Goal: Task Accomplishment & Management: Complete application form

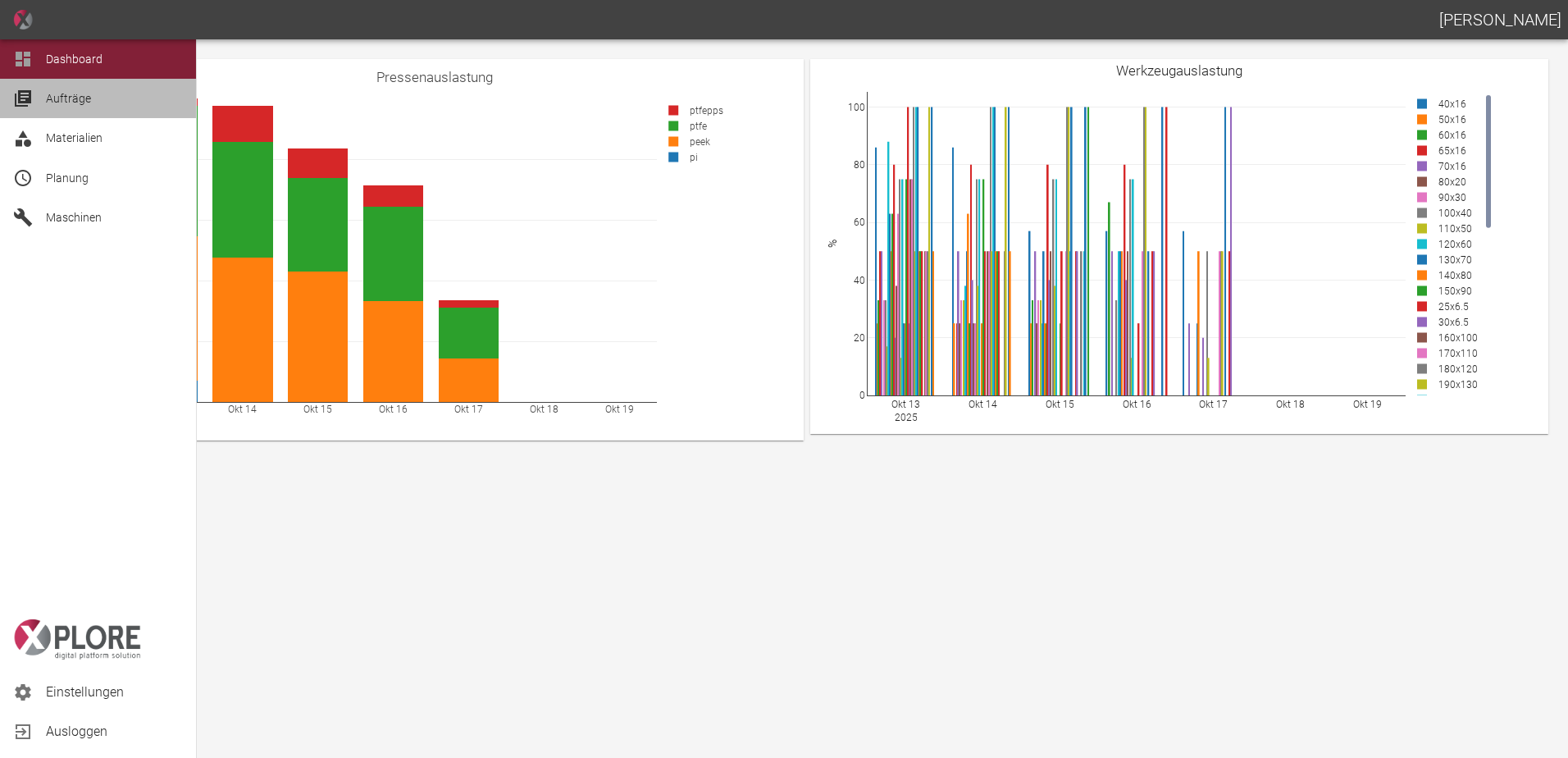
click at [35, 98] on div at bounding box center [25, 98] width 25 height 19
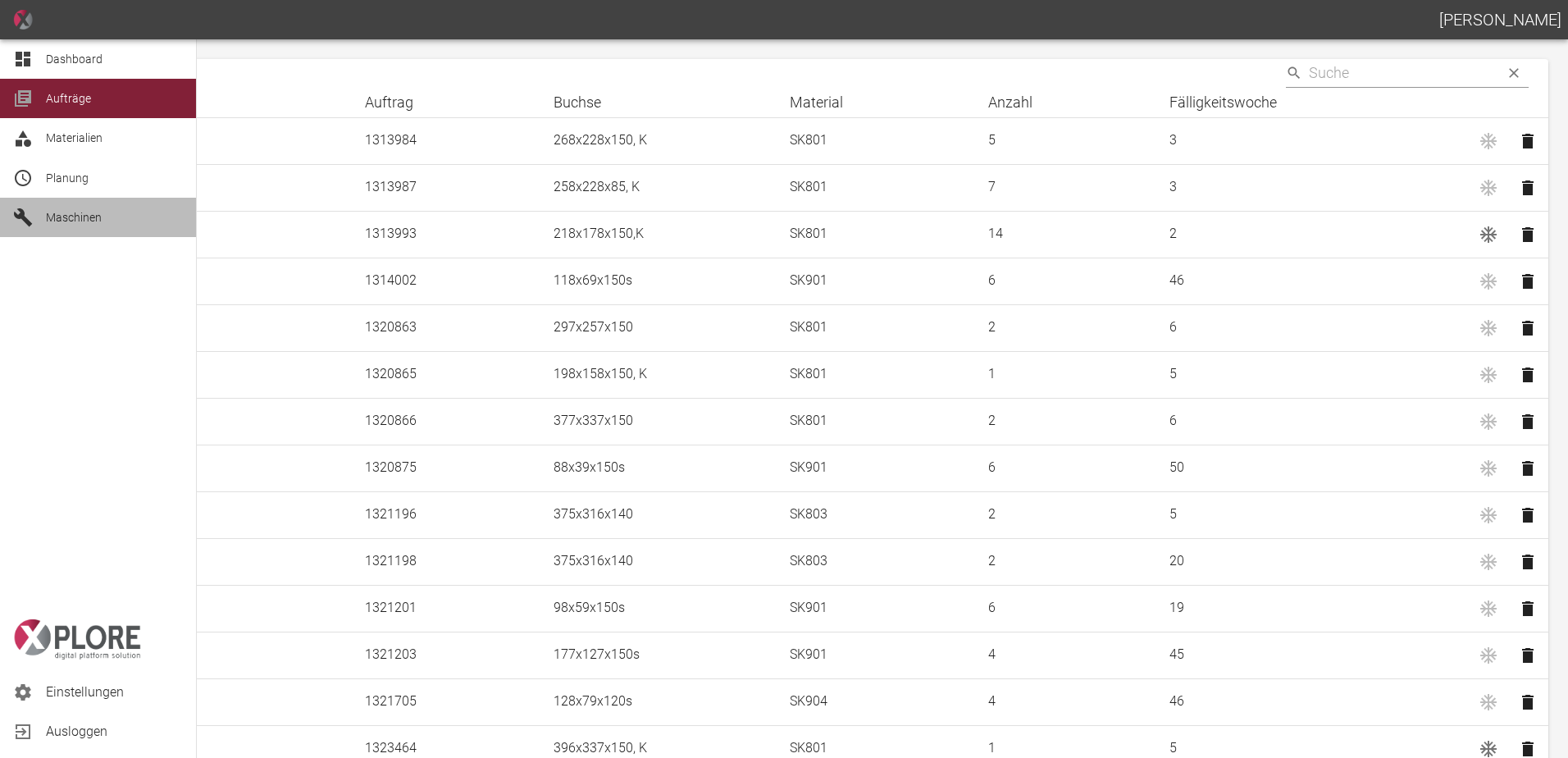
click at [79, 217] on span "Maschinen" at bounding box center [73, 217] width 56 height 13
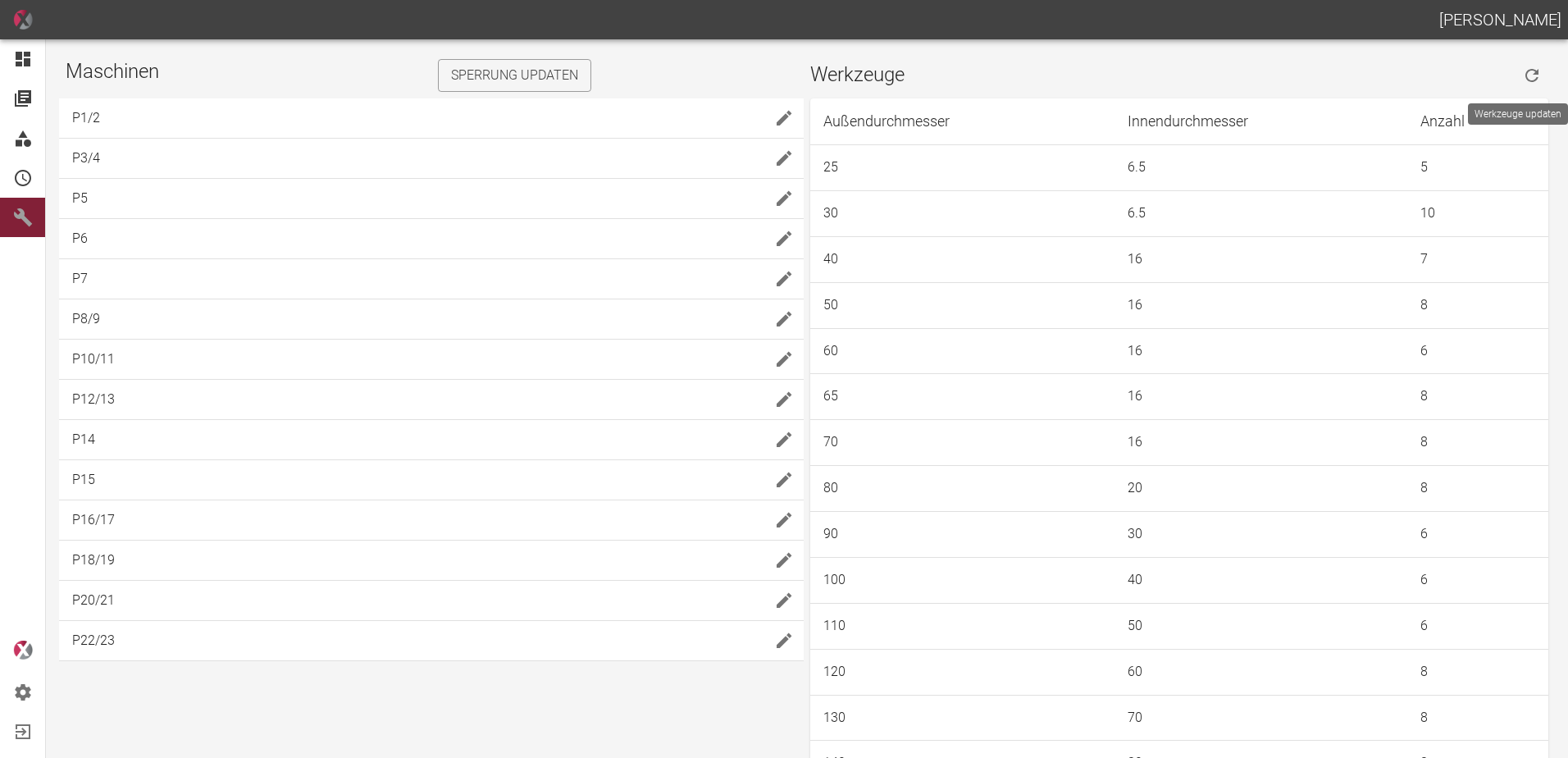
click at [1525, 78] on icon "Werkzeuge updaten" at bounding box center [1531, 75] width 19 height 19
click at [1531, 72] on icon "Werkzeuge updaten" at bounding box center [1532, 75] width 13 height 13
click at [1530, 73] on icon "Werkzeuge updaten" at bounding box center [1532, 75] width 13 height 13
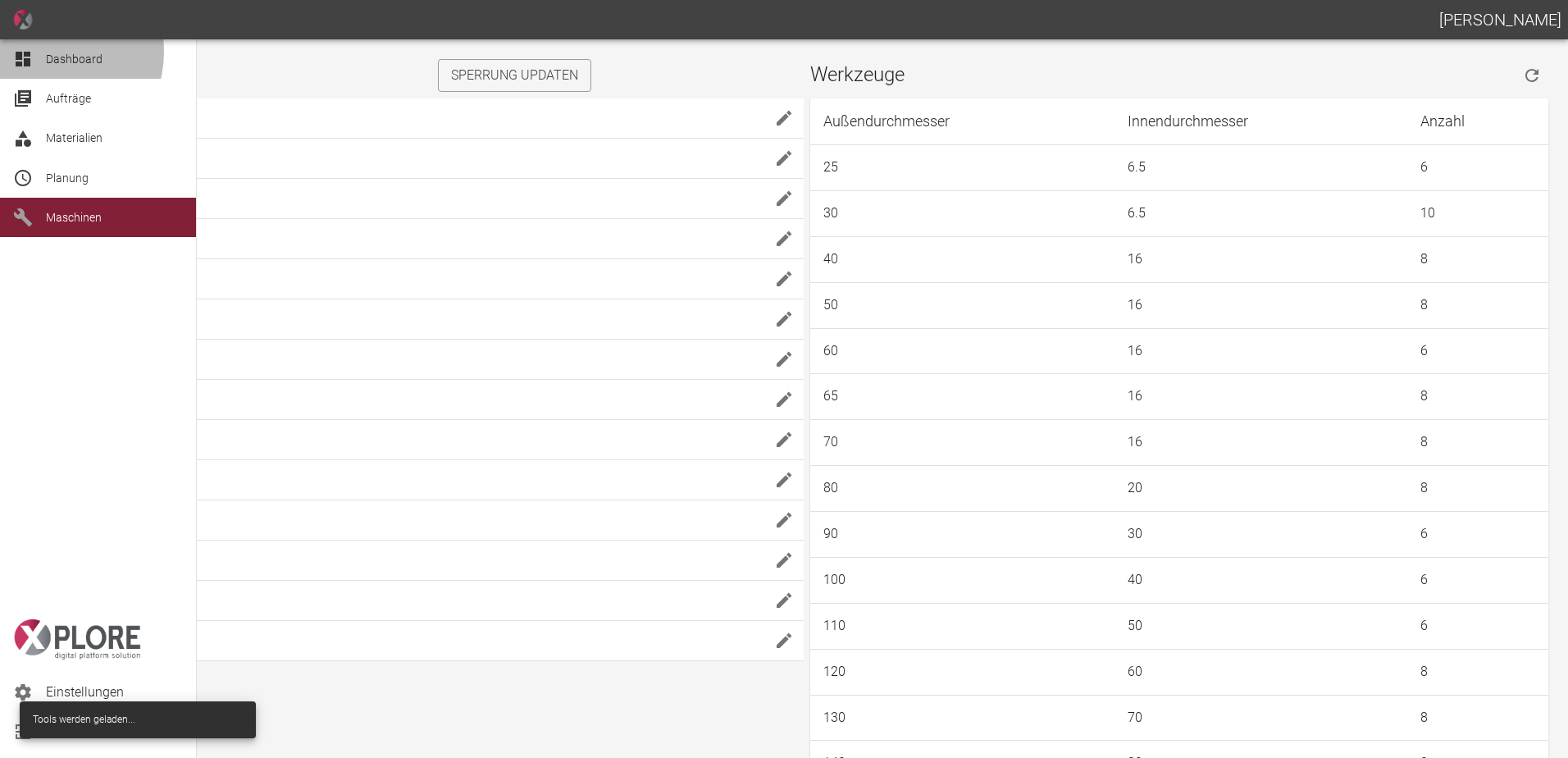
click at [43, 51] on div "Dashboard" at bounding box center [98, 59] width 196 height 39
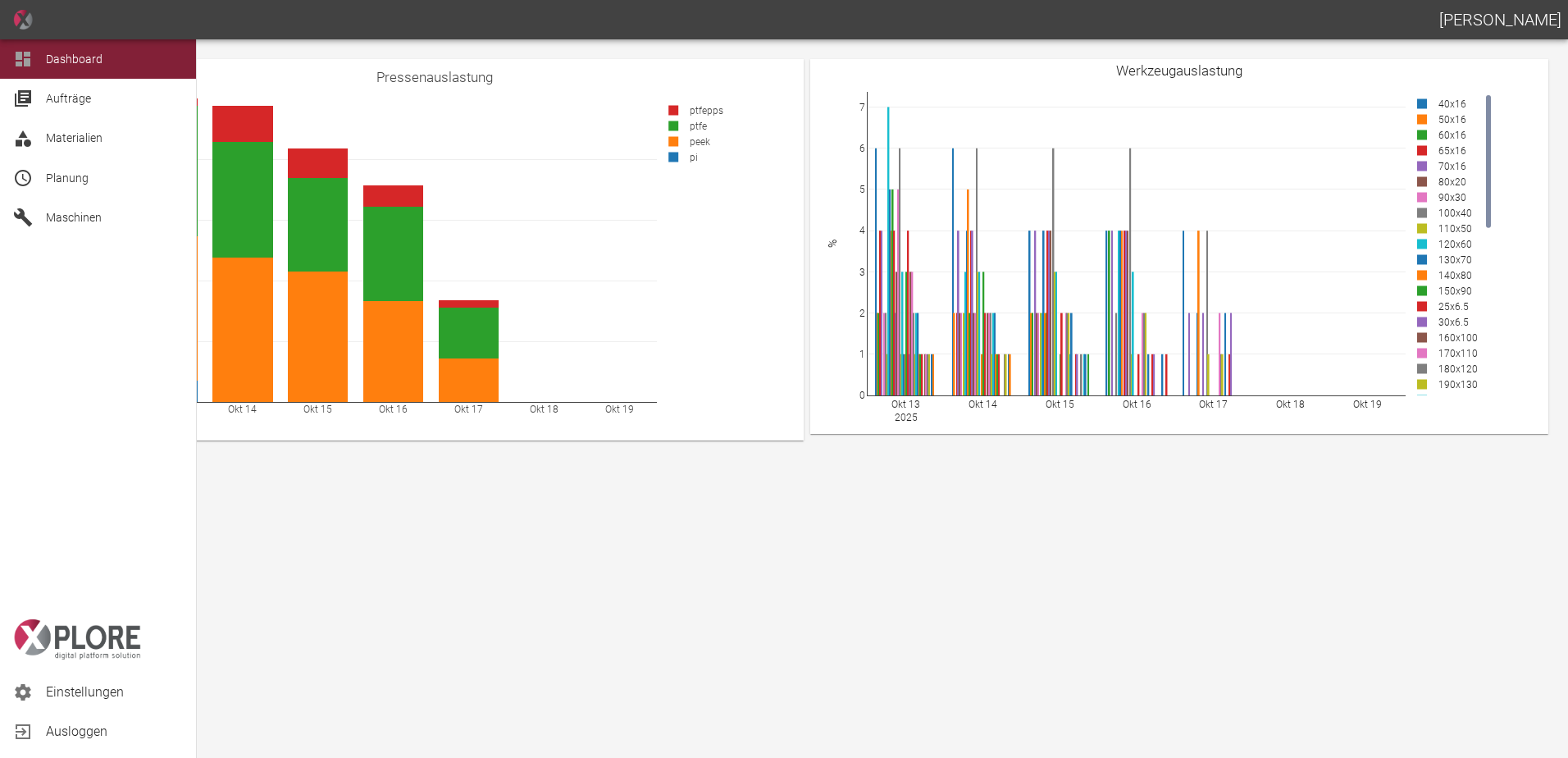
click at [73, 187] on span "Planung" at bounding box center [114, 177] width 137 height 19
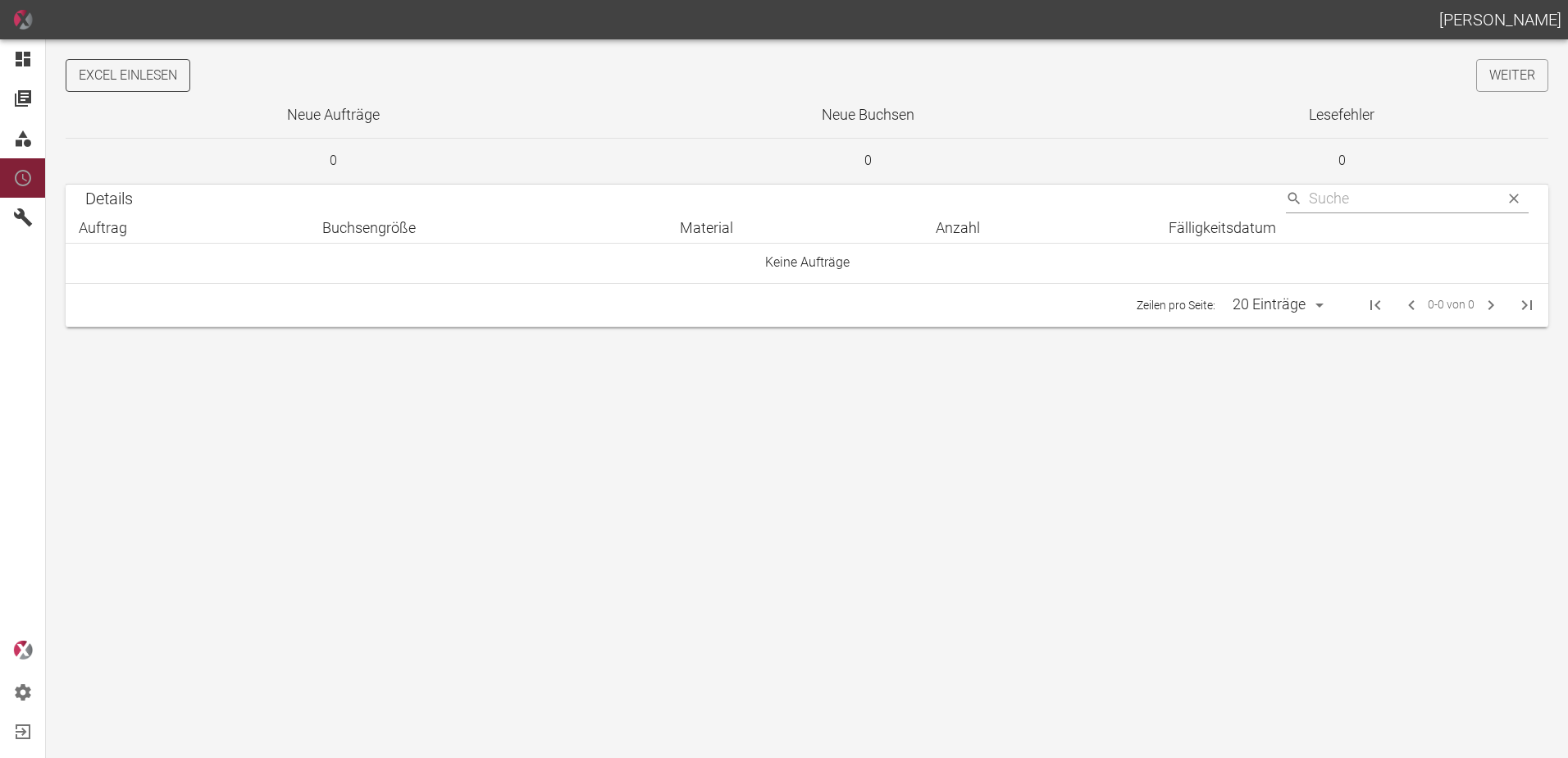
click at [157, 91] on div "Excel einlesen Weiter Neue Aufträge Neue Buchsen Lesefehler 0 0 0 Details ​ Auf…" at bounding box center [784, 203] width 1568 height 288
click at [160, 81] on button "Excel einlesen" at bounding box center [128, 75] width 125 height 33
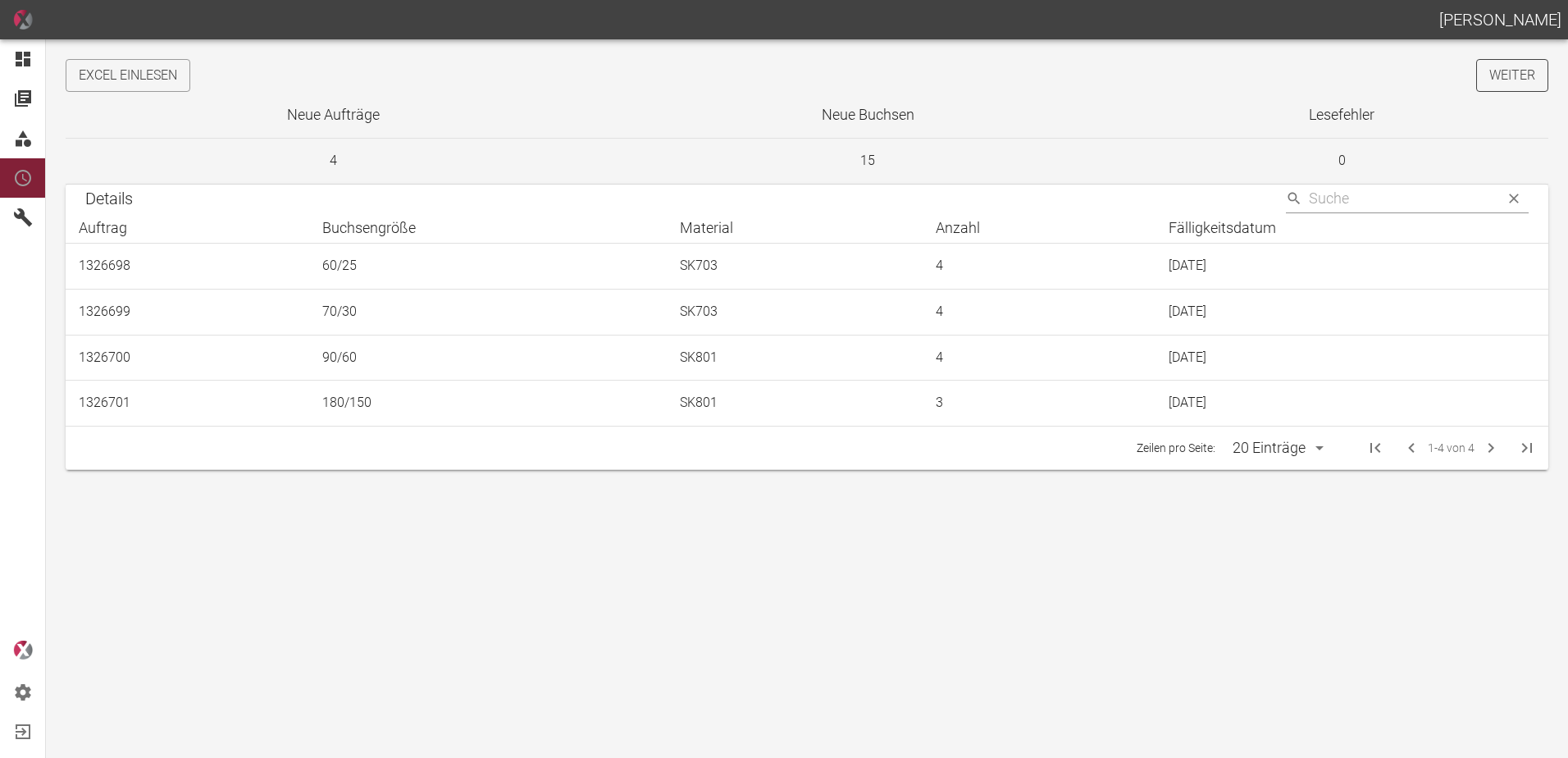
click at [1514, 76] on link "Weiter" at bounding box center [1512, 75] width 72 height 33
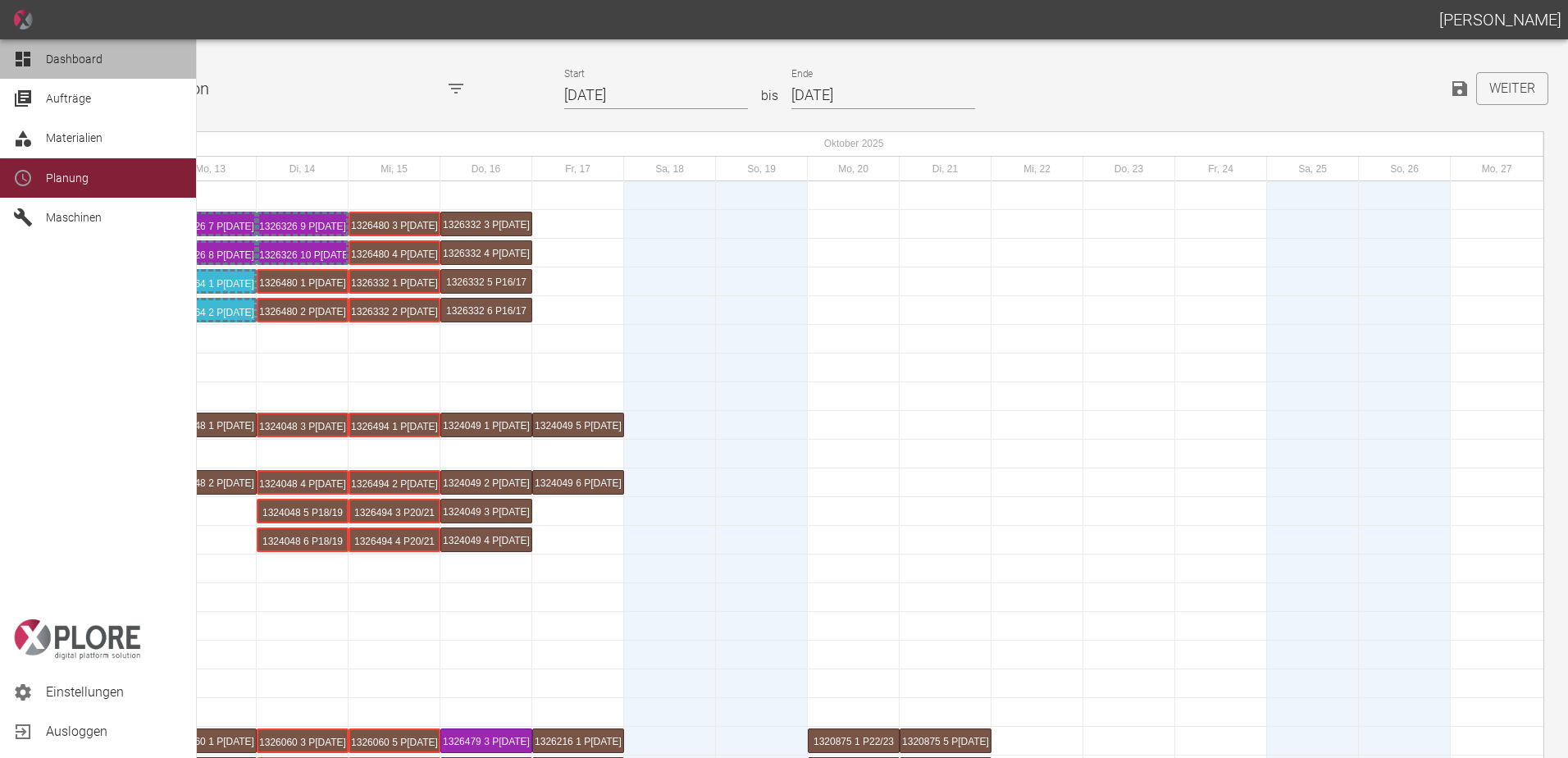
click at [25, 60] on icon at bounding box center [23, 59] width 15 height 15
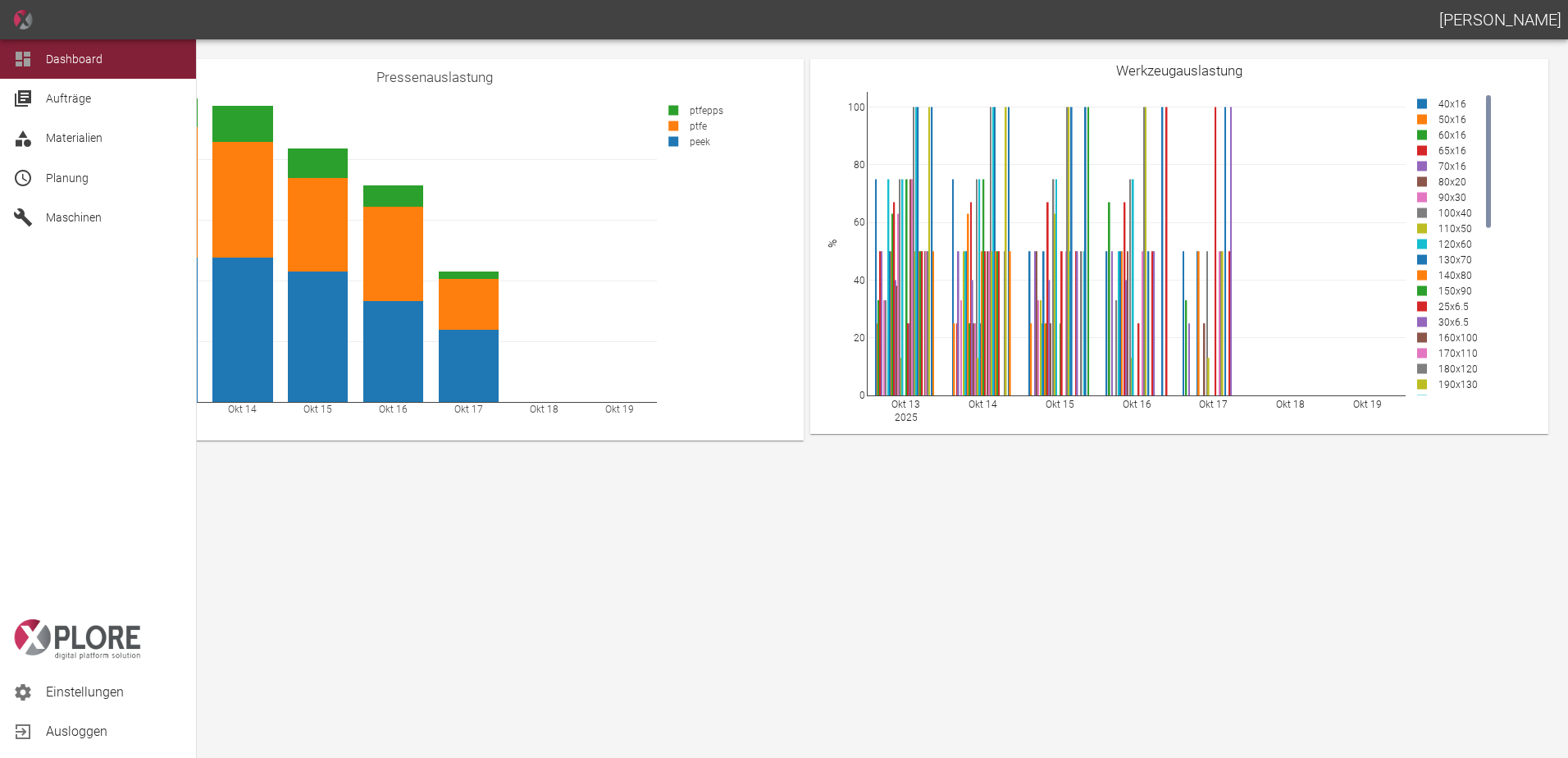
click at [56, 174] on span "Planung" at bounding box center [67, 178] width 42 height 13
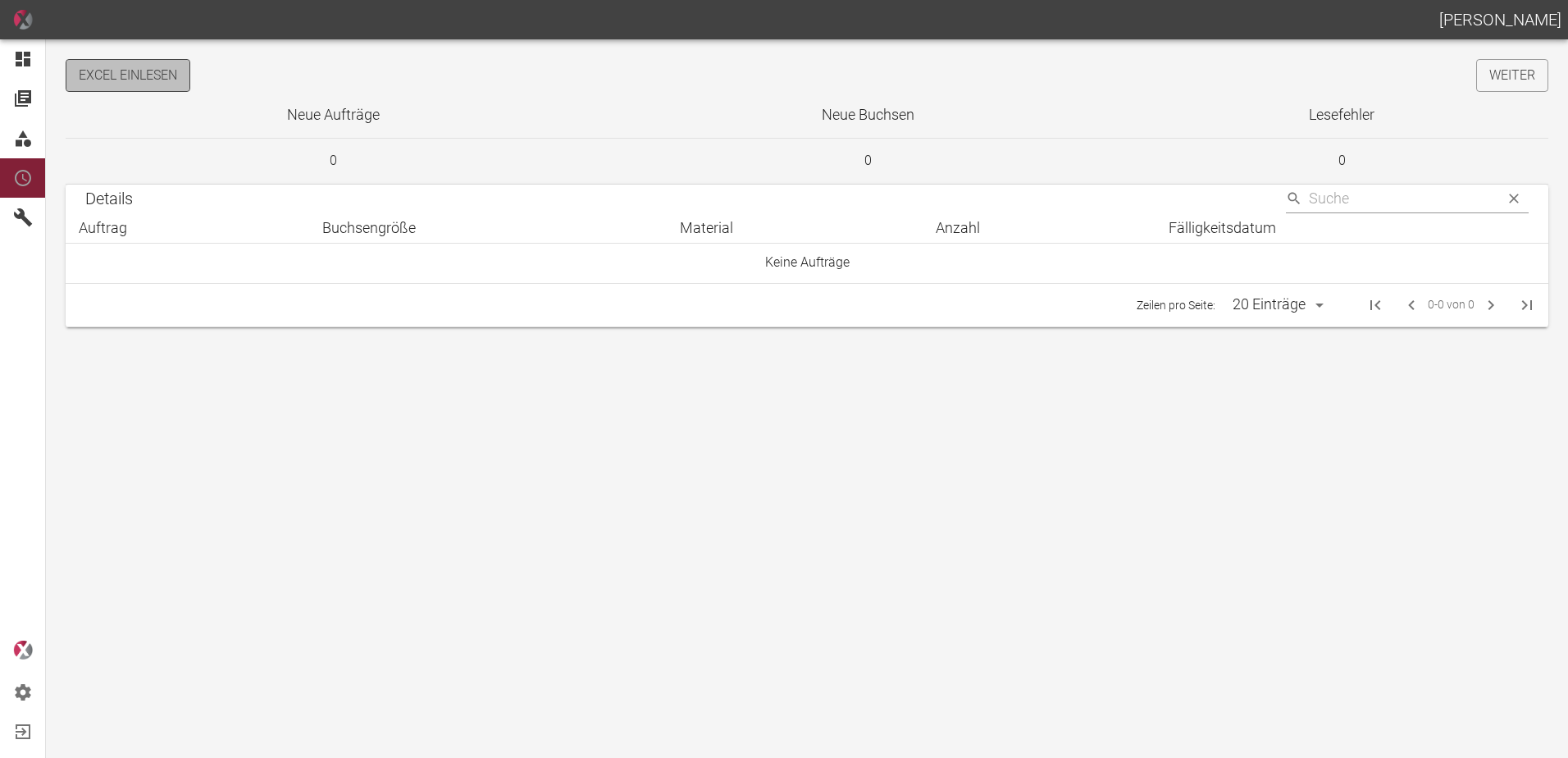
click at [153, 66] on button "Excel einlesen" at bounding box center [128, 75] width 125 height 33
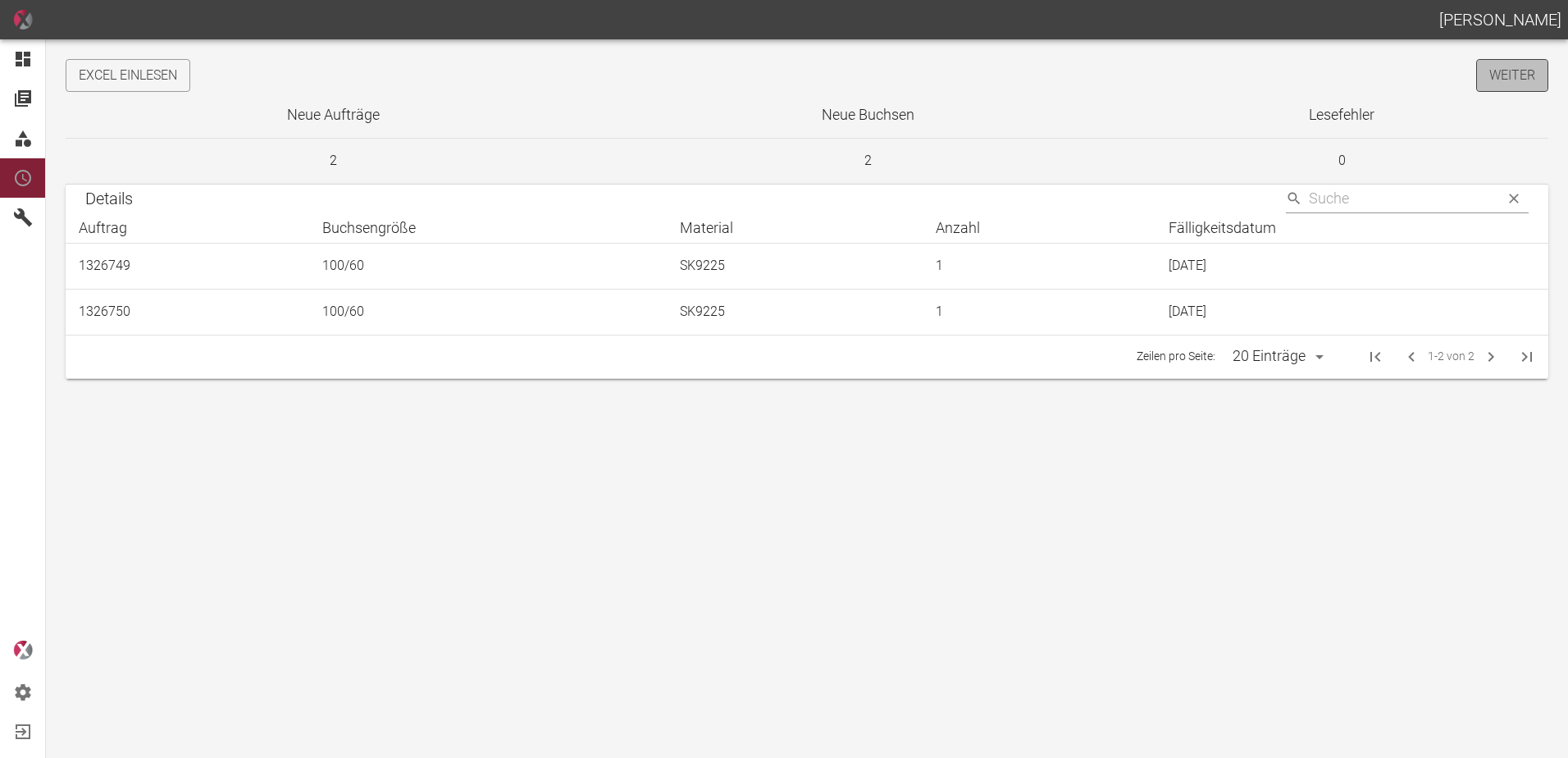
click at [1499, 83] on link "Weiter" at bounding box center [1512, 75] width 72 height 33
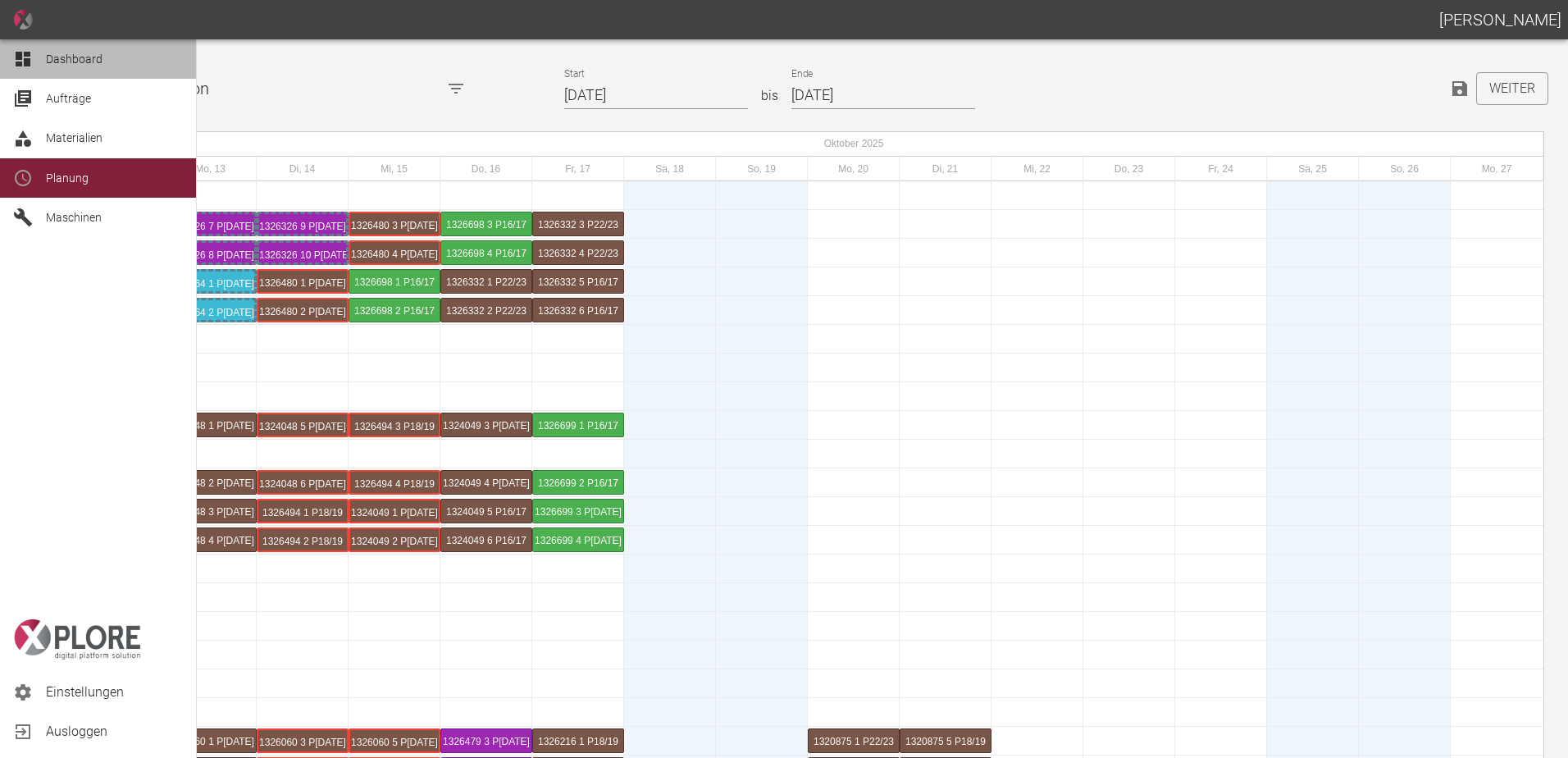
click at [31, 56] on icon at bounding box center [22, 59] width 19 height 19
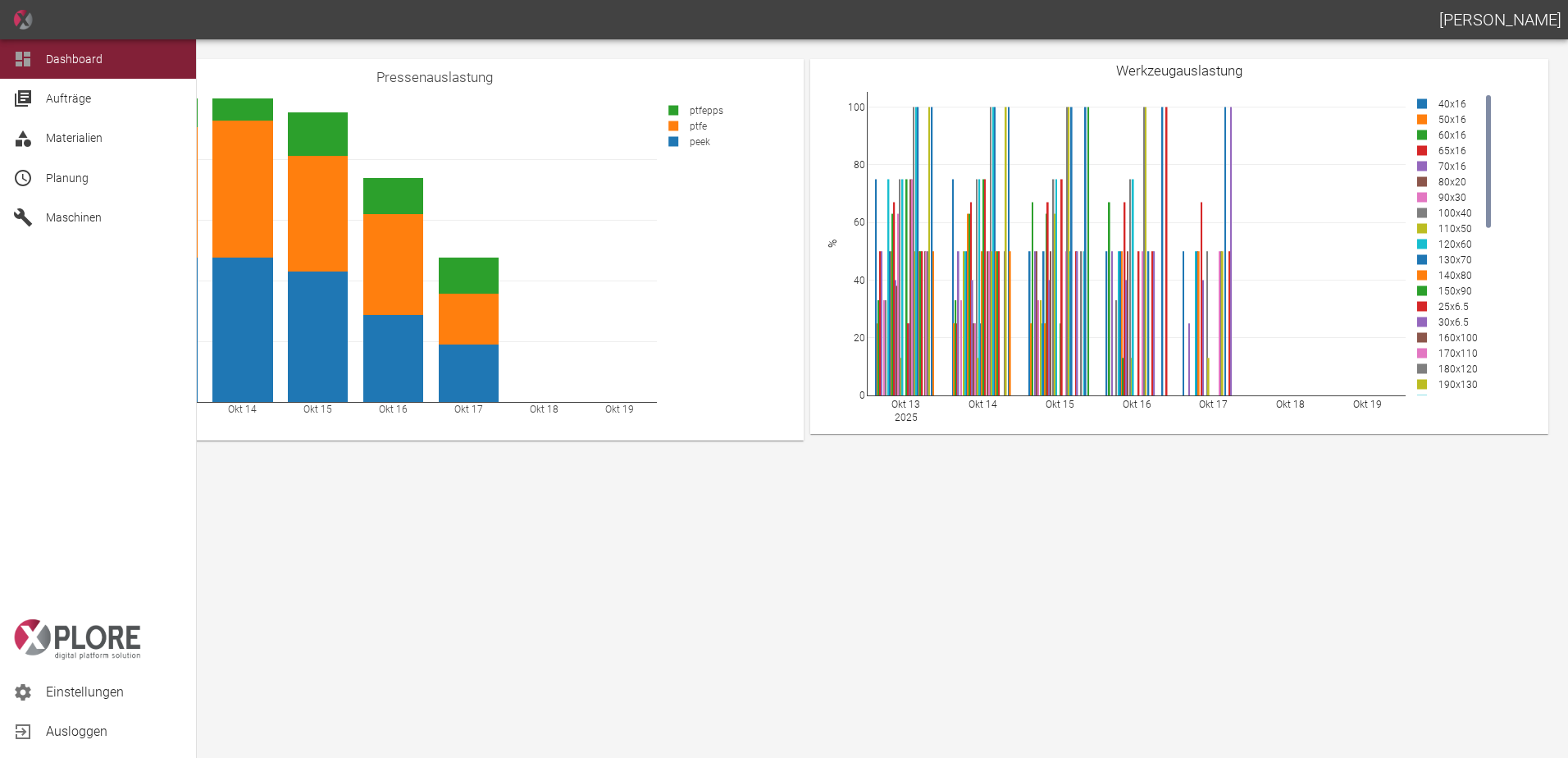
click at [102, 183] on span "Planung" at bounding box center [114, 177] width 137 height 19
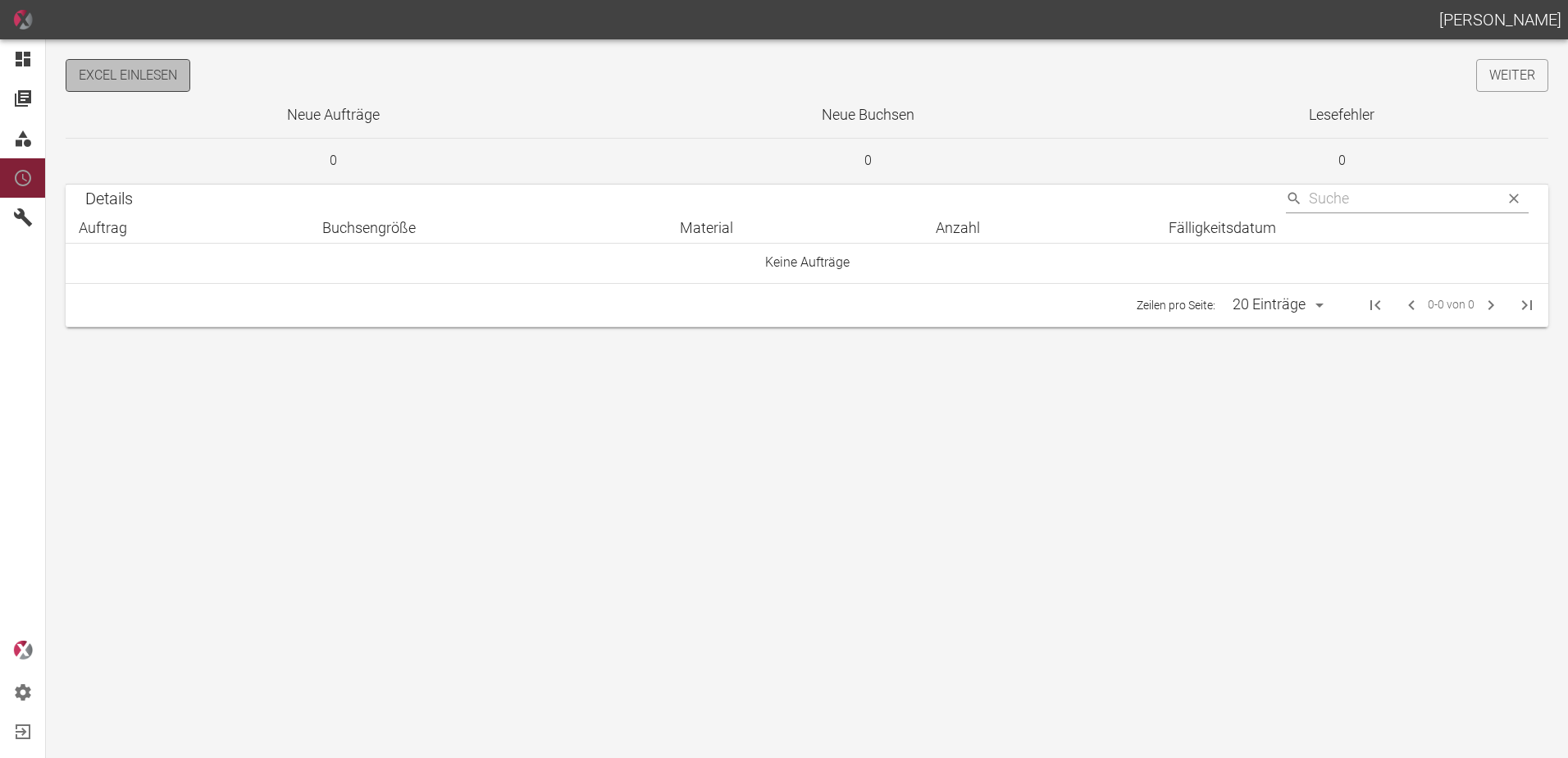
click at [161, 81] on button "Excel einlesen" at bounding box center [128, 75] width 125 height 33
click at [1488, 81] on link "Weiter" at bounding box center [1512, 75] width 72 height 33
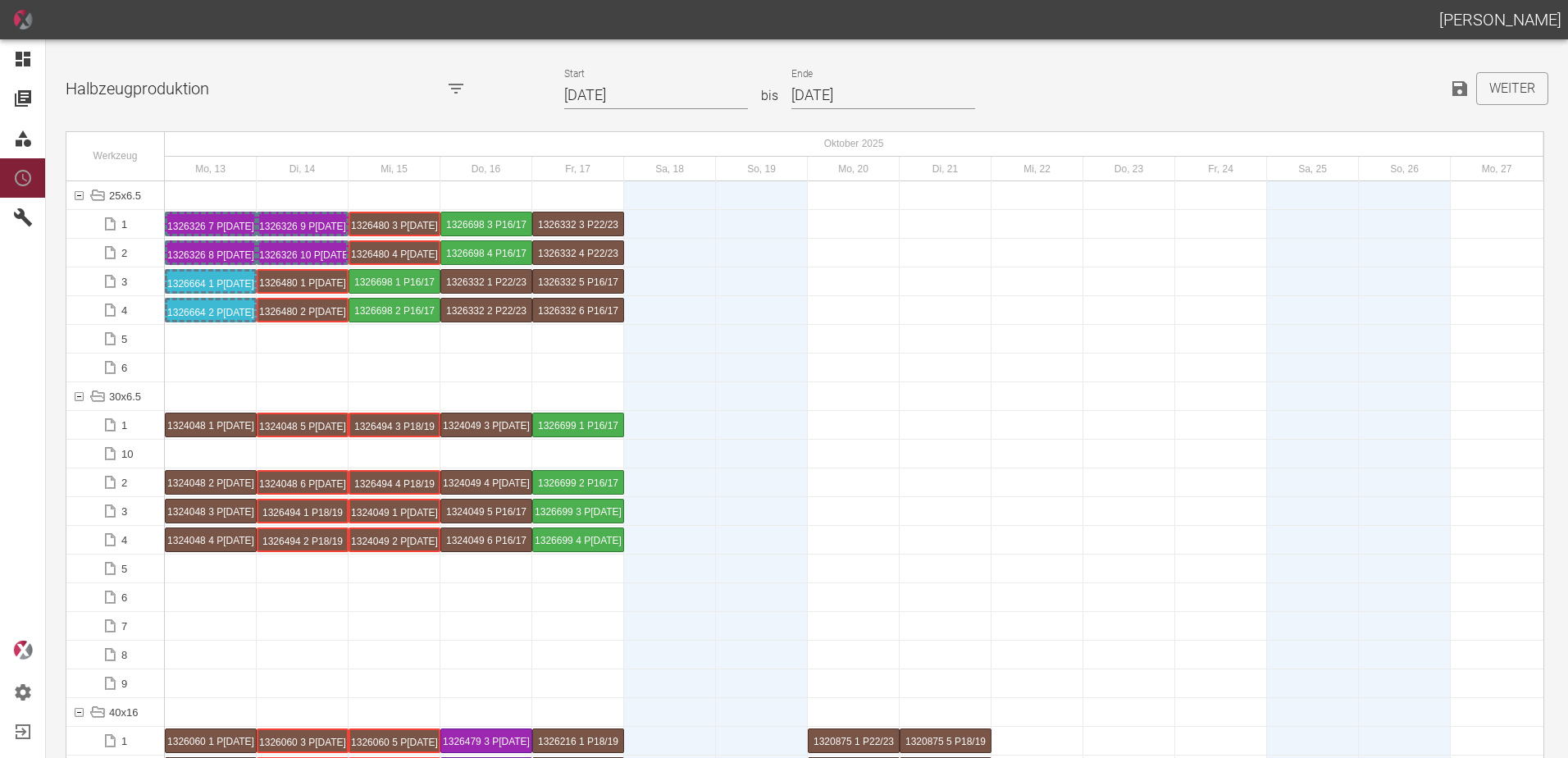
click at [658, 93] on input "13.10.2025" at bounding box center [656, 95] width 183 height 28
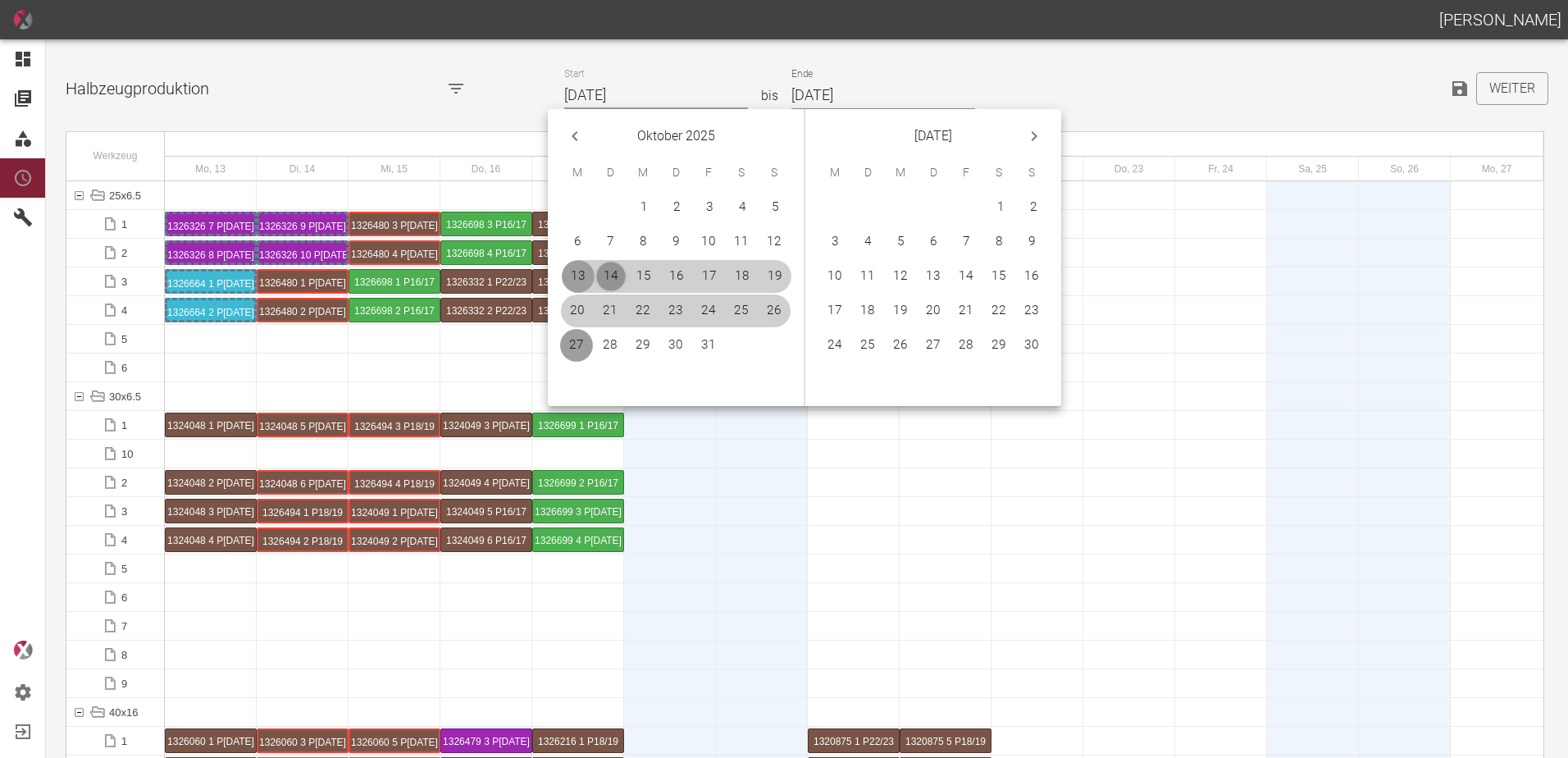
click at [614, 270] on button "14" at bounding box center [611, 276] width 33 height 33
type input "[DATE]"
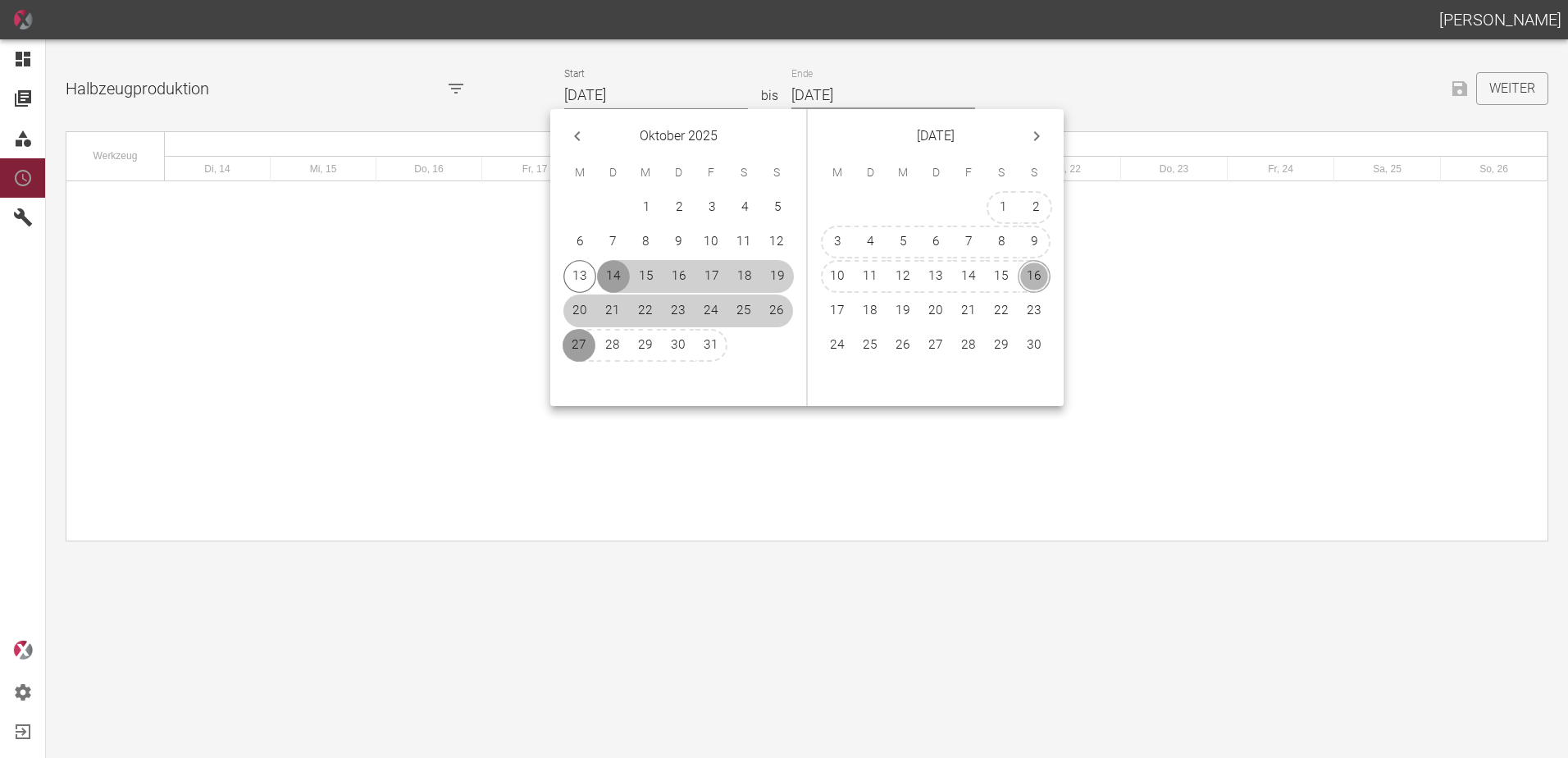
click at [1031, 274] on button "16" at bounding box center [1034, 276] width 33 height 33
type input "[DATE]"
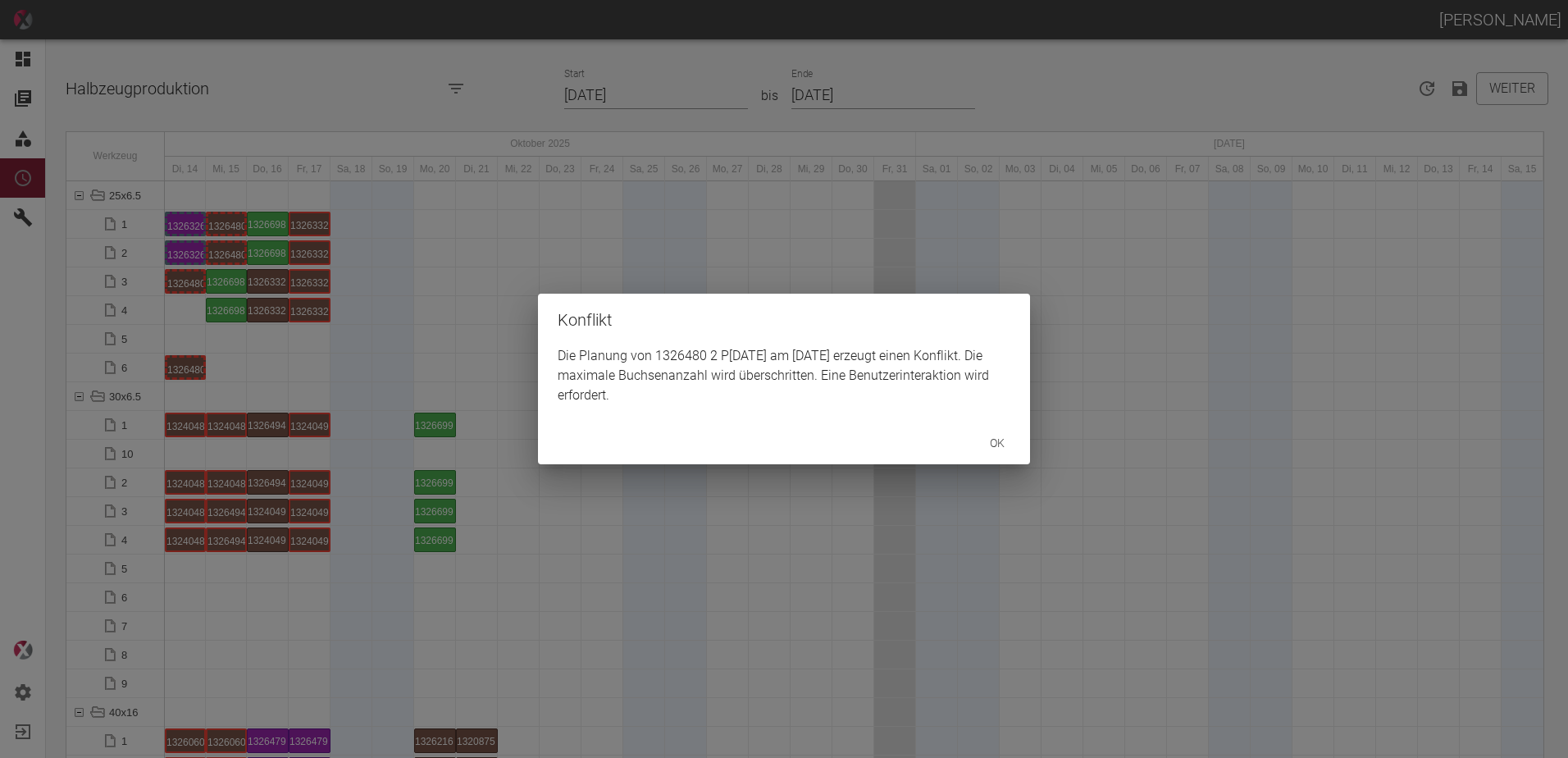
click at [176, 292] on div "Konflikt Die Planung von 1326480 2 P3/4 am 14.10.2025 erzeugt einen Konflikt. D…" at bounding box center [784, 379] width 1568 height 758
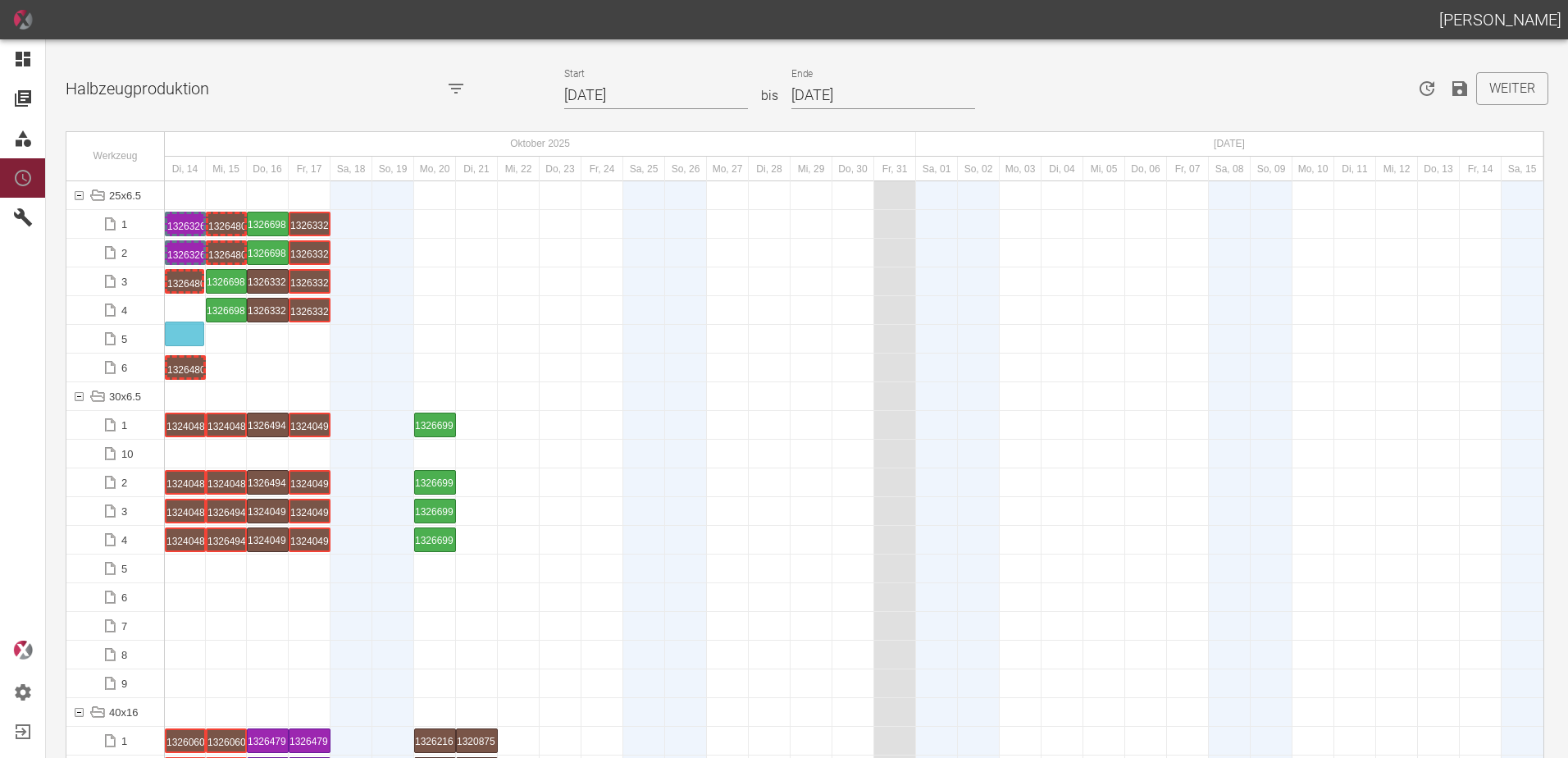
drag, startPoint x: 177, startPoint y: 284, endPoint x: 173, endPoint y: 327, distance: 43.2
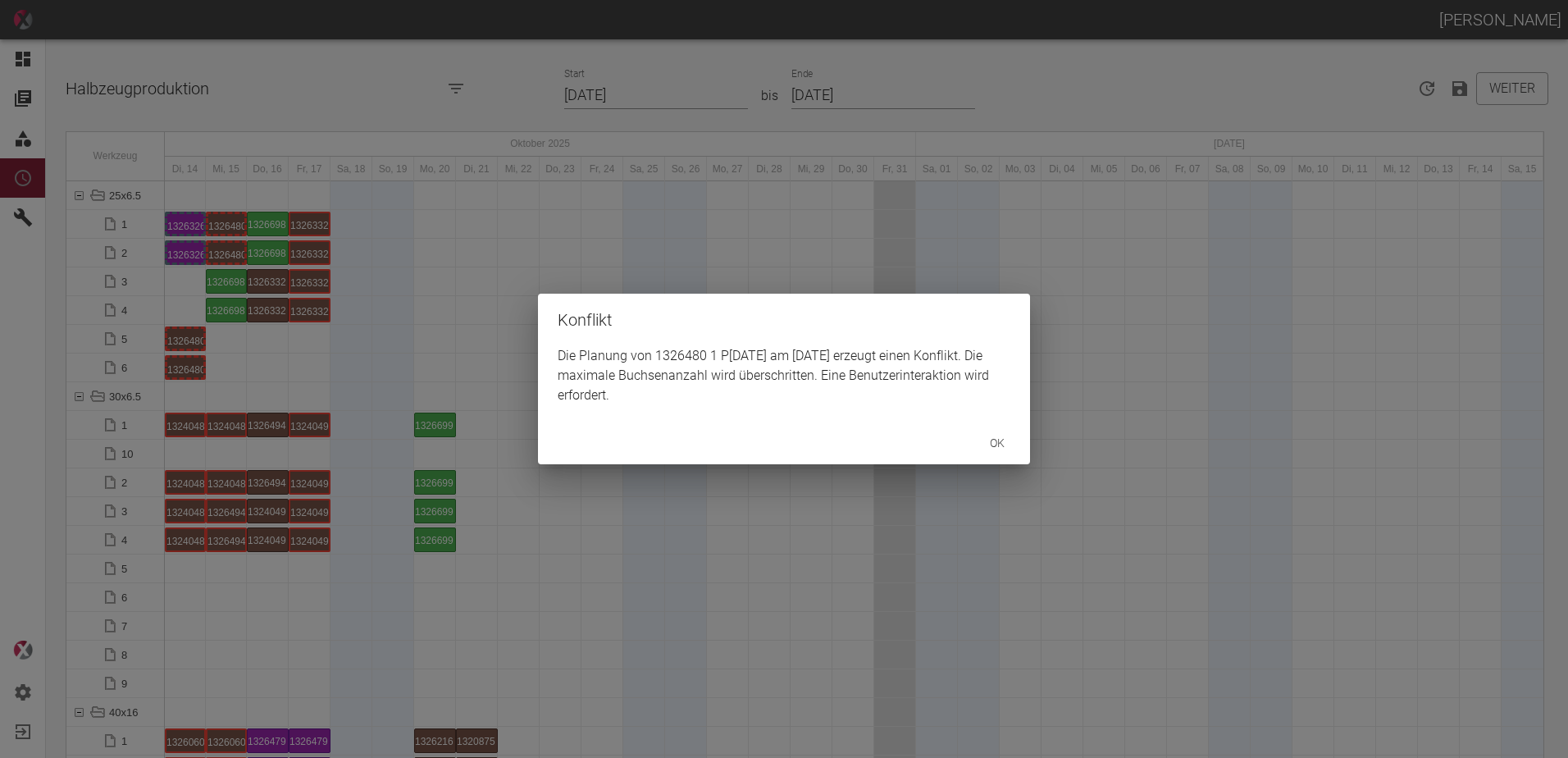
drag, startPoint x: 234, startPoint y: 345, endPoint x: 231, endPoint y: 336, distance: 9.5
click at [234, 341] on div "Konflikt Die Planung von 1326480 1 P3/4 am 14.10.2025 erzeugt einen Konflikt. D…" at bounding box center [784, 379] width 1568 height 758
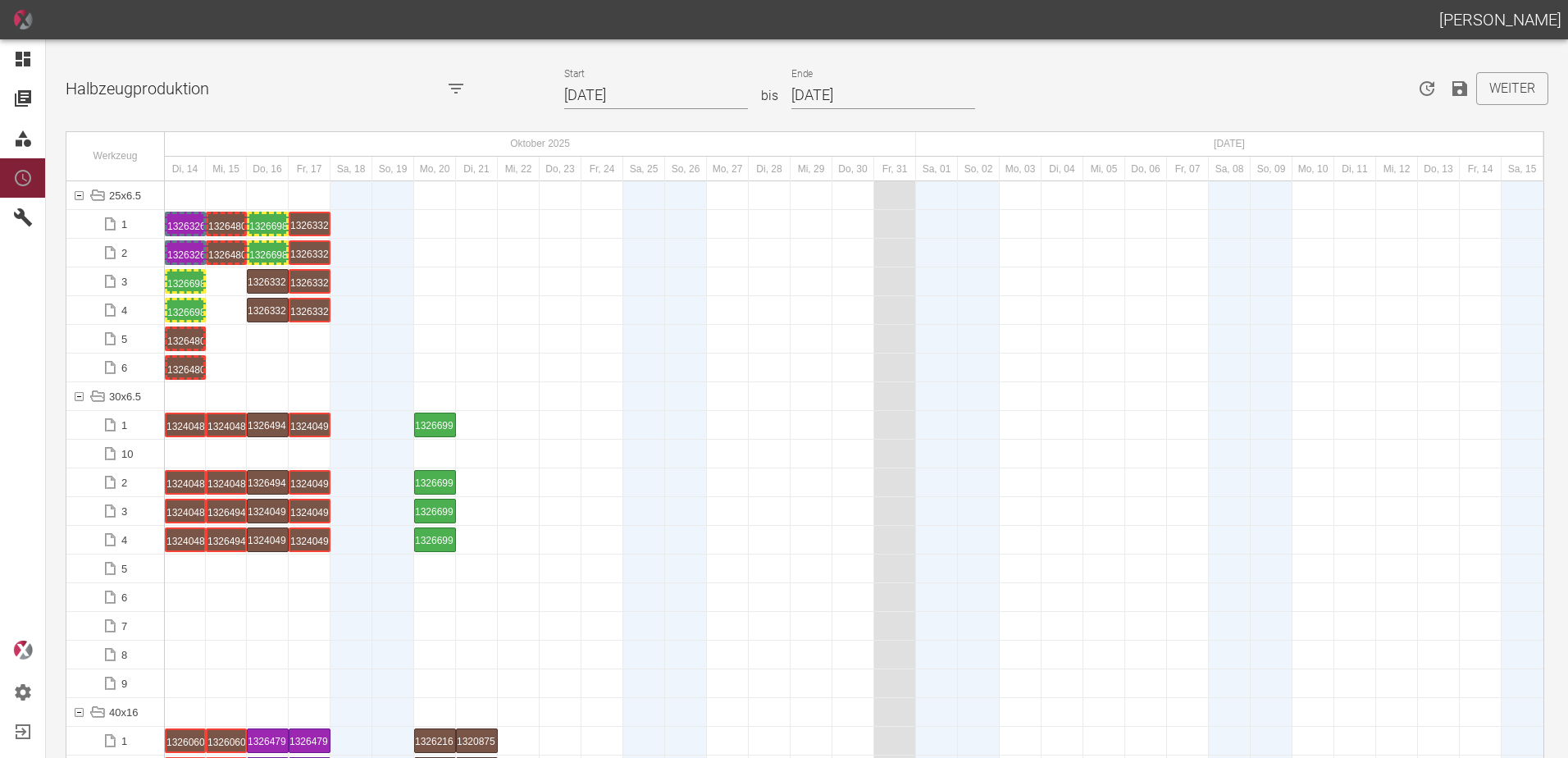
drag, startPoint x: 229, startPoint y: 307, endPoint x: 188, endPoint y: 295, distance: 42.7
drag, startPoint x: 270, startPoint y: 224, endPoint x: 219, endPoint y: 261, distance: 63.0
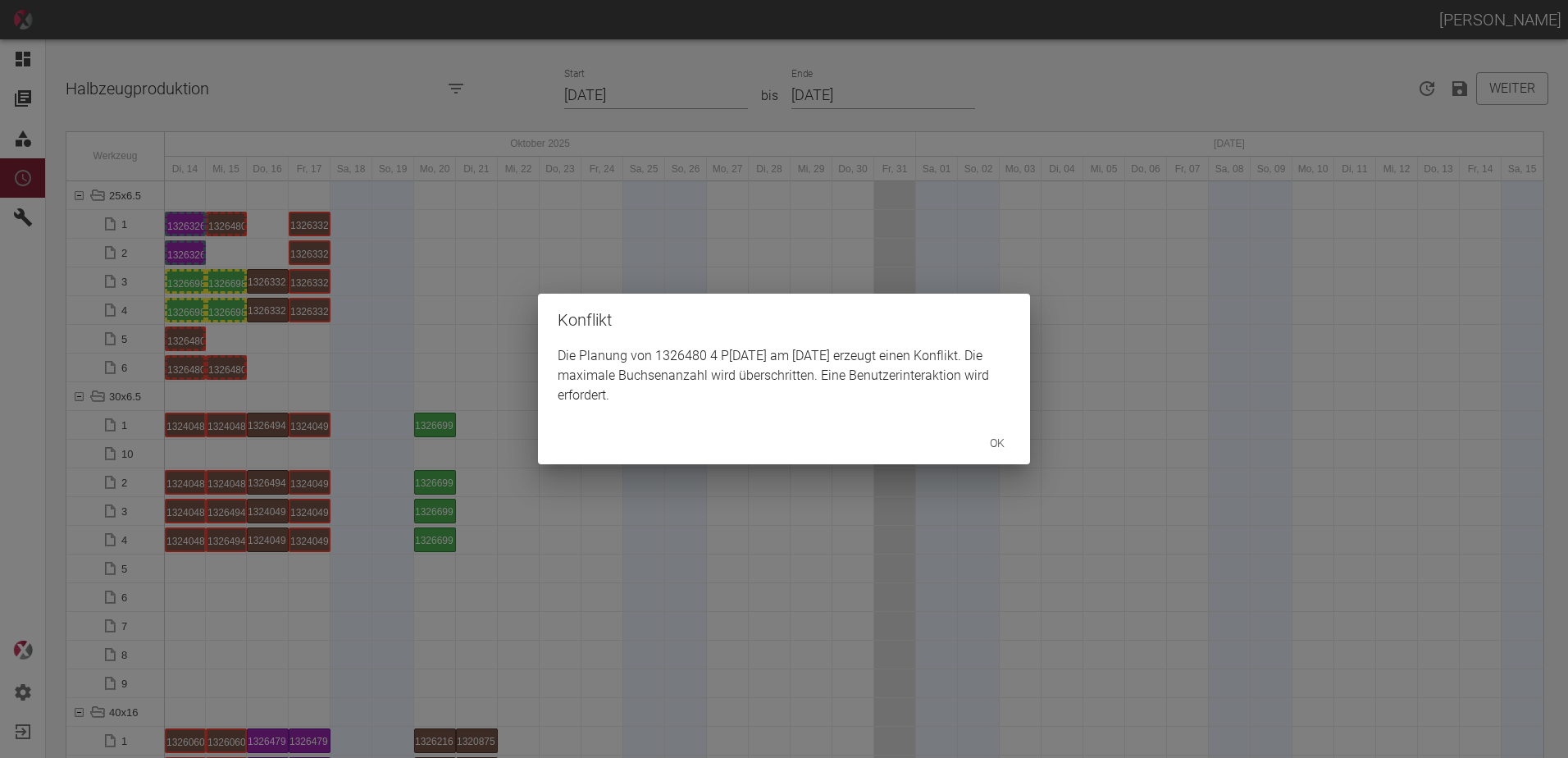
click at [220, 223] on div "Konflikt Die Planung von 1326480 4 P3/4 am 15.10.2025 erzeugt einen Konflikt. D…" at bounding box center [784, 379] width 1568 height 758
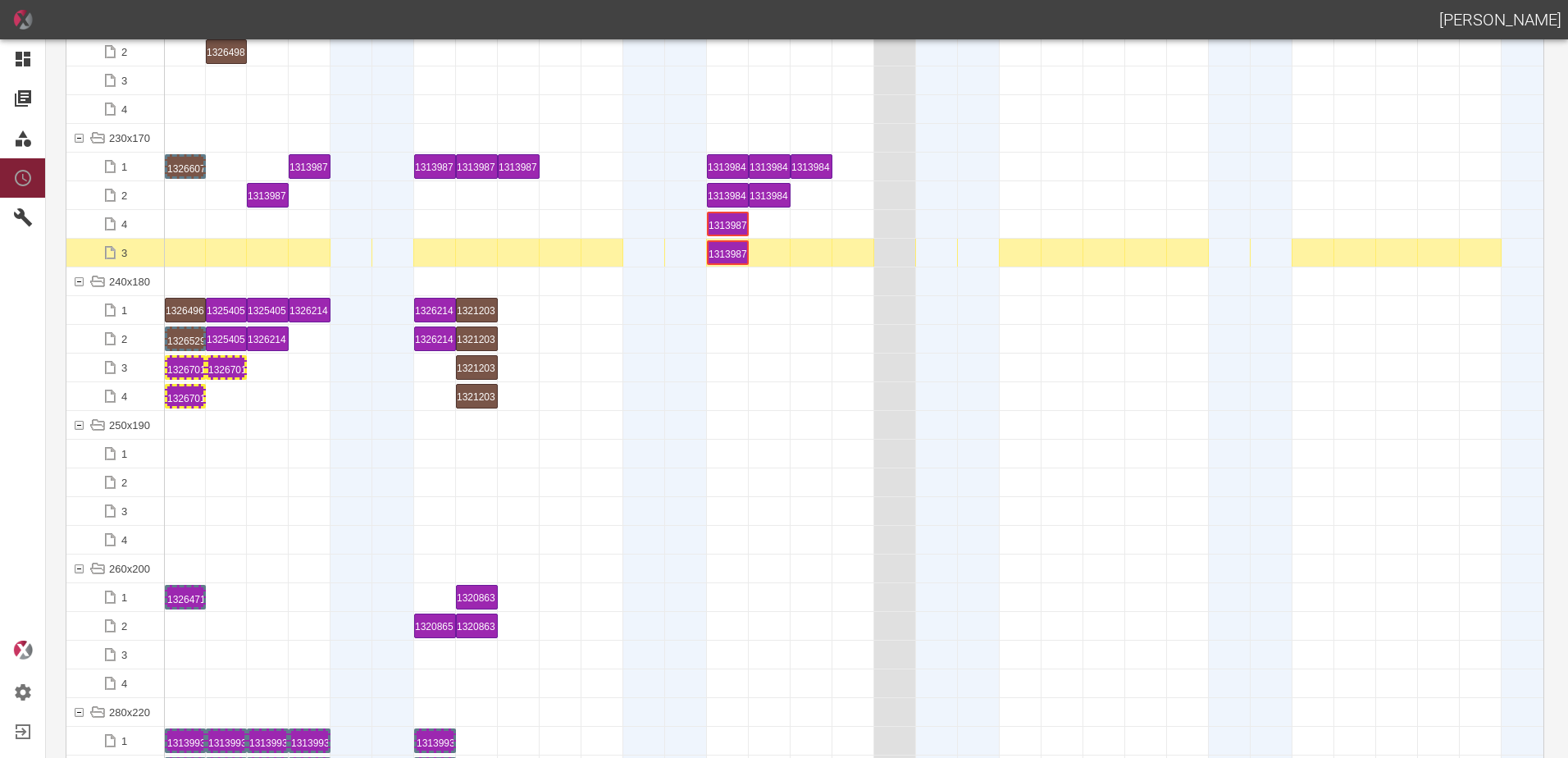
click at [220, 452] on div at bounding box center [226, 453] width 41 height 28
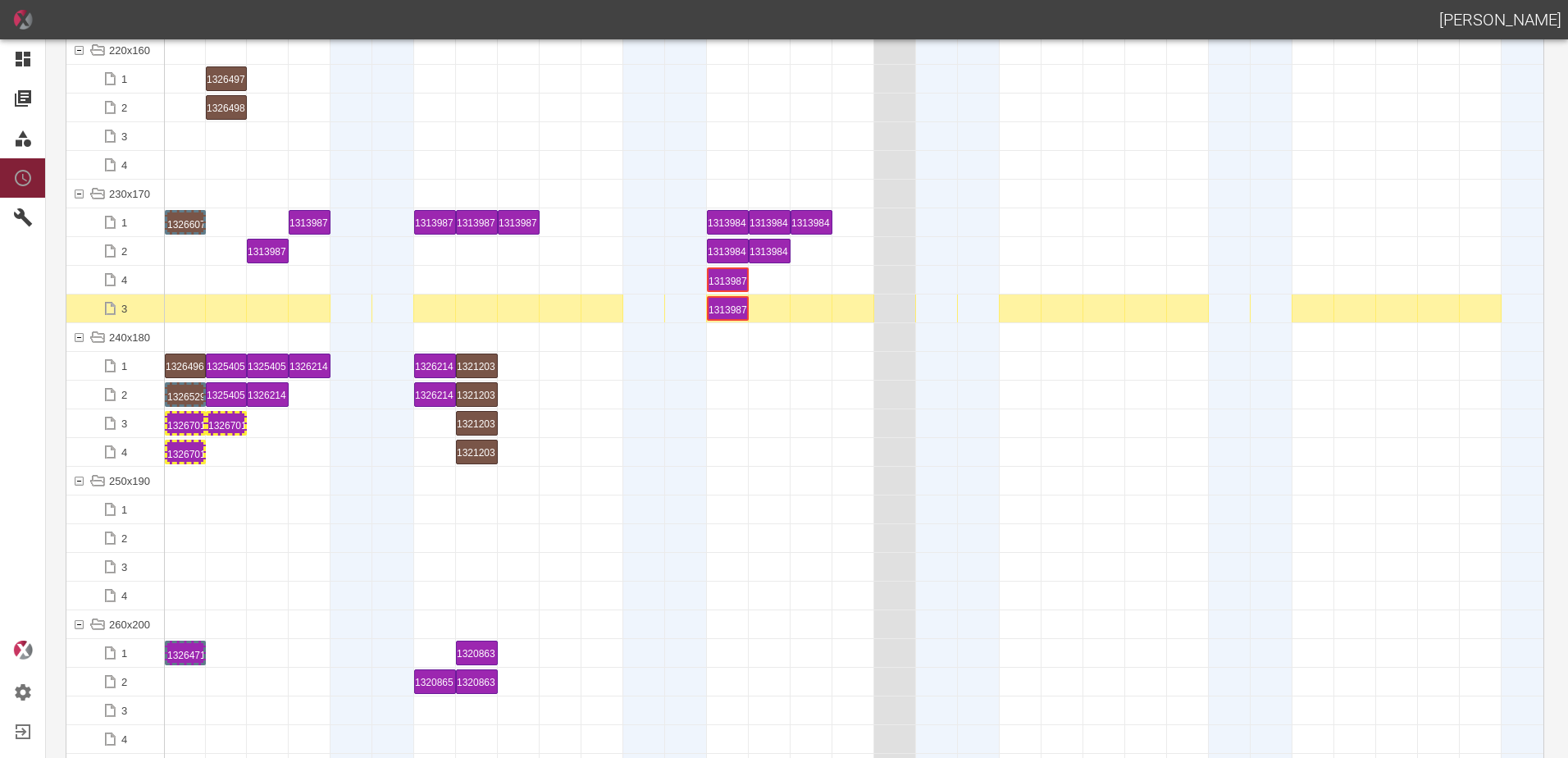
scroll to position [5086, 0]
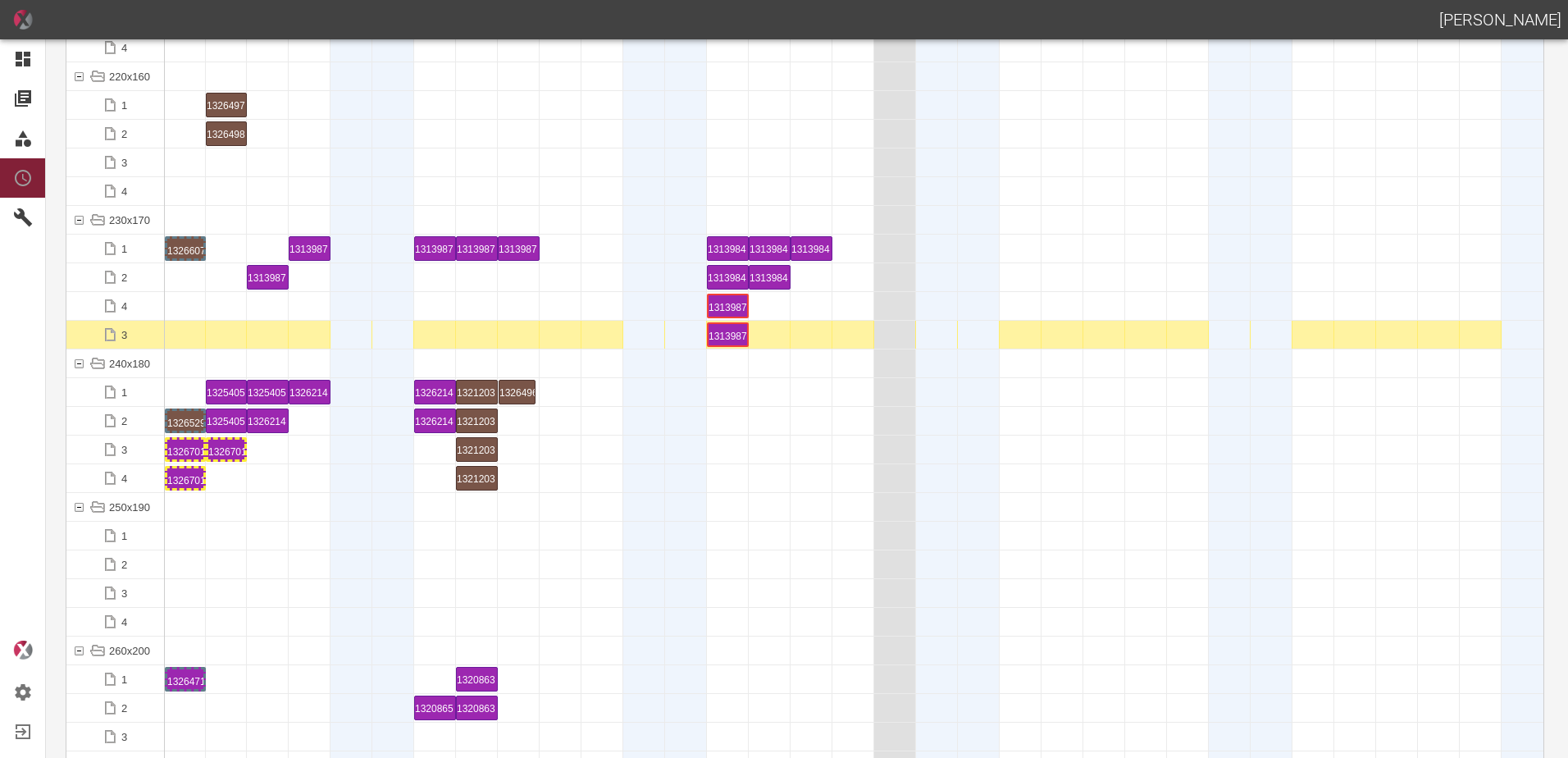
drag, startPoint x: 182, startPoint y: 385, endPoint x: 498, endPoint y: 376, distance: 316.1
click at [513, 385] on div "1326496 1 P20/21" at bounding box center [518, 392] width 37 height 19
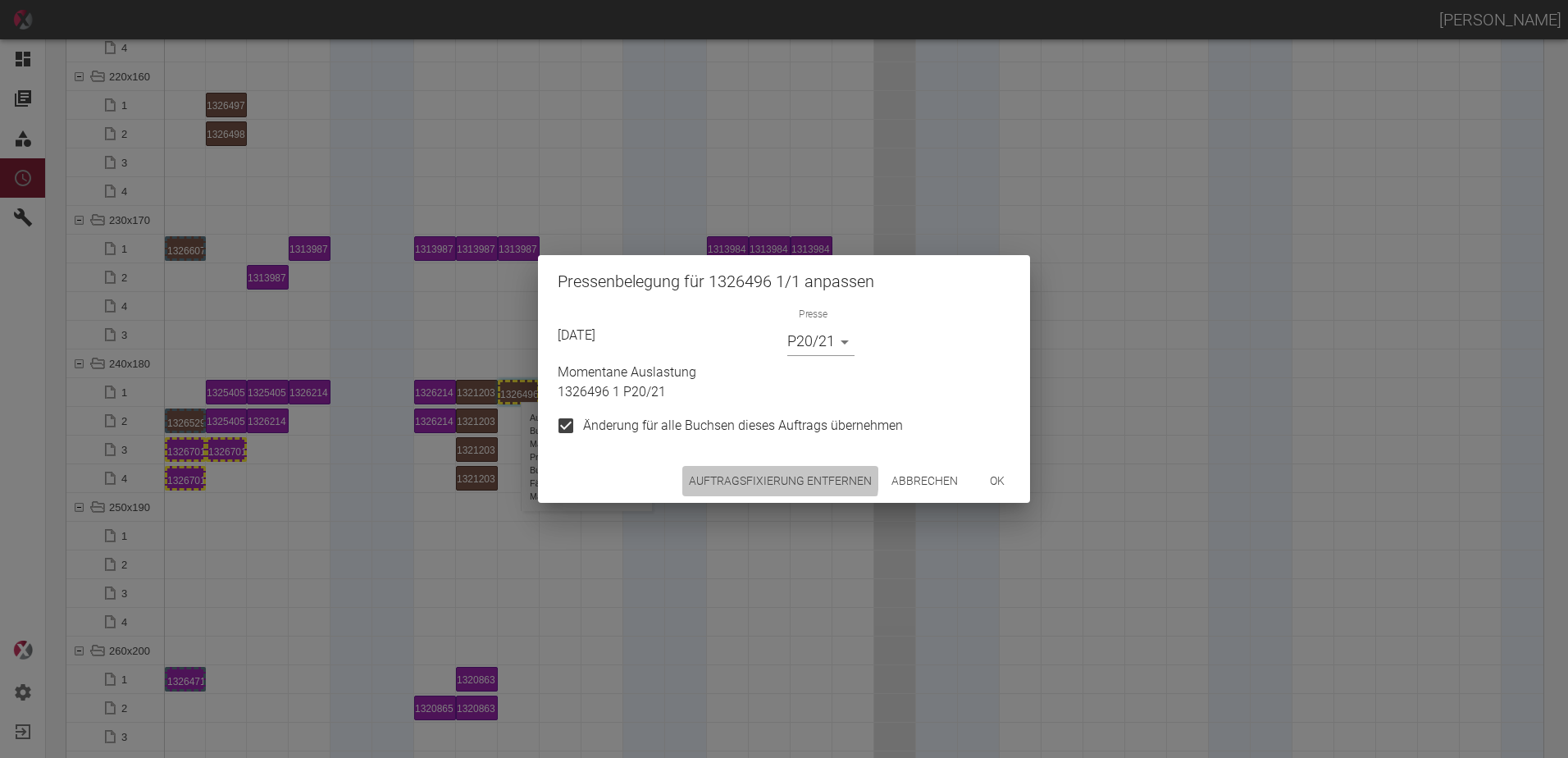
click at [715, 472] on button "Auftragsfixierung entfernen" at bounding box center [781, 481] width 196 height 30
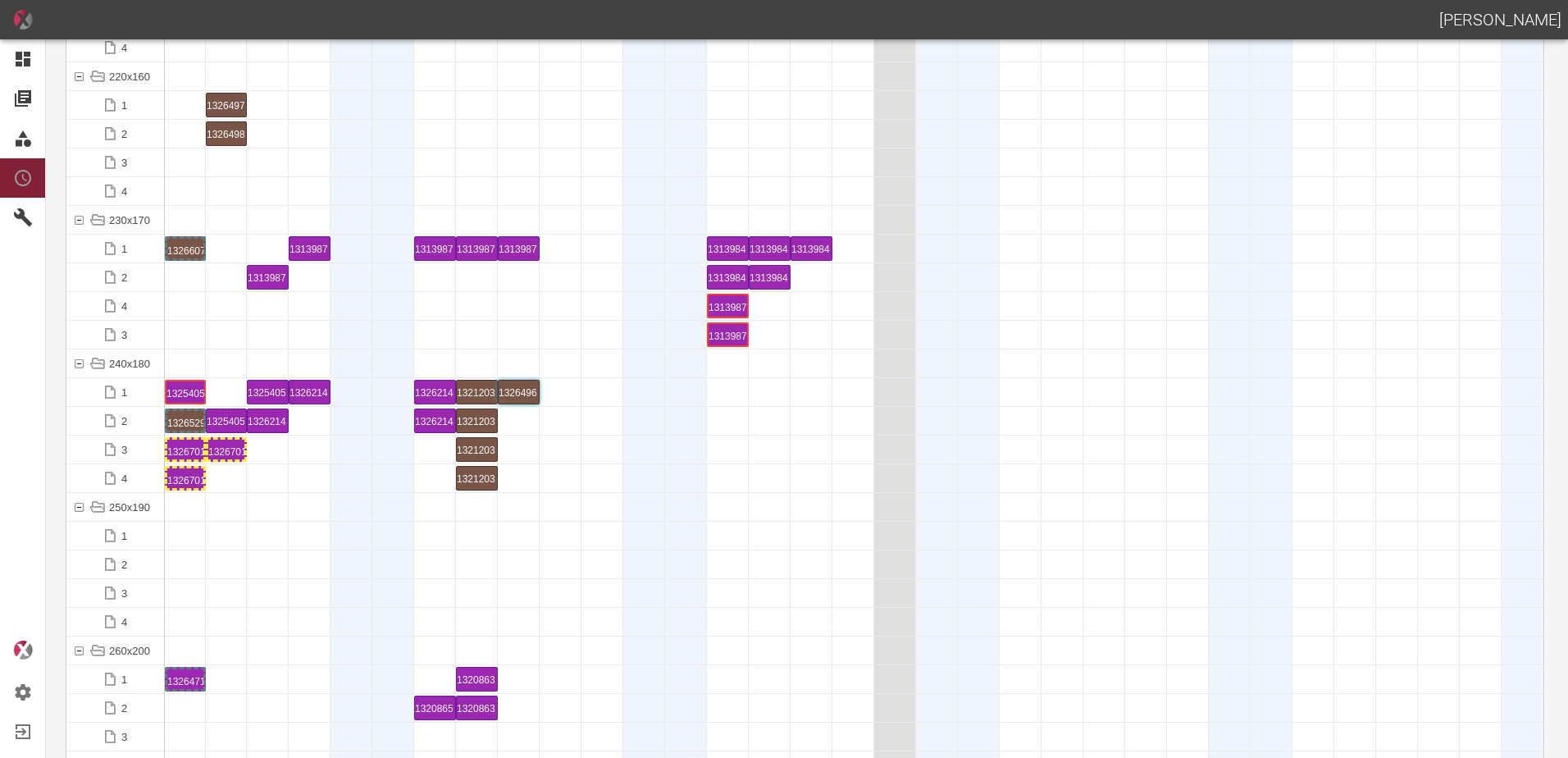
drag, startPoint x: 235, startPoint y: 386, endPoint x: 201, endPoint y: 384, distance: 34.1
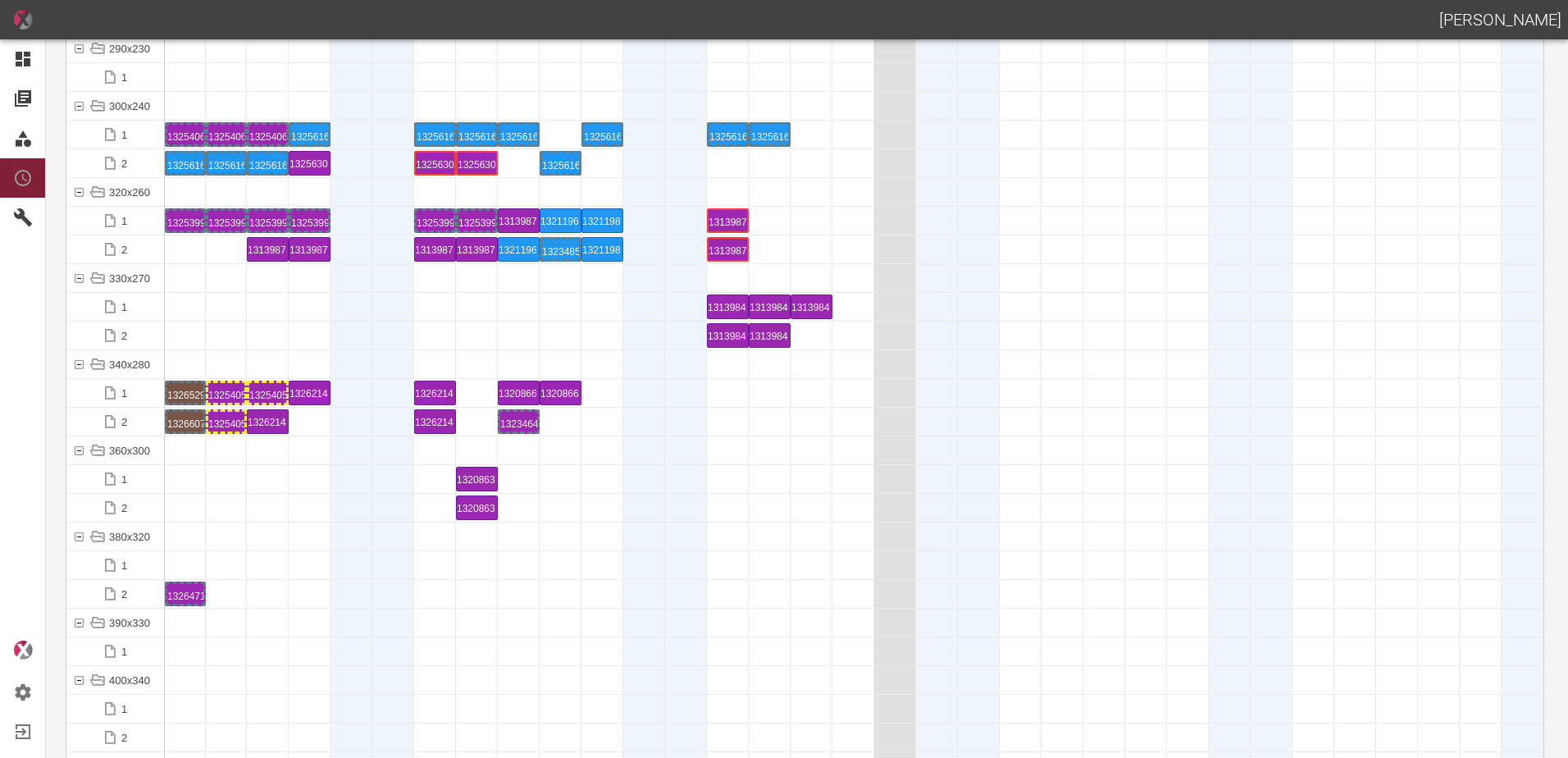
scroll to position [5989, 0]
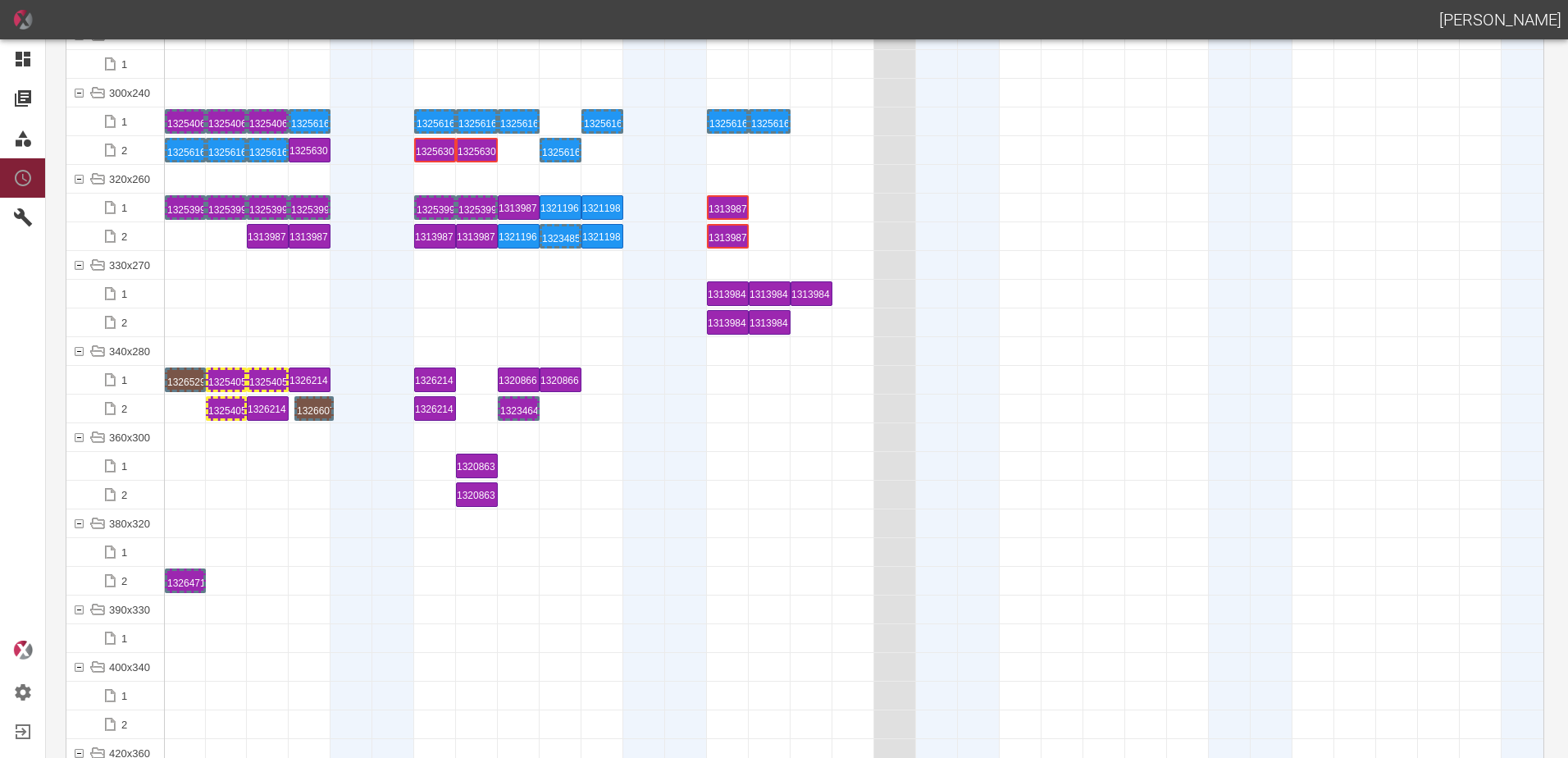
drag, startPoint x: 185, startPoint y: 407, endPoint x: 298, endPoint y: 397, distance: 113.4
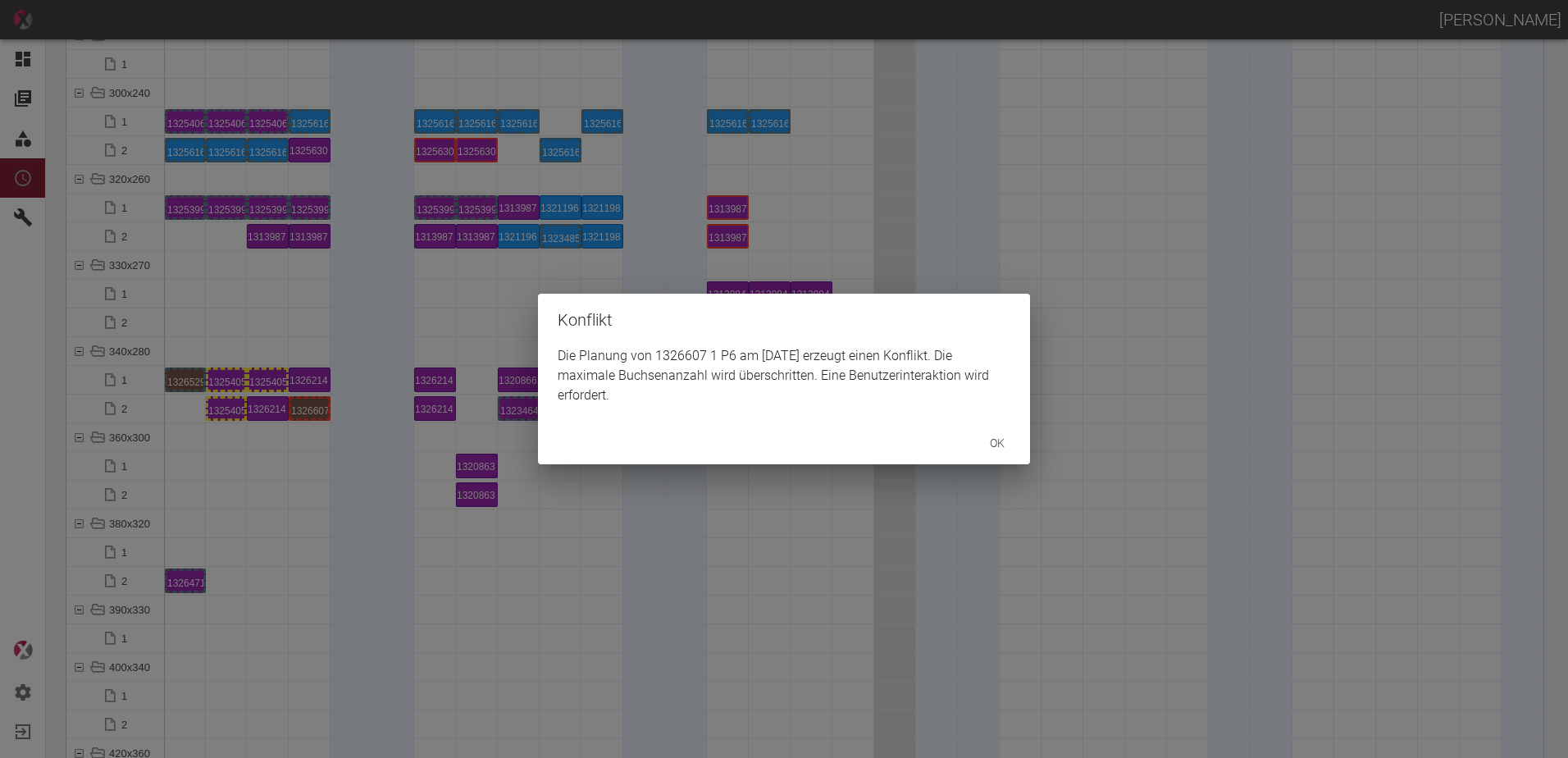
click at [304, 410] on div "Konflikt Die Planung von 1326607 1 P6 am [DATE] erzeugt einen Konflikt. Die max…" at bounding box center [784, 379] width 1568 height 758
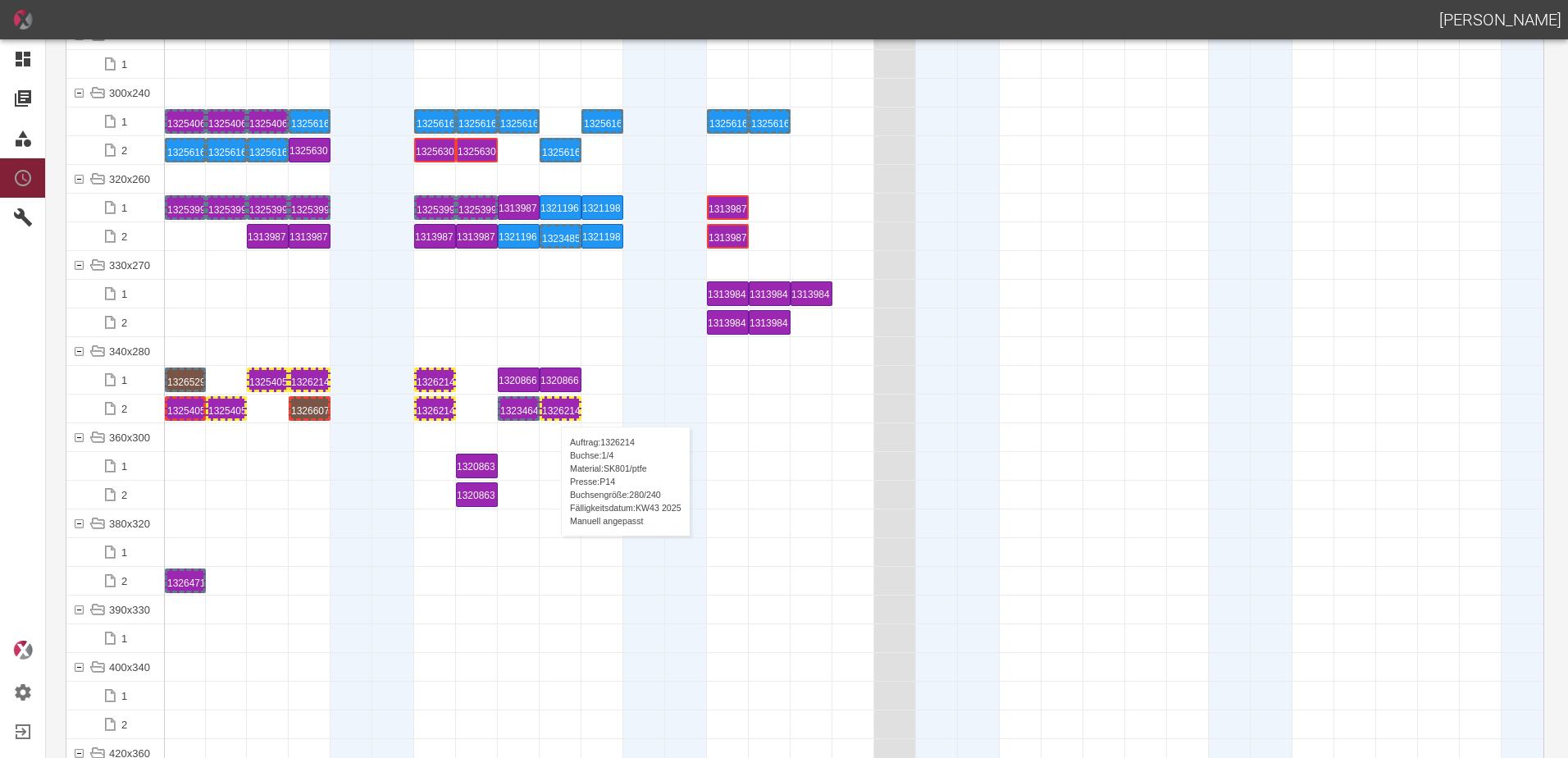
click at [552, 410] on div "1326214 1 P14" at bounding box center [561, 407] width 37 height 19
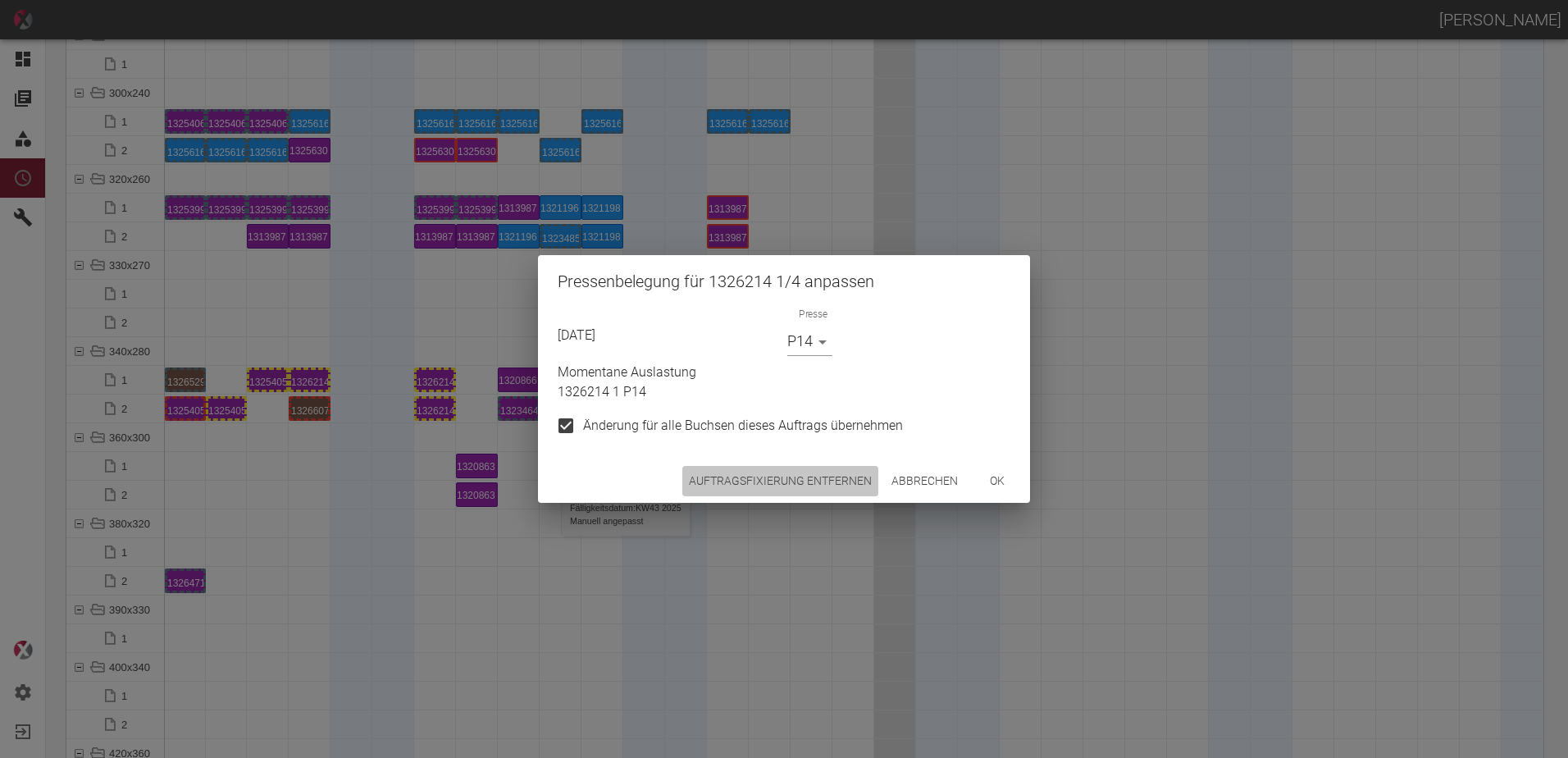
click at [804, 487] on button "Auftragsfixierung entfernen" at bounding box center [781, 481] width 196 height 30
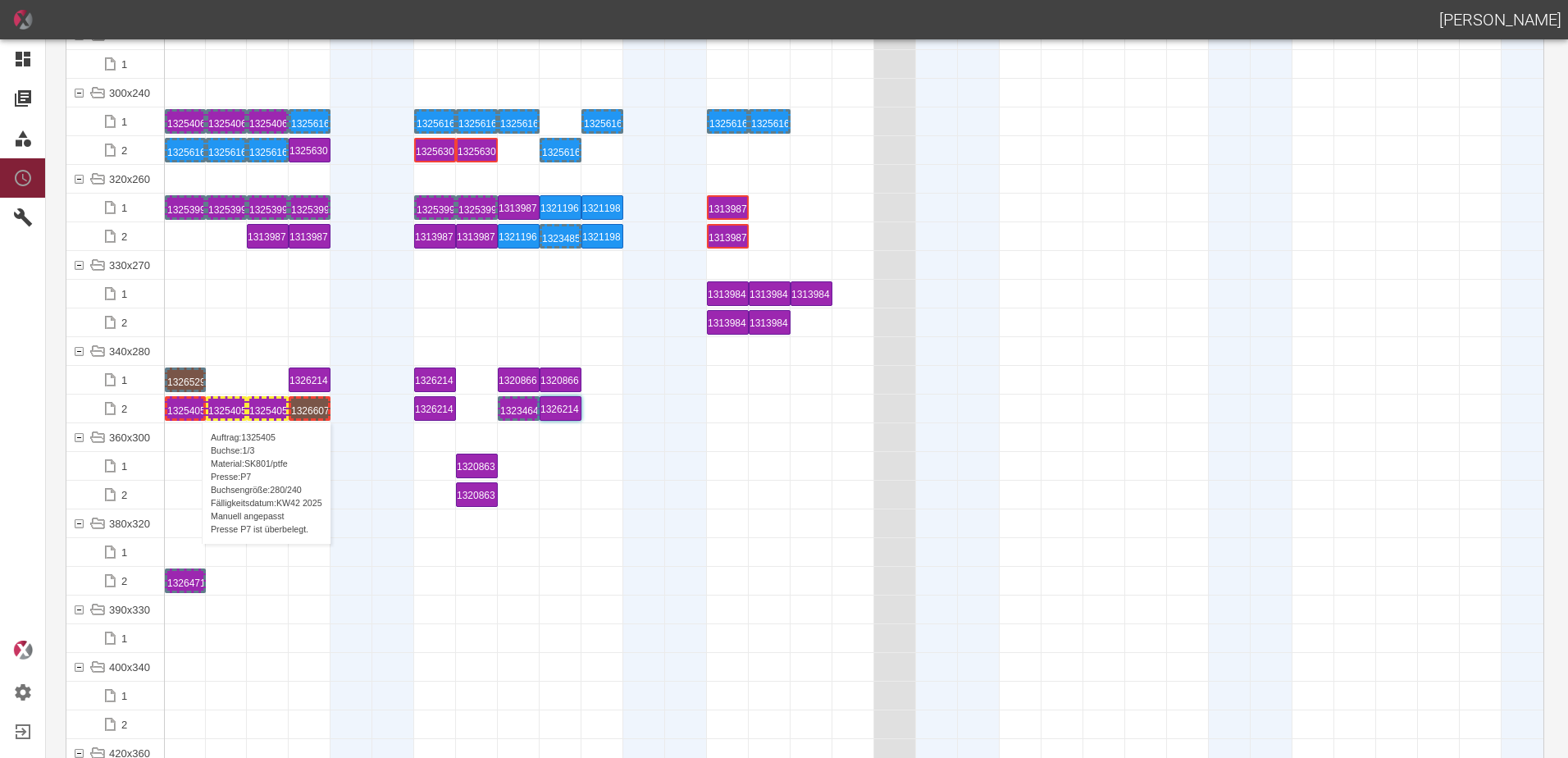
drag, startPoint x: 267, startPoint y: 382, endPoint x: 194, endPoint y: 406, distance: 76.8
click at [192, 402] on div "1325405 1 P7" at bounding box center [184, 407] width 36 height 19
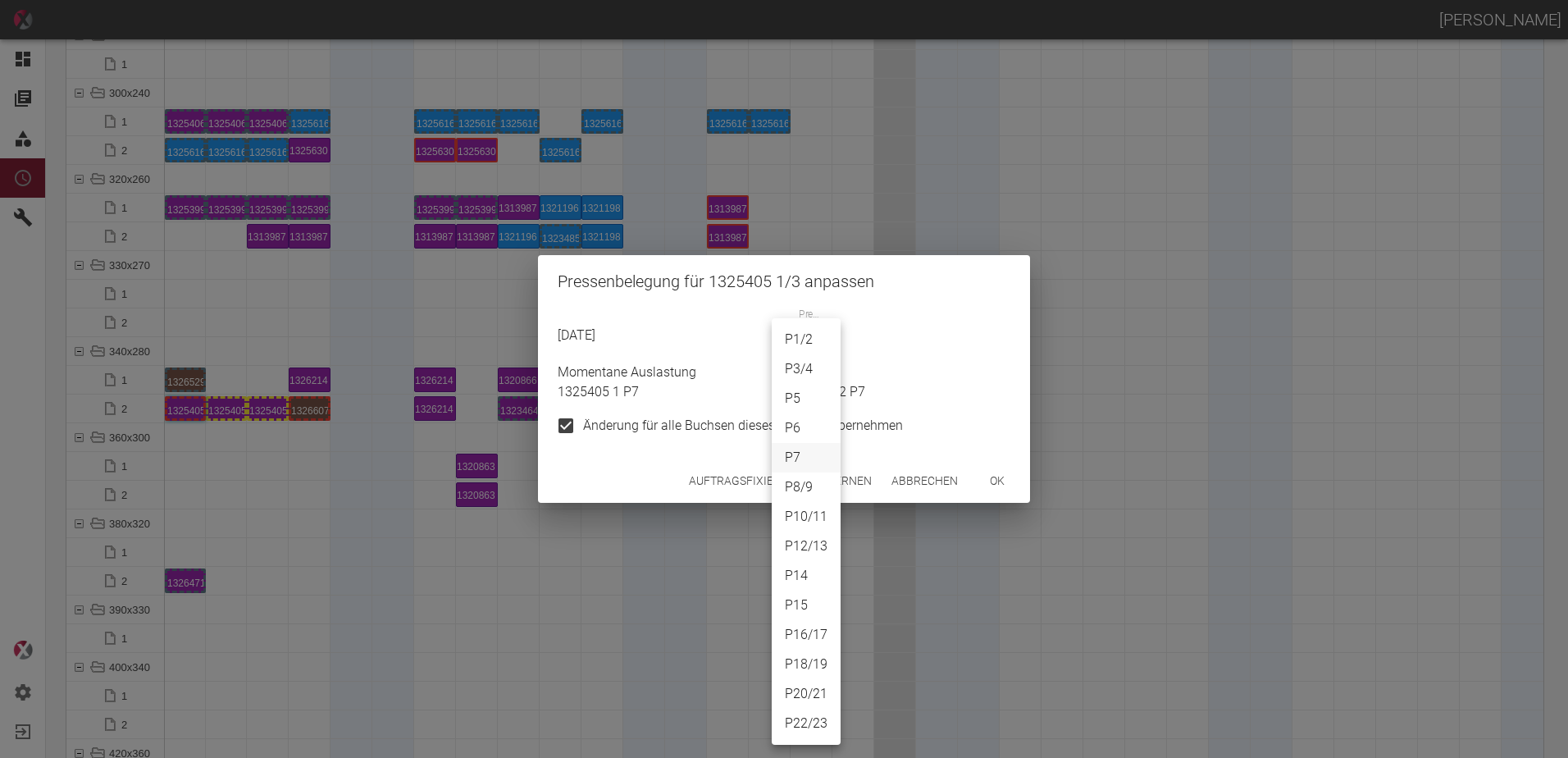
click at [808, 345] on body "[PERSON_NAME] Dashboard Aufträge Materialien Planung Maschinen Einstellungen Au…" at bounding box center [784, 379] width 1568 height 758
click at [804, 426] on li "P6" at bounding box center [806, 429] width 69 height 29
type input "P6"
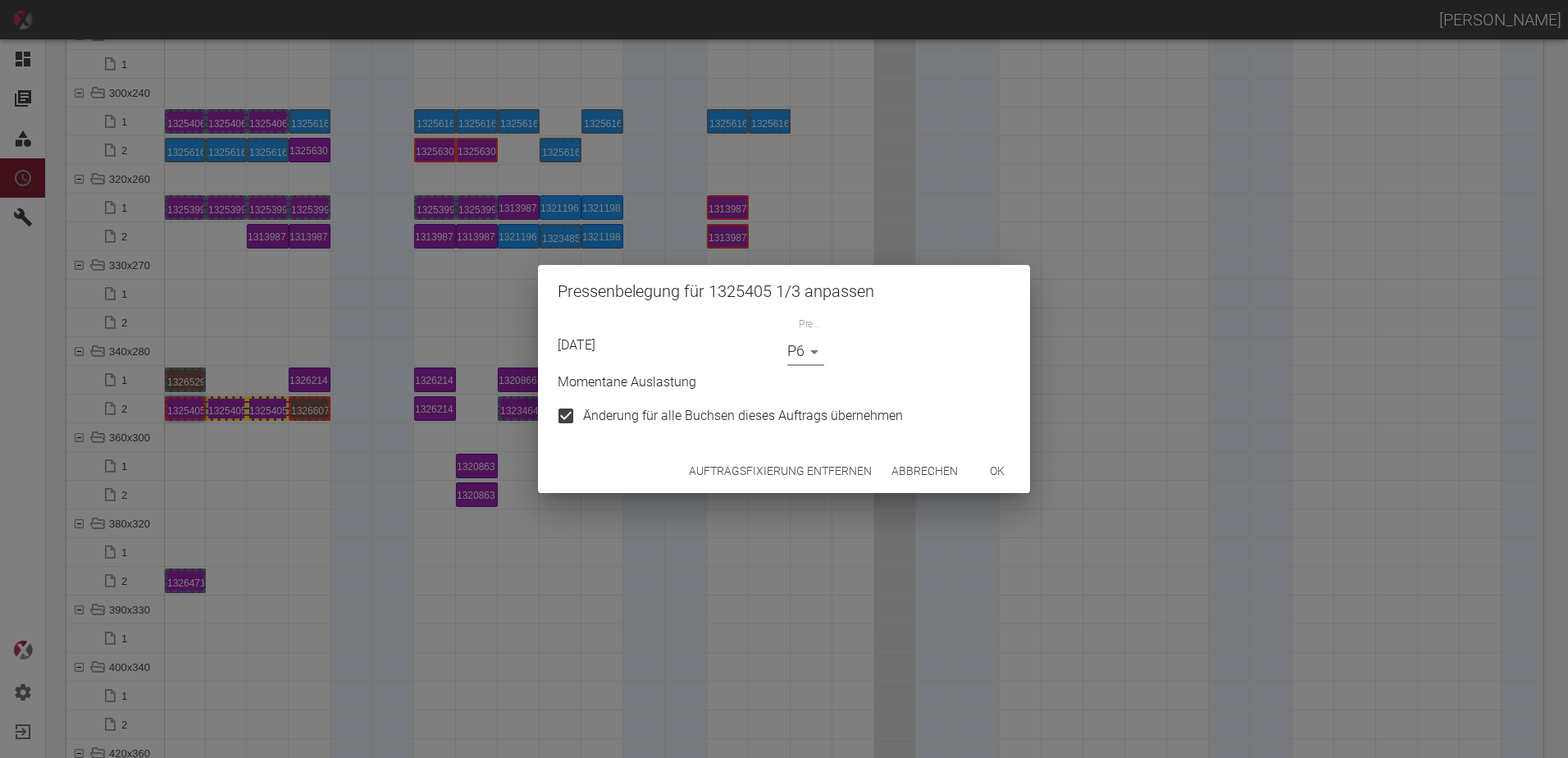
click at [1001, 462] on button "ok" at bounding box center [996, 471] width 52 height 30
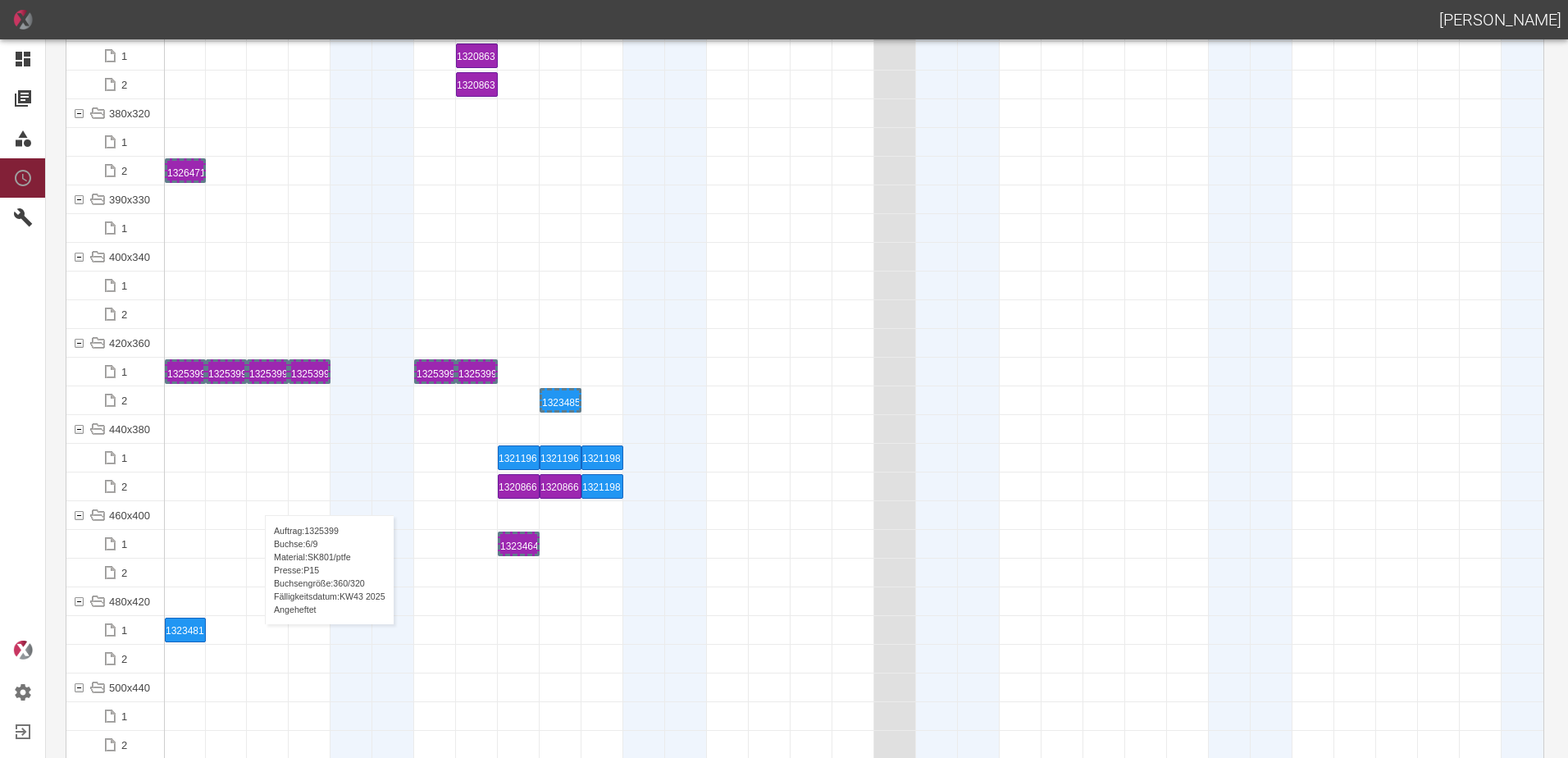
scroll to position [6808, 0]
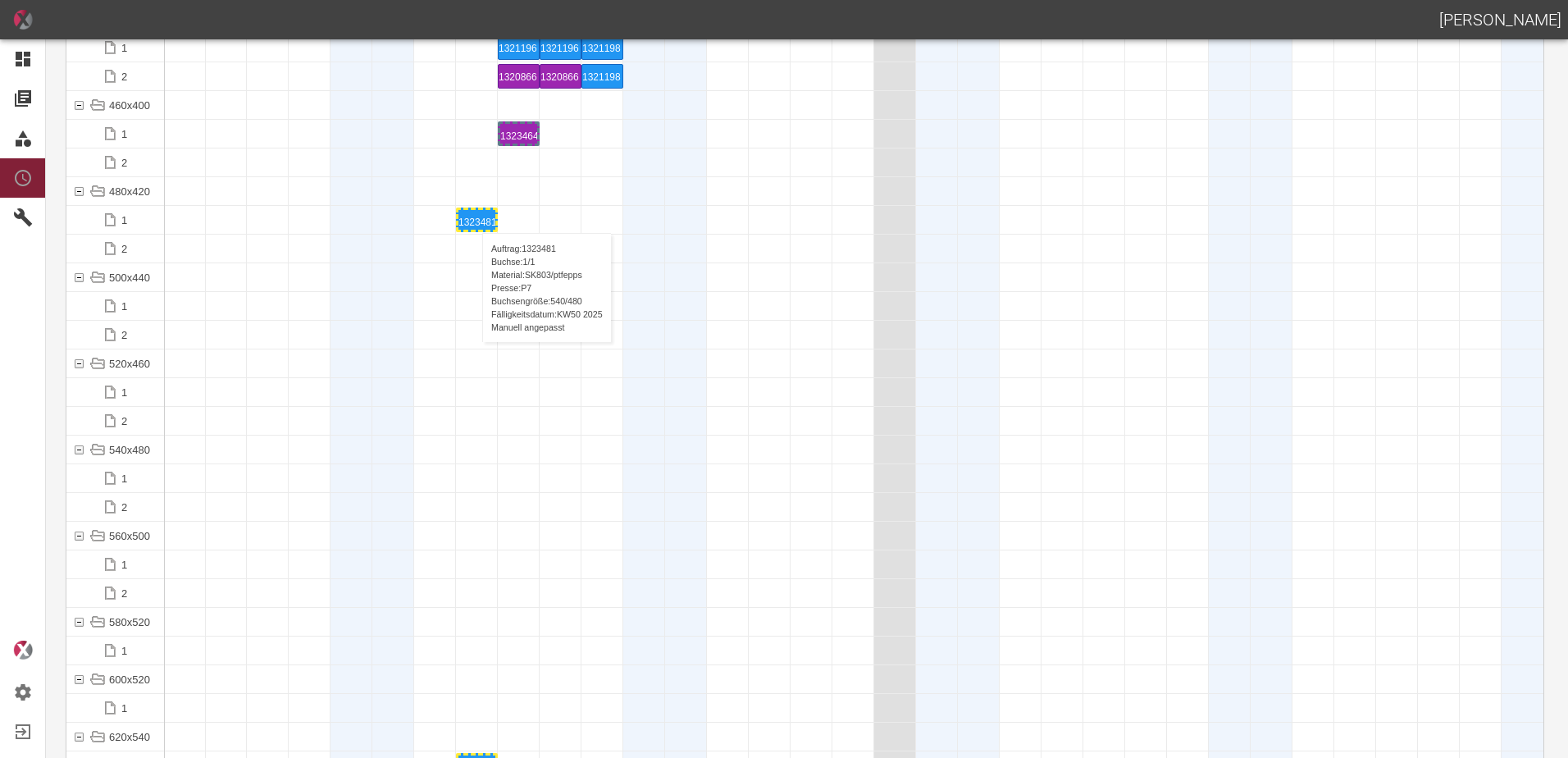
click at [474, 217] on div "1323481 1 P7" at bounding box center [477, 219] width 37 height 19
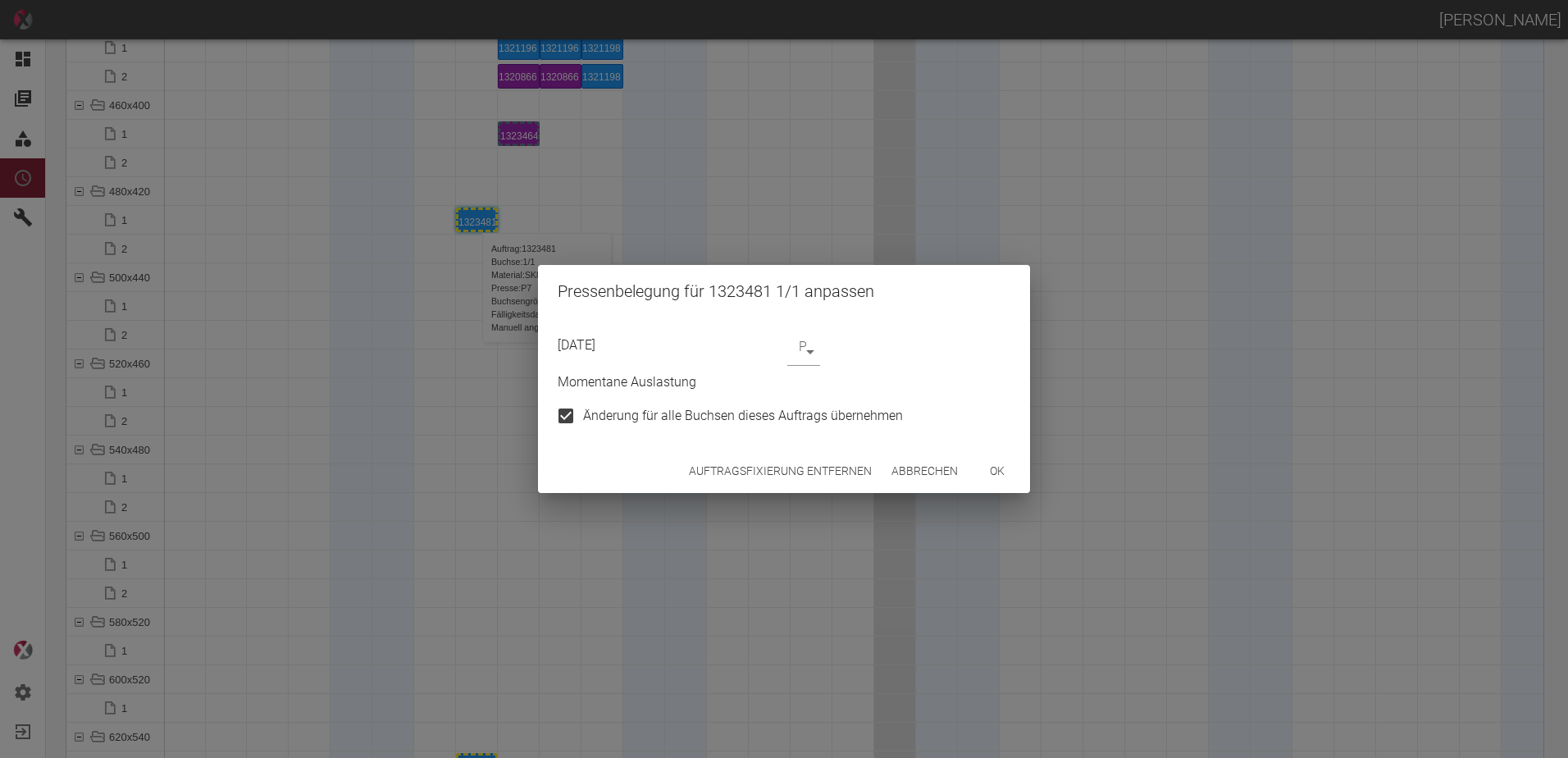
type input "P7"
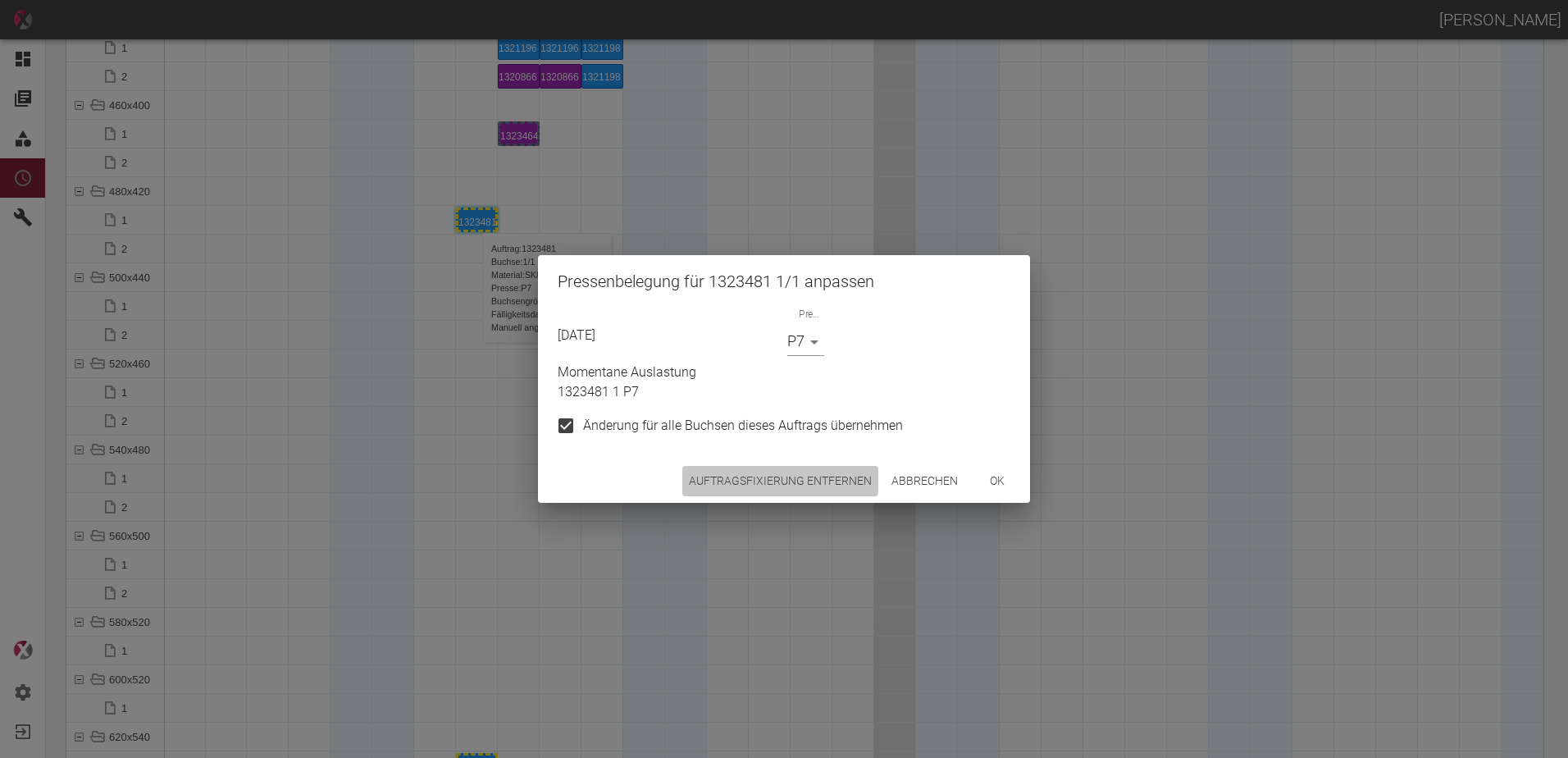
click at [765, 477] on button "Auftragsfixierung entfernen" at bounding box center [781, 481] width 196 height 30
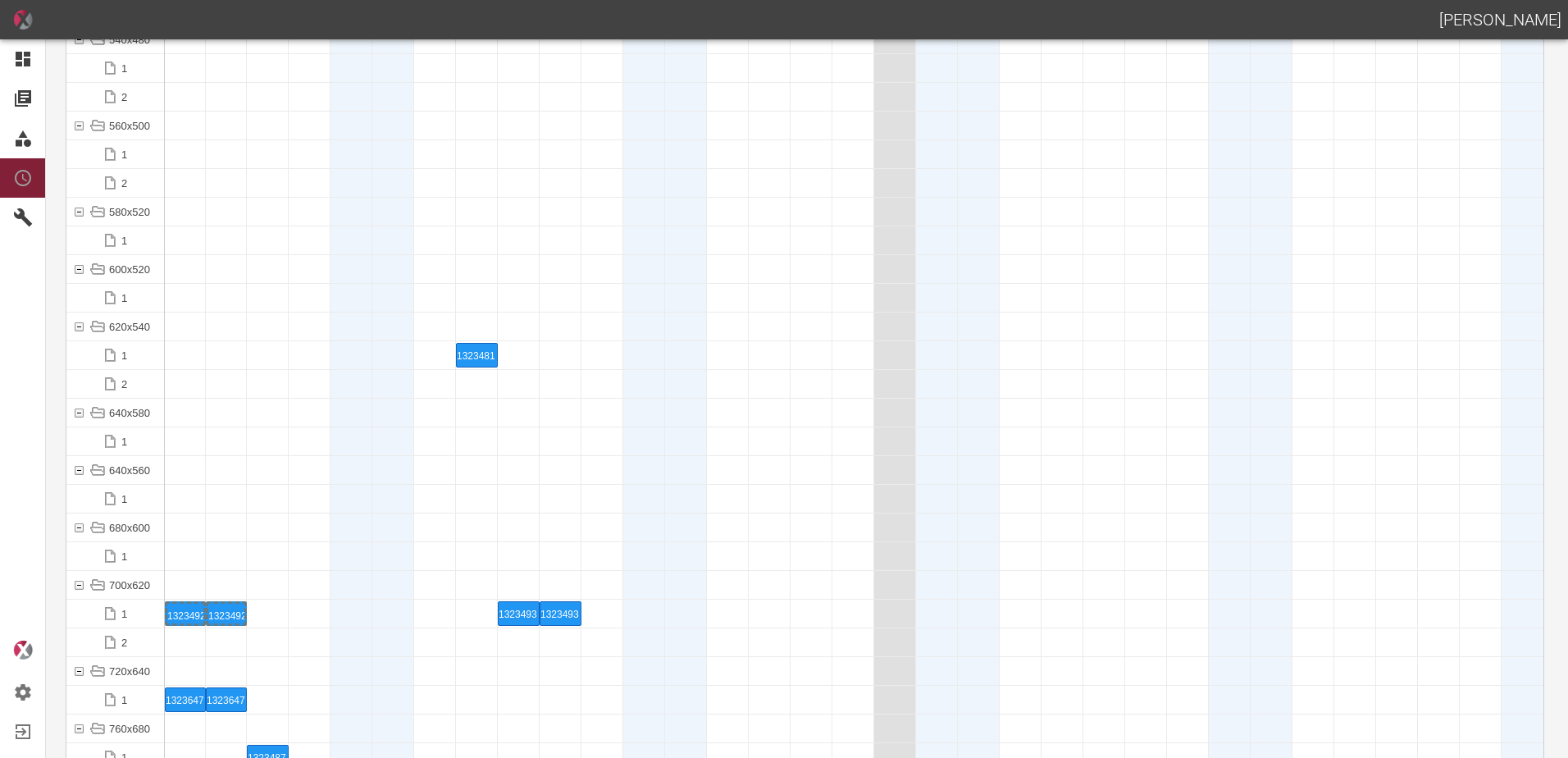
scroll to position [7629, 0]
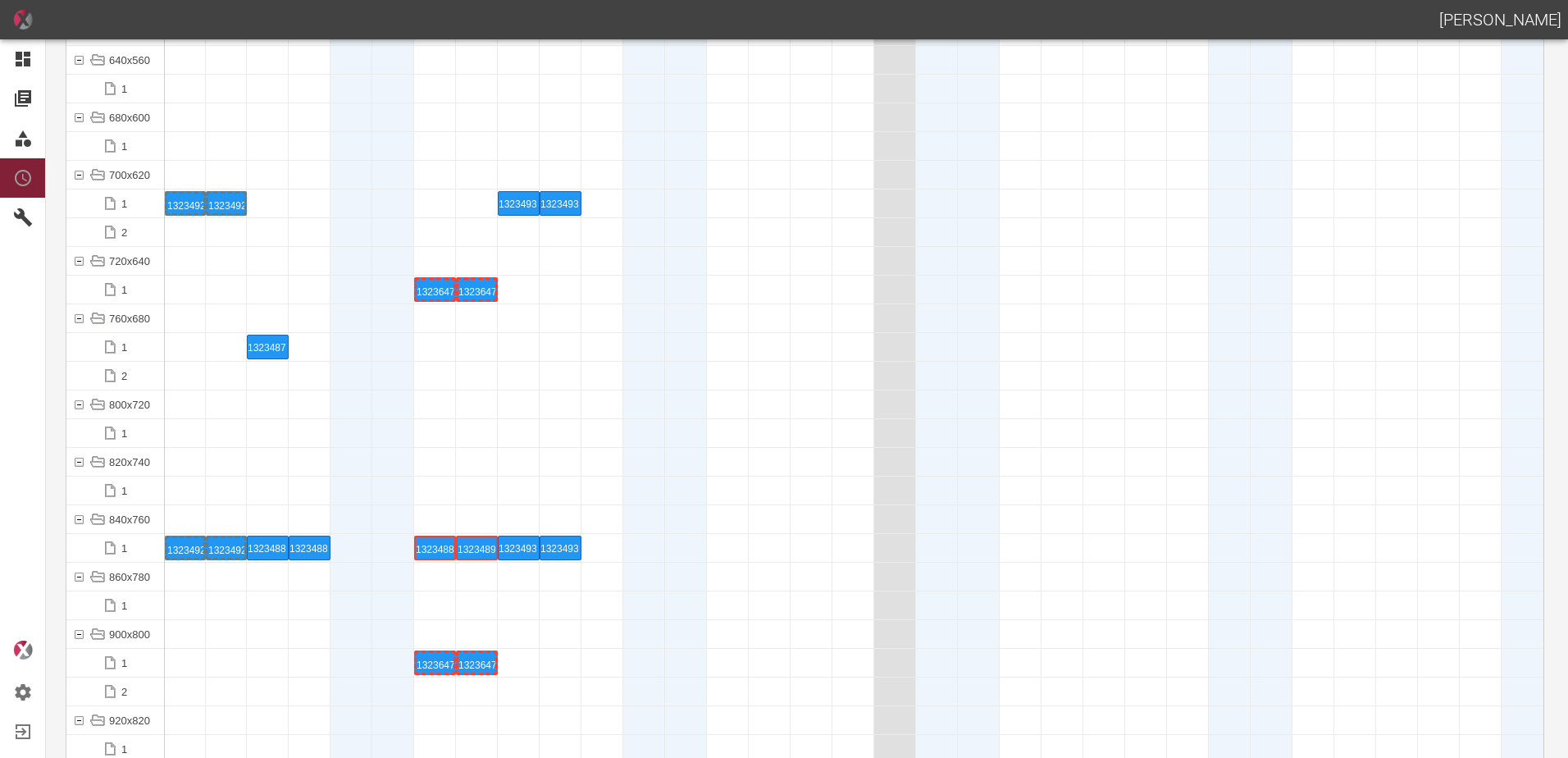
click at [478, 286] on div "1323647 2 P15" at bounding box center [477, 289] width 37 height 19
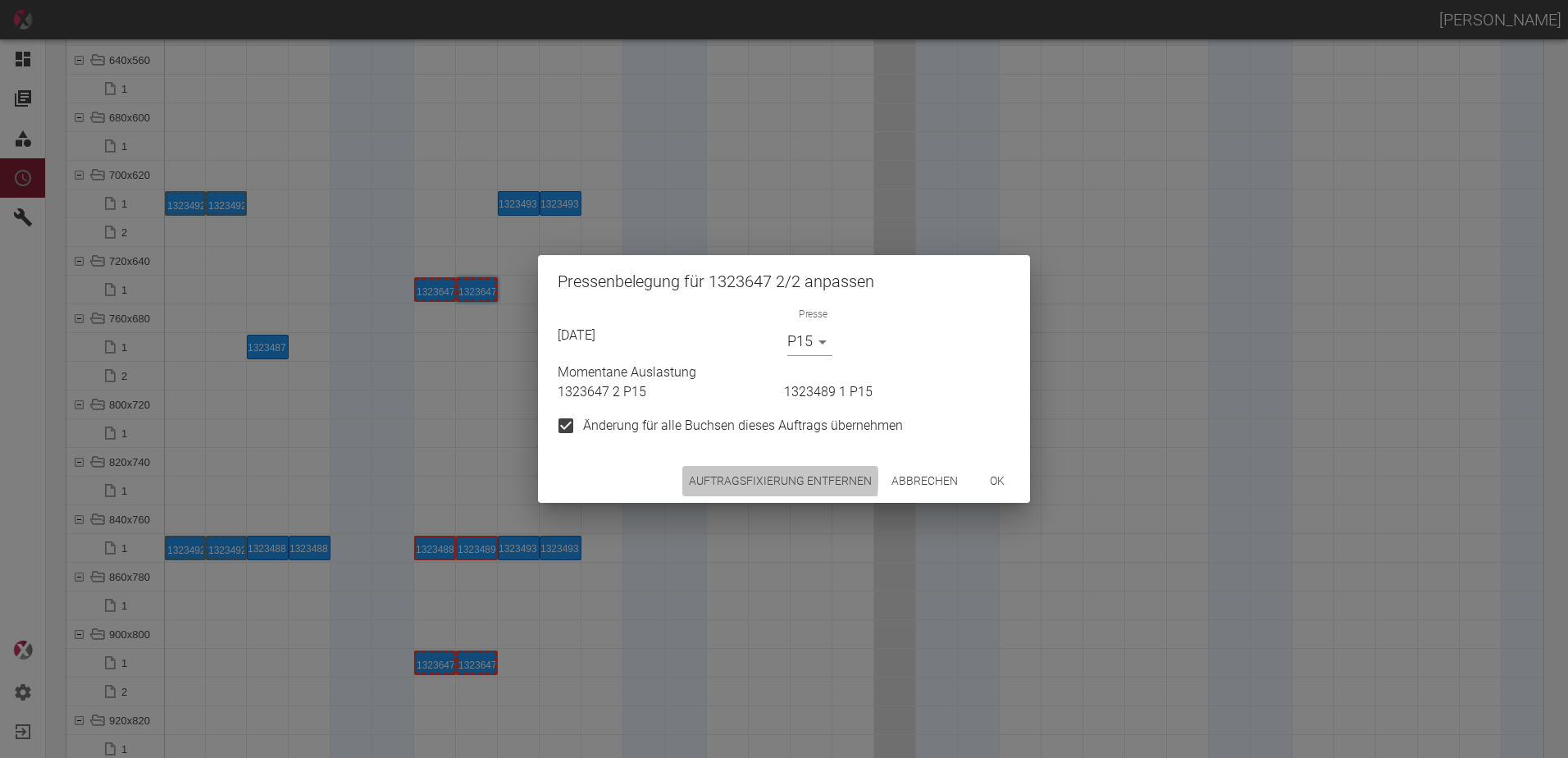
click at [692, 478] on button "Auftragsfixierung entfernen" at bounding box center [781, 481] width 196 height 30
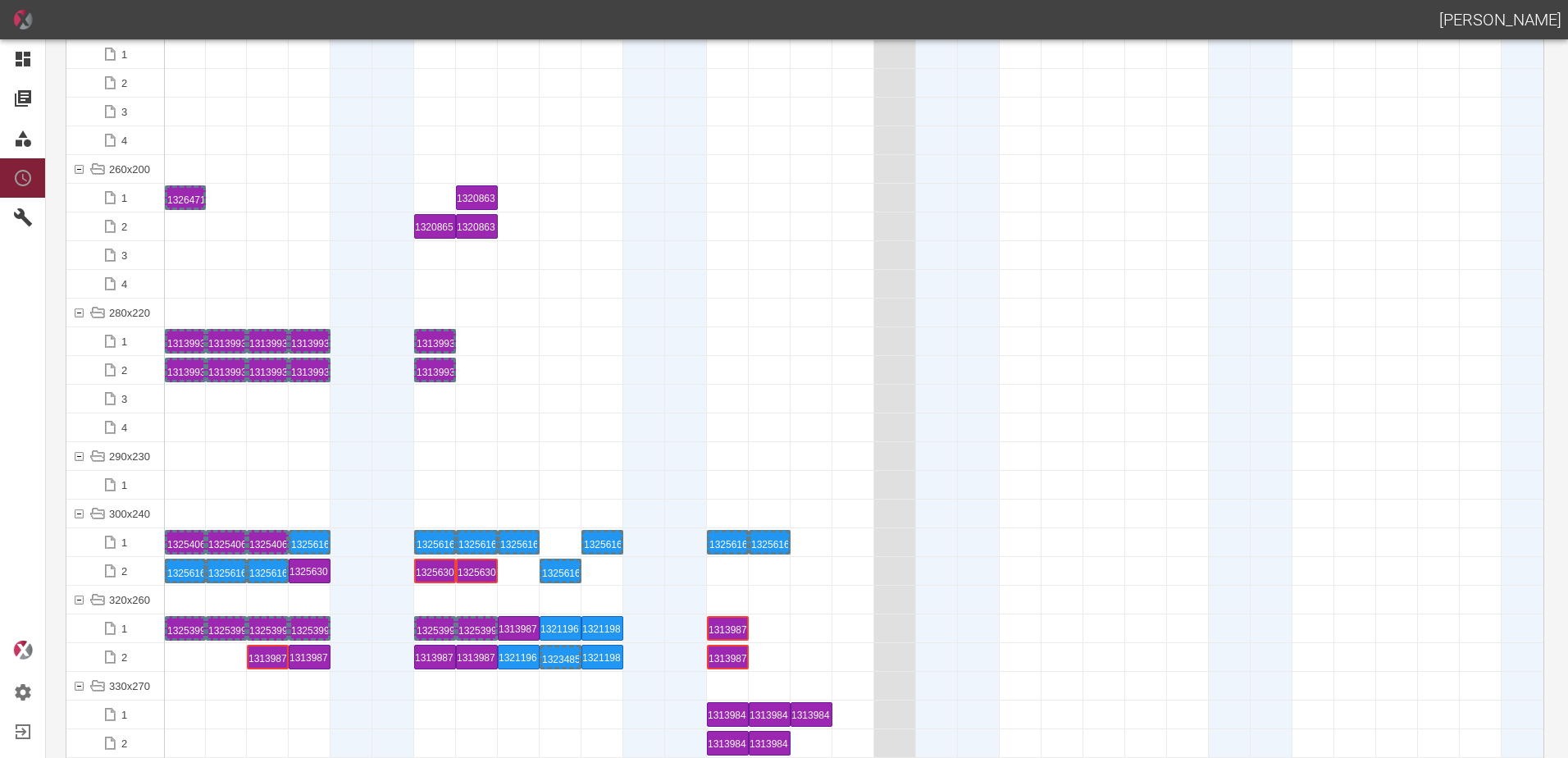
scroll to position [5239, 0]
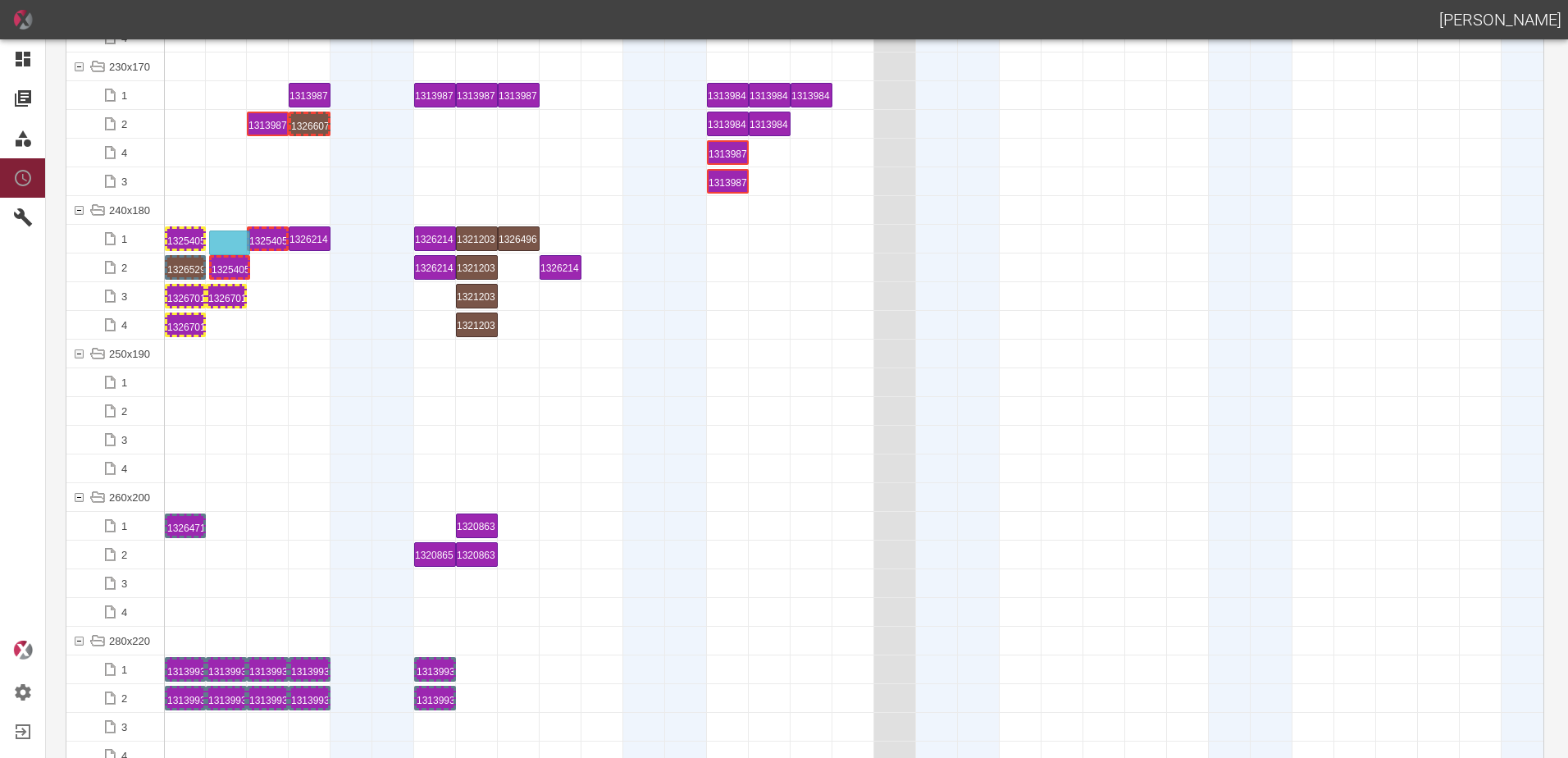
drag, startPoint x: 224, startPoint y: 267, endPoint x: 228, endPoint y: 232, distance: 35.2
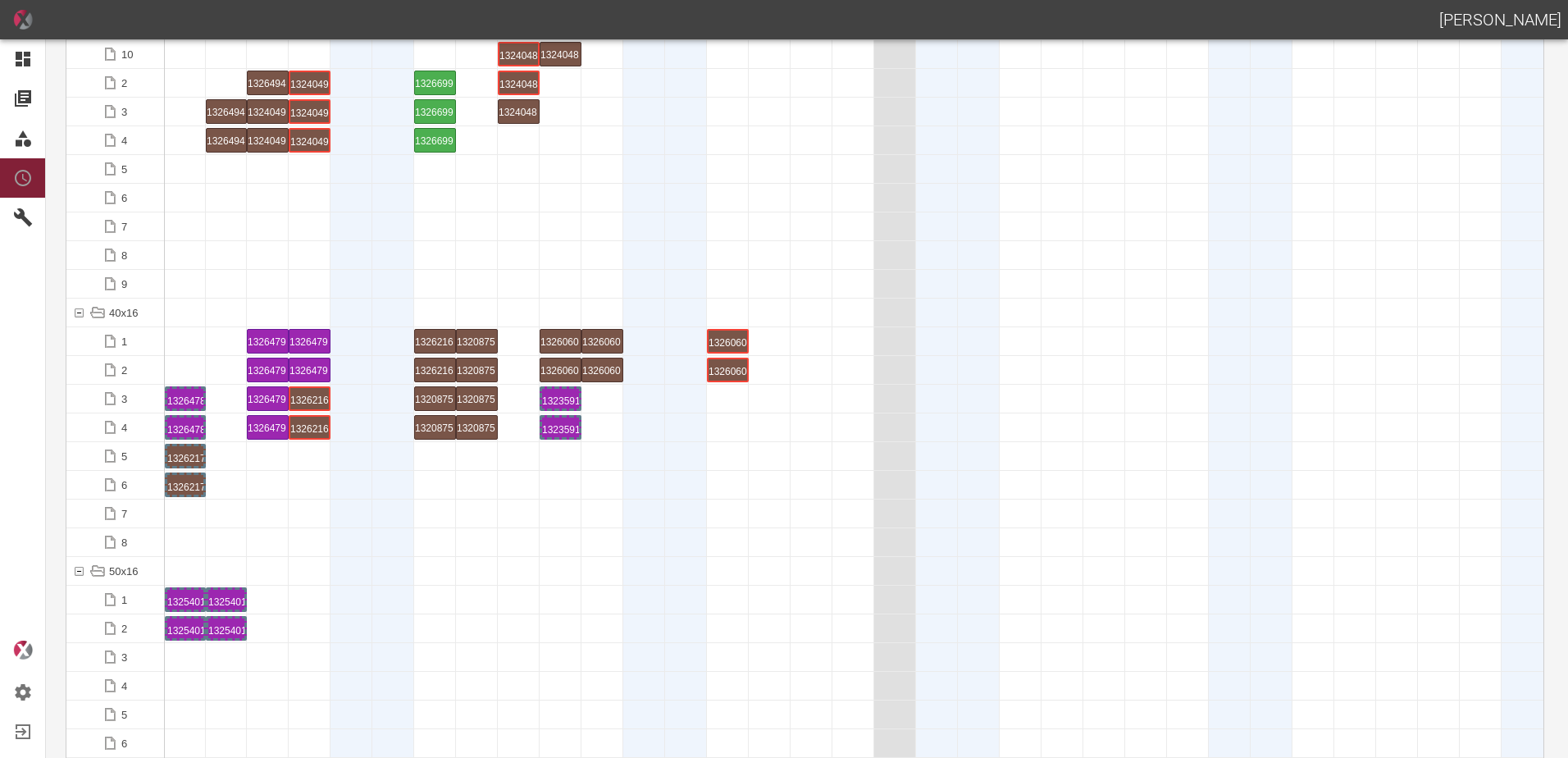
scroll to position [0, 0]
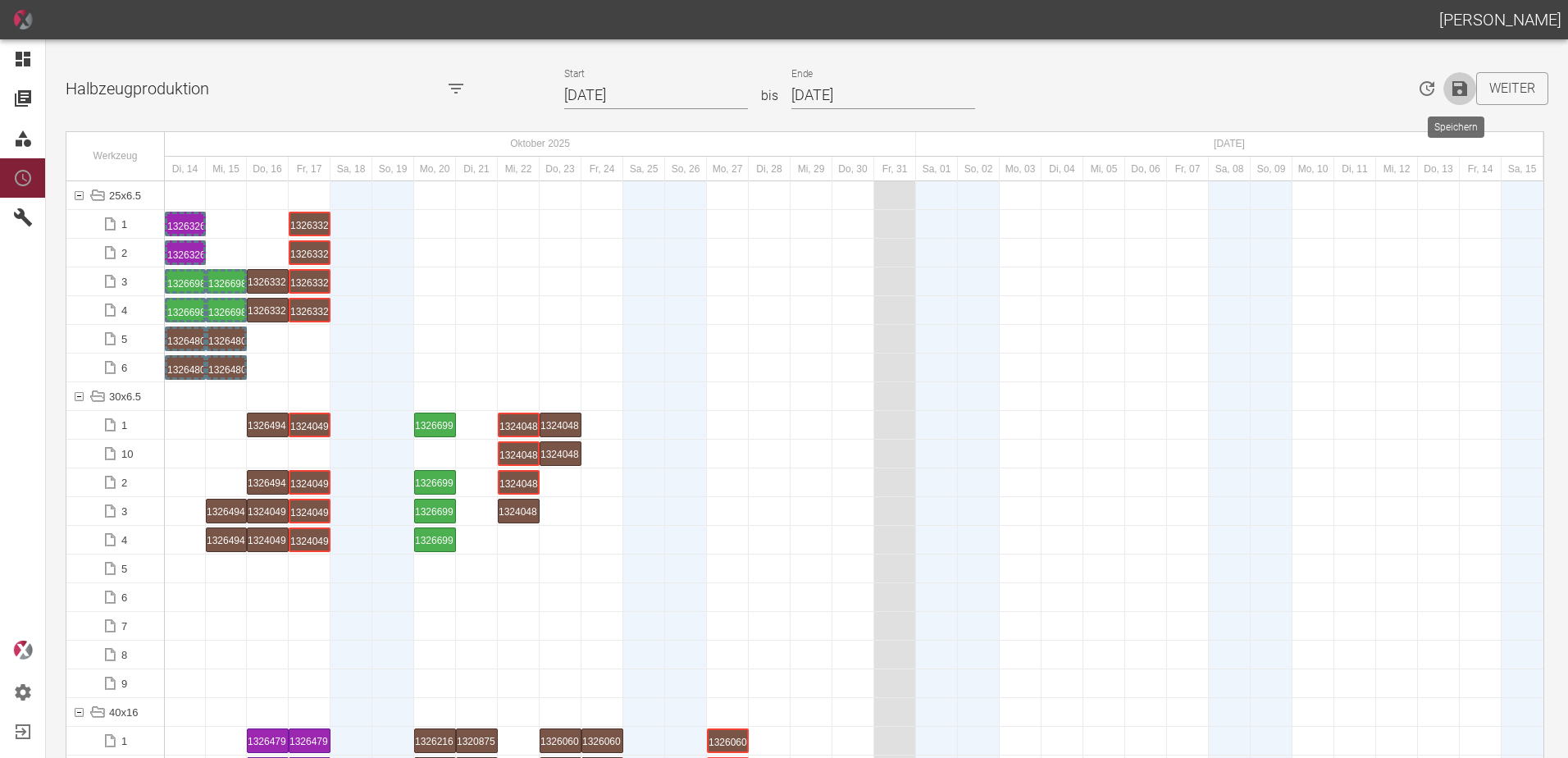
click at [1454, 87] on icon "Speichern" at bounding box center [1460, 88] width 15 height 15
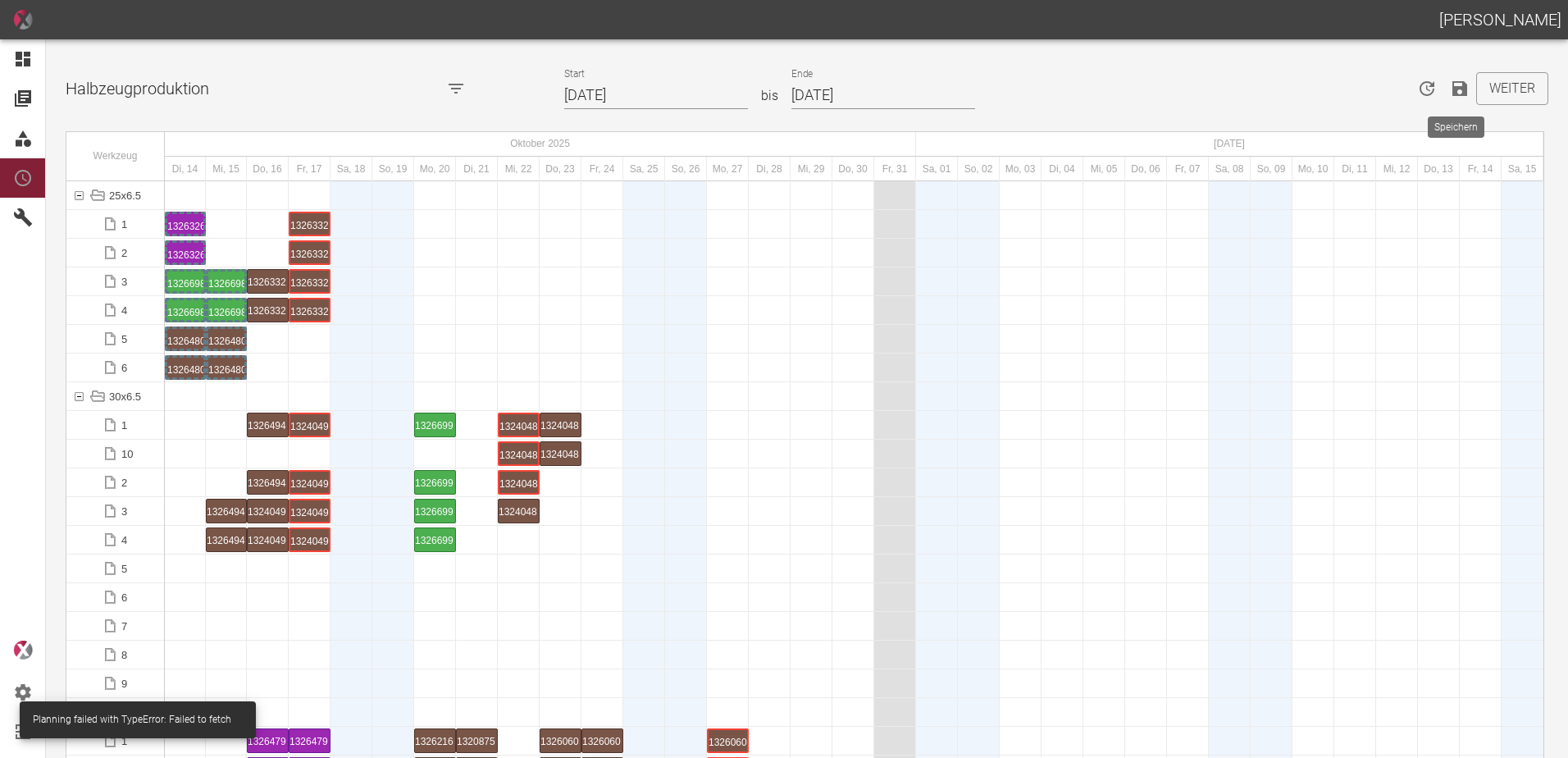
click at [1444, 88] on button "Speichern" at bounding box center [1460, 89] width 33 height 33
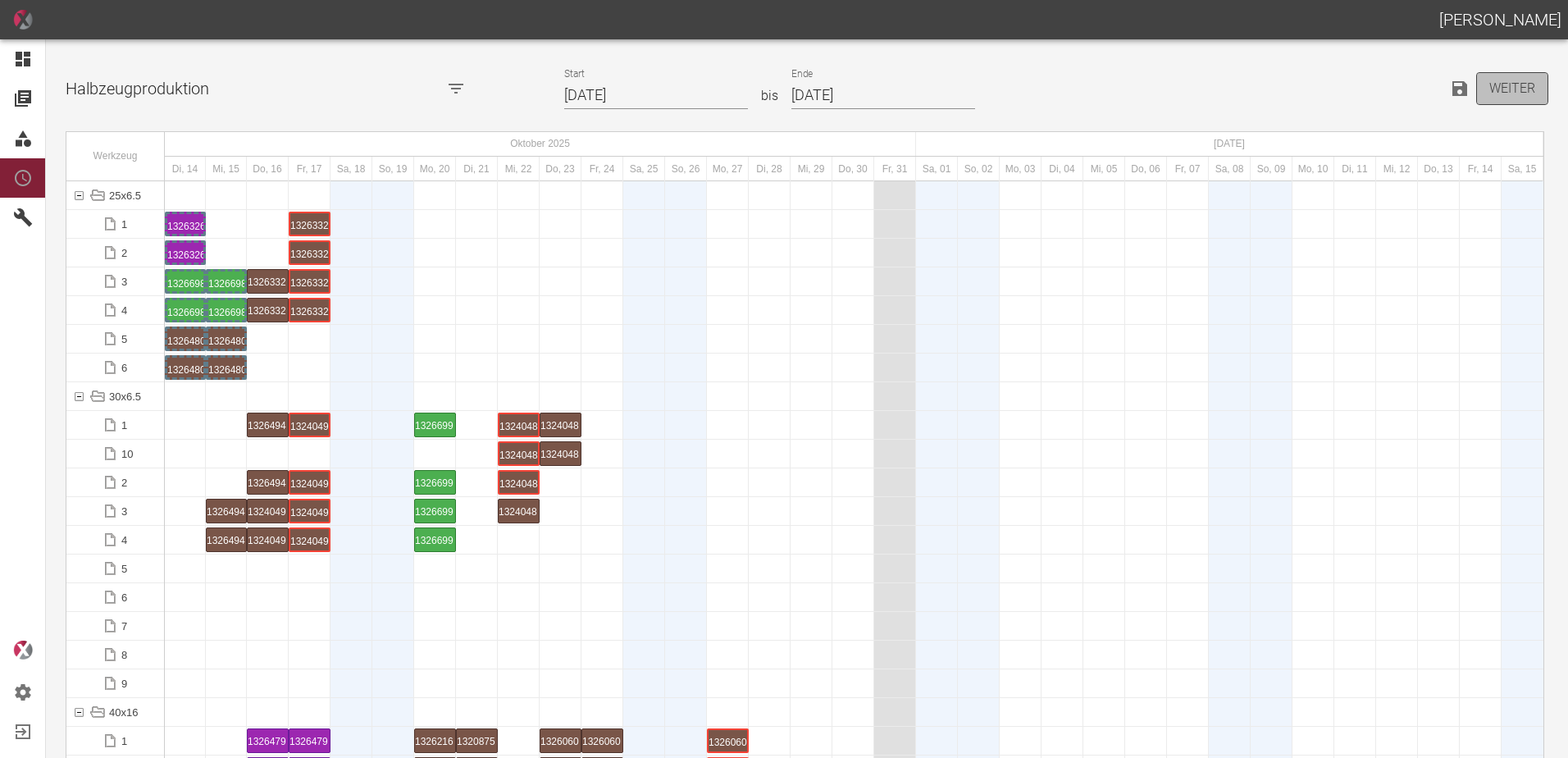
click at [1519, 88] on button "Weiter" at bounding box center [1512, 89] width 72 height 33
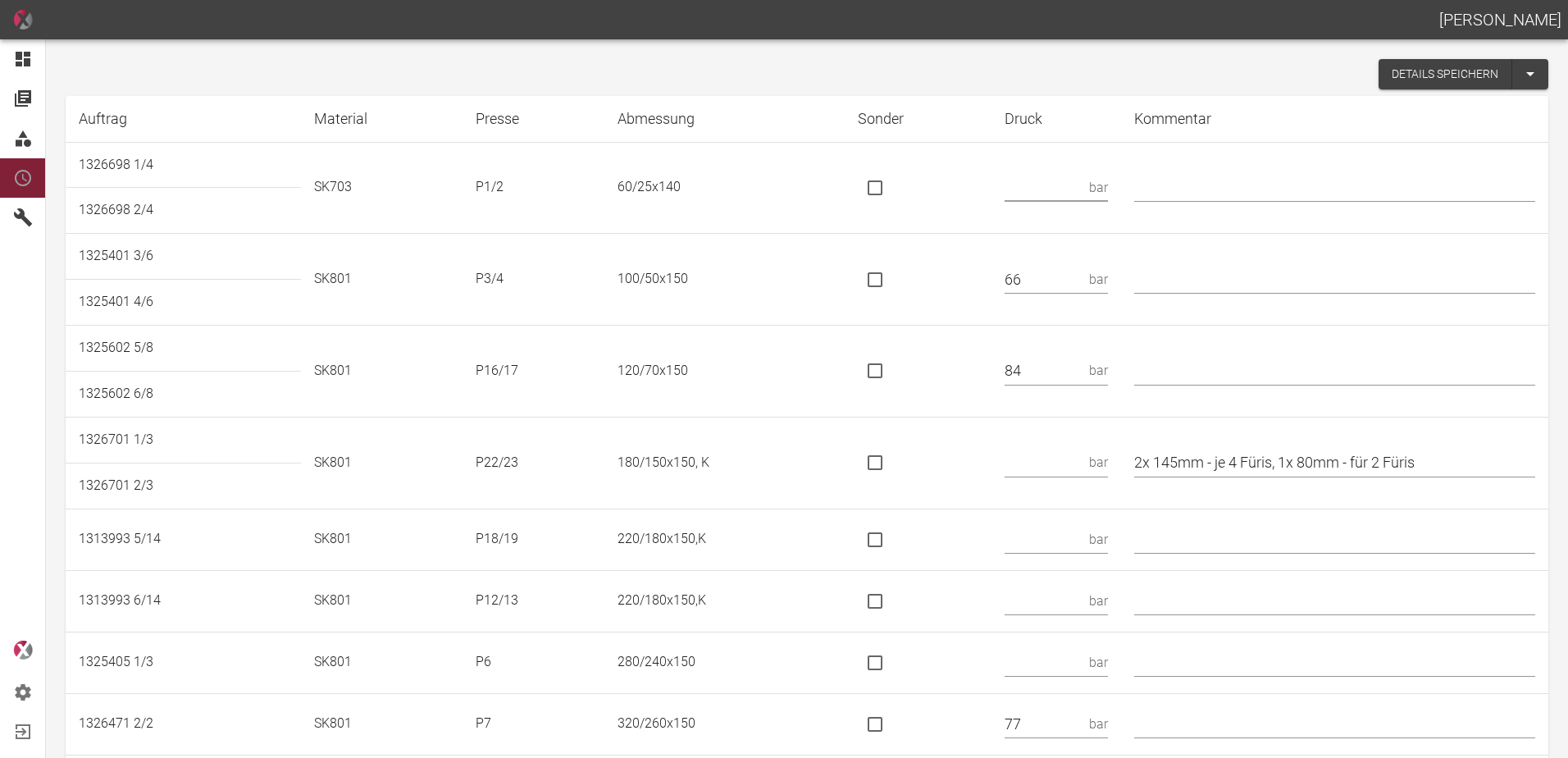
click at [1055, 192] on input "text" at bounding box center [1044, 187] width 79 height 28
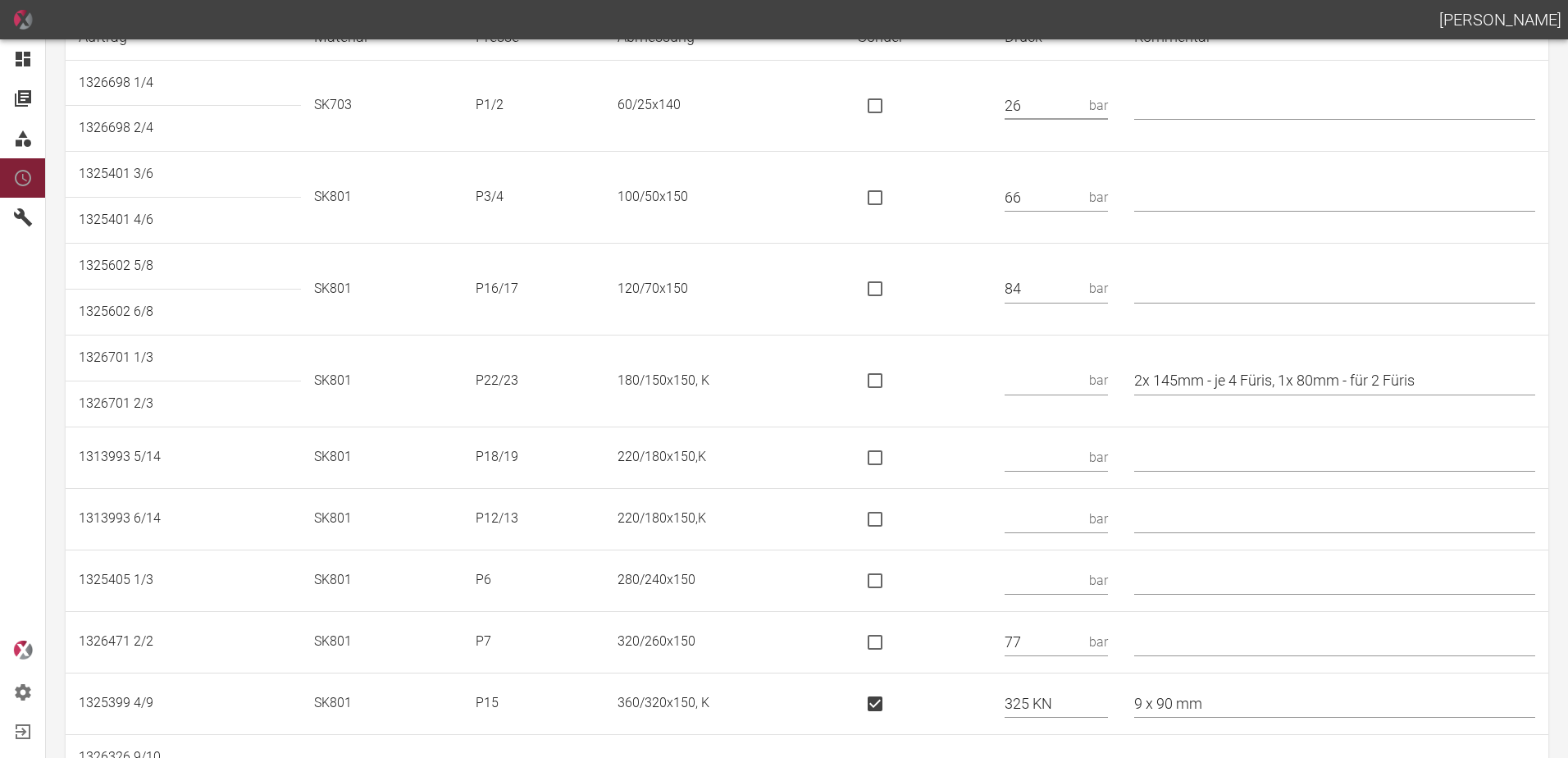
type input "26"
click at [1034, 375] on input "text" at bounding box center [1044, 381] width 79 height 28
type input "117 KN"
click at [885, 385] on input "is socket special" at bounding box center [875, 381] width 35 height 35
checkbox input "true"
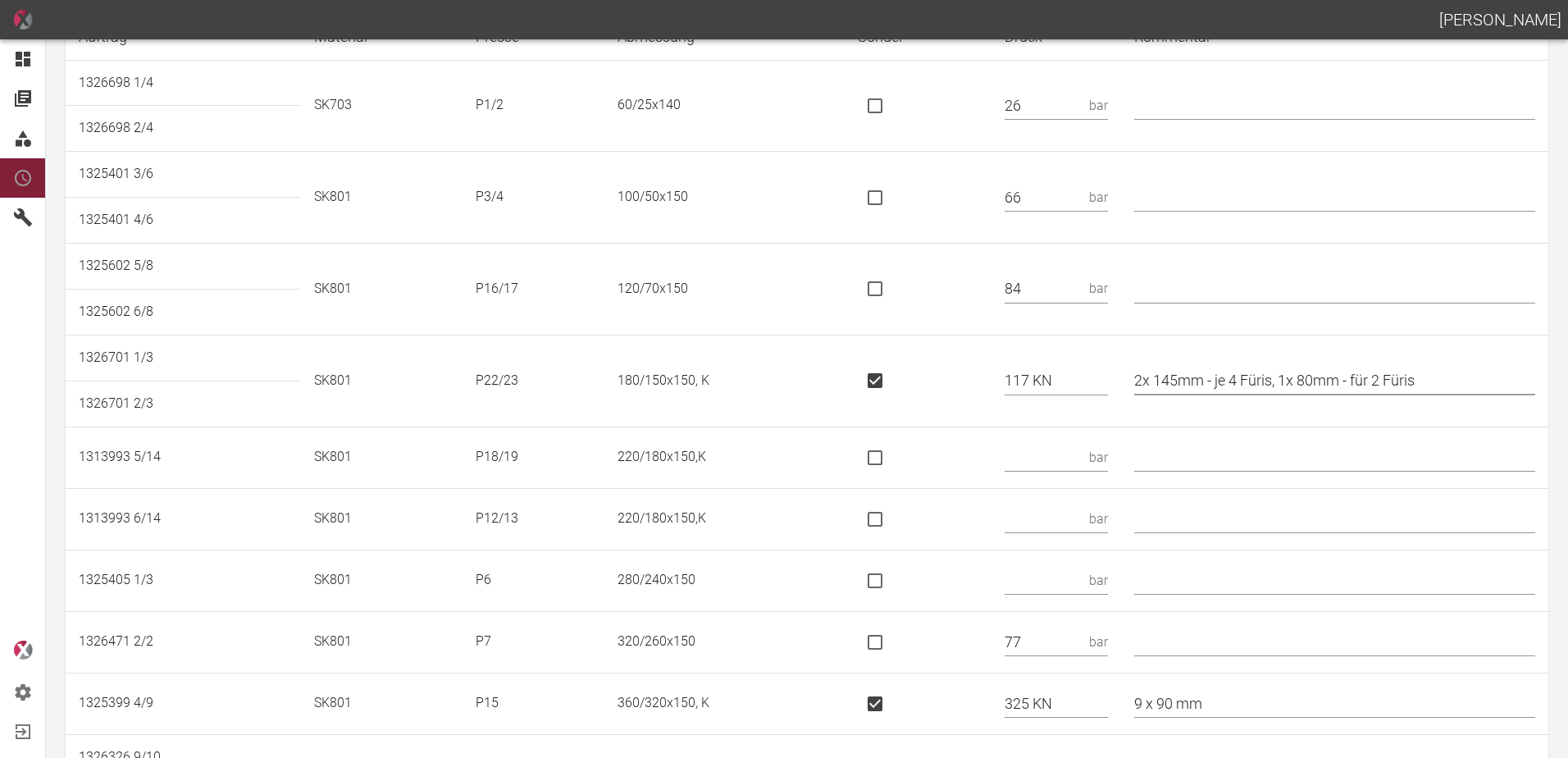
drag, startPoint x: 1294, startPoint y: 375, endPoint x: 1220, endPoint y: 386, distance: 74.8
click at [1220, 386] on input "2x 145mm - je 4 Füris, 1x 80mm - für 2 Füris" at bounding box center [1334, 381] width 401 height 28
drag, startPoint x: 1379, startPoint y: 378, endPoint x: 1292, endPoint y: 394, distance: 88.5
click at [1292, 394] on input "2x 145mm, 1x 80mm - für 2 Füris" at bounding box center [1334, 381] width 401 height 28
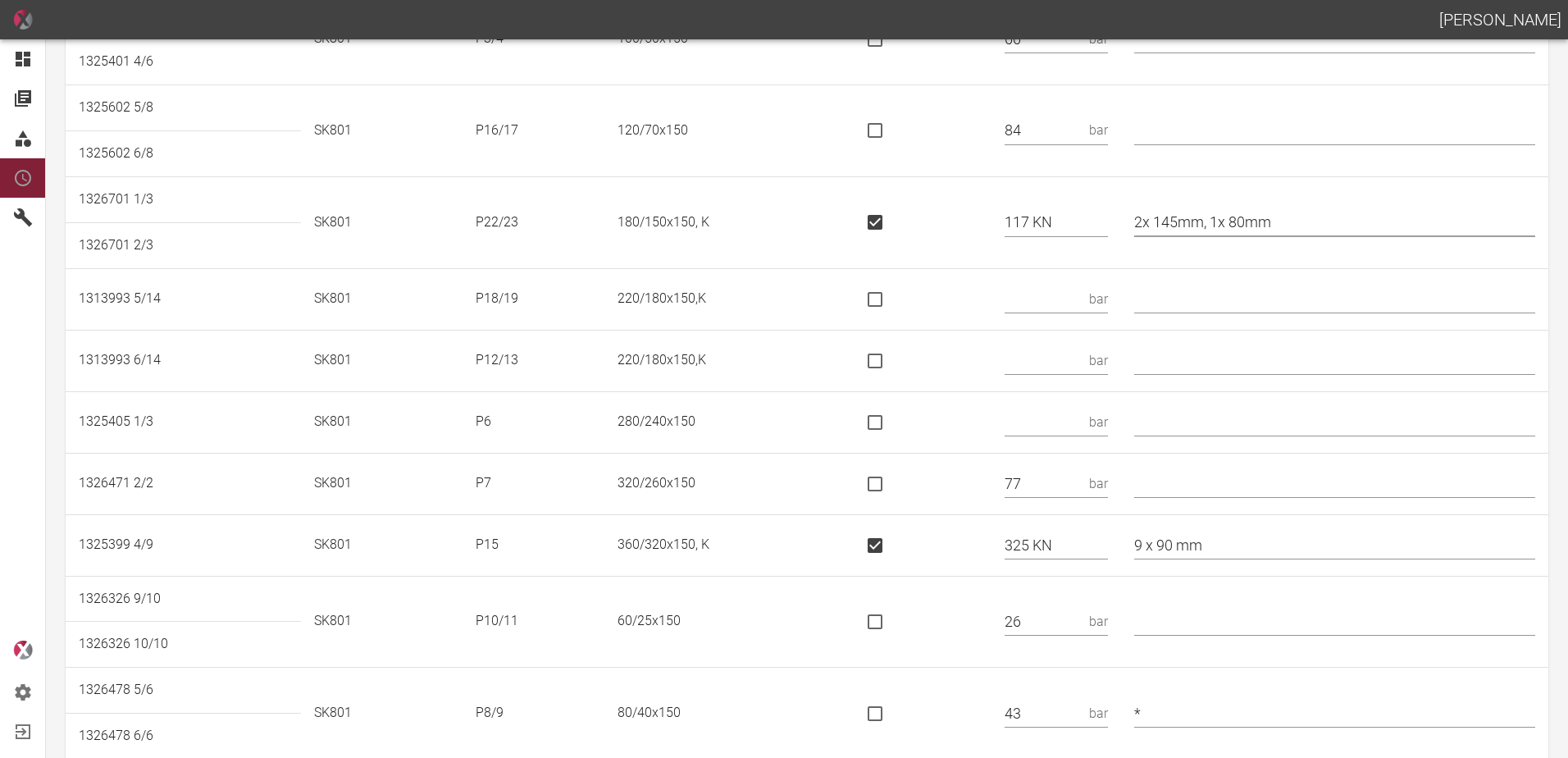
scroll to position [246, 0]
type input "2x 145mm, 1x 80mm"
click at [1029, 292] on input "text" at bounding box center [1044, 293] width 79 height 28
type input "189 KN"
click at [883, 295] on input "is socket special" at bounding box center [875, 294] width 35 height 35
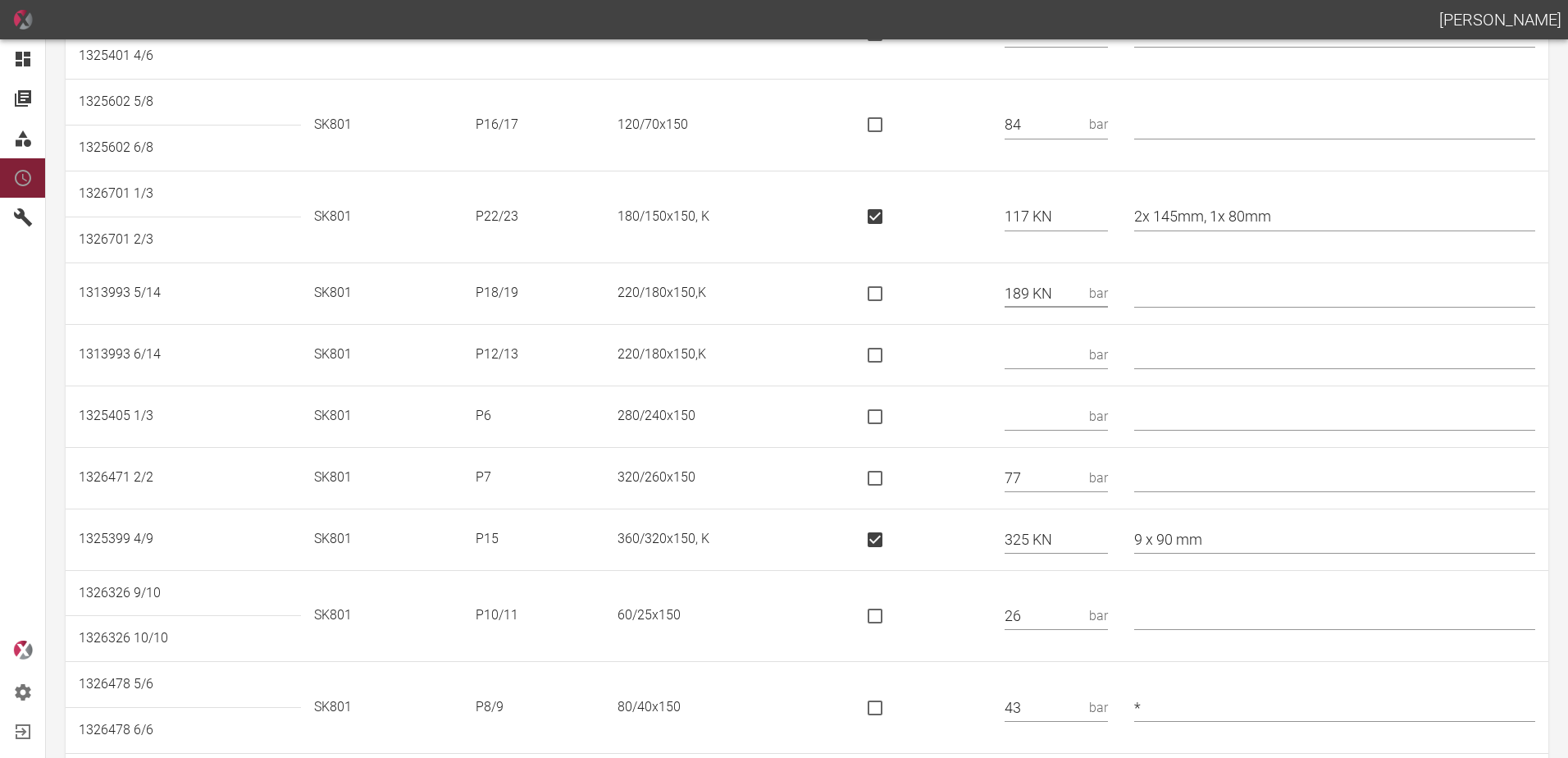
checkbox input "true"
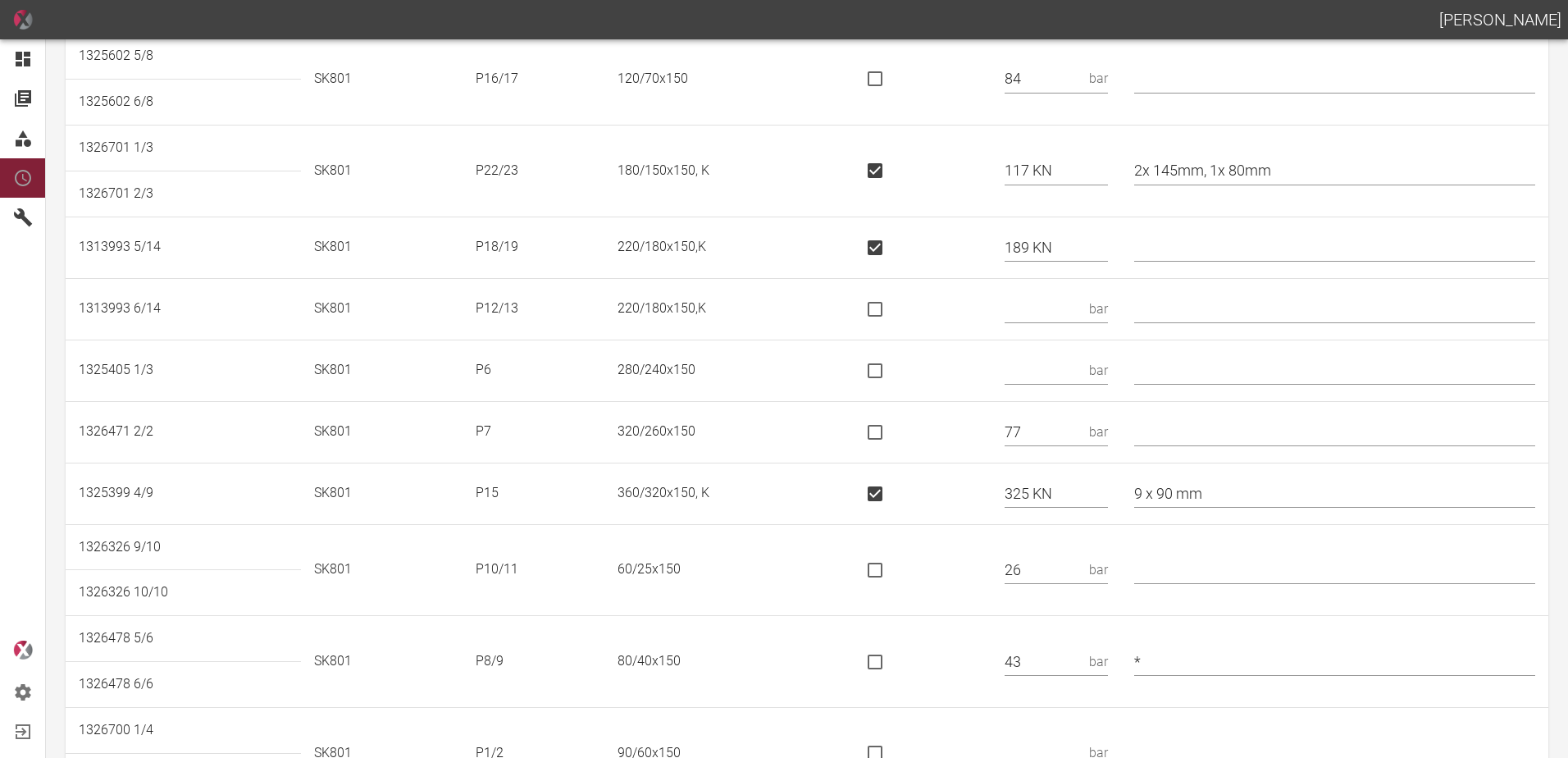
scroll to position [329, 0]
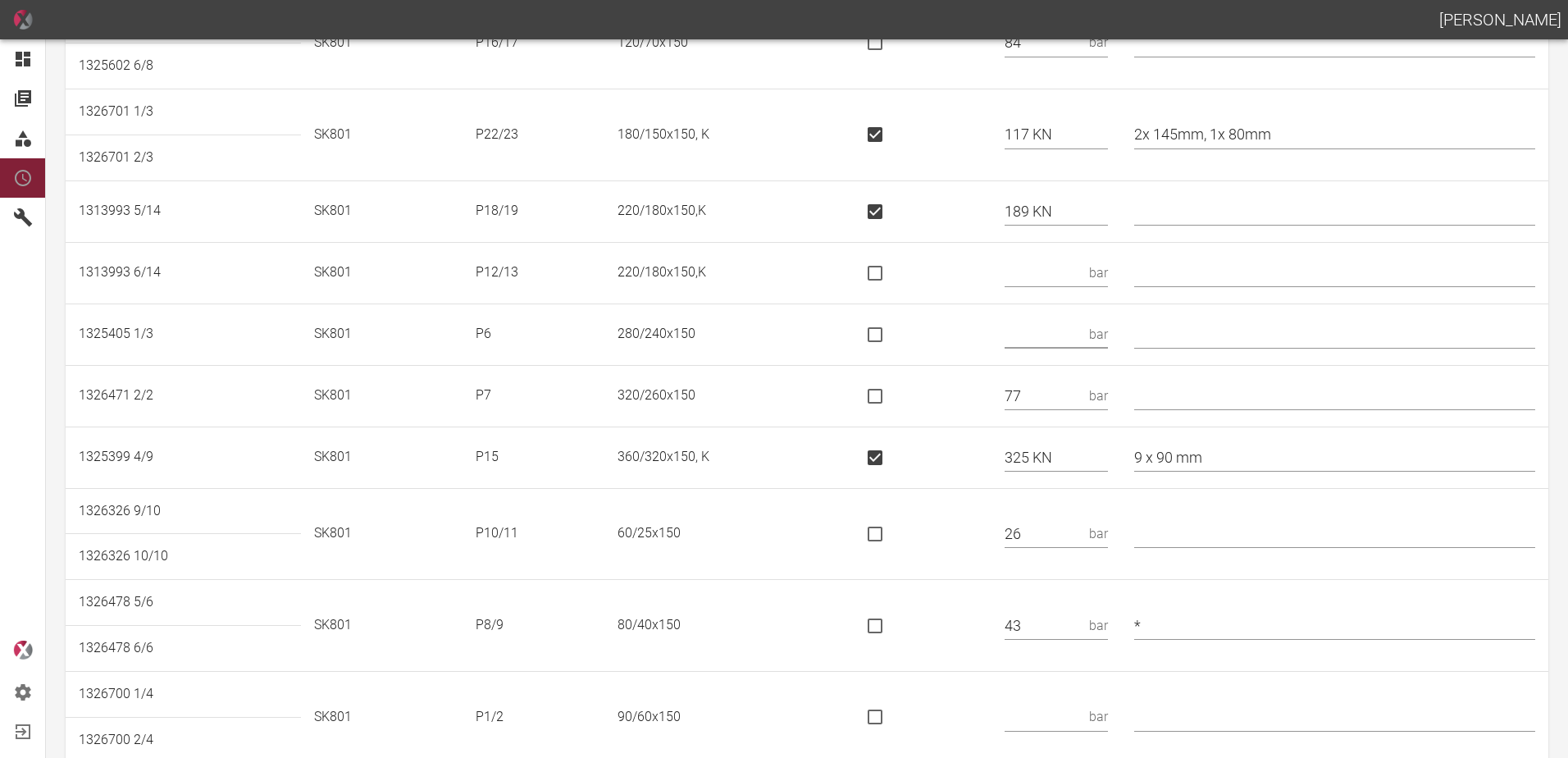
click at [1073, 332] on input "text" at bounding box center [1044, 334] width 79 height 28
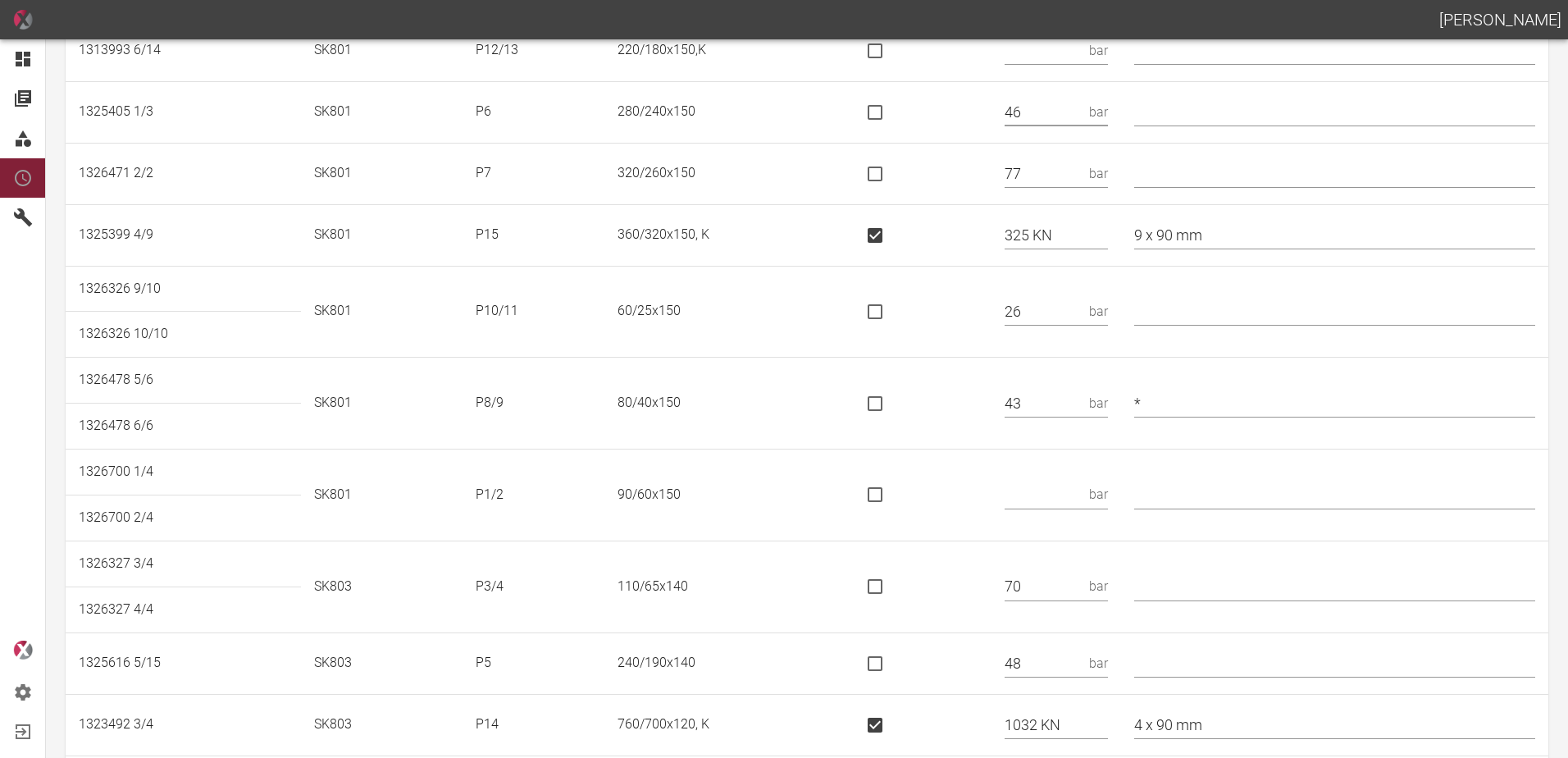
scroll to position [574, 0]
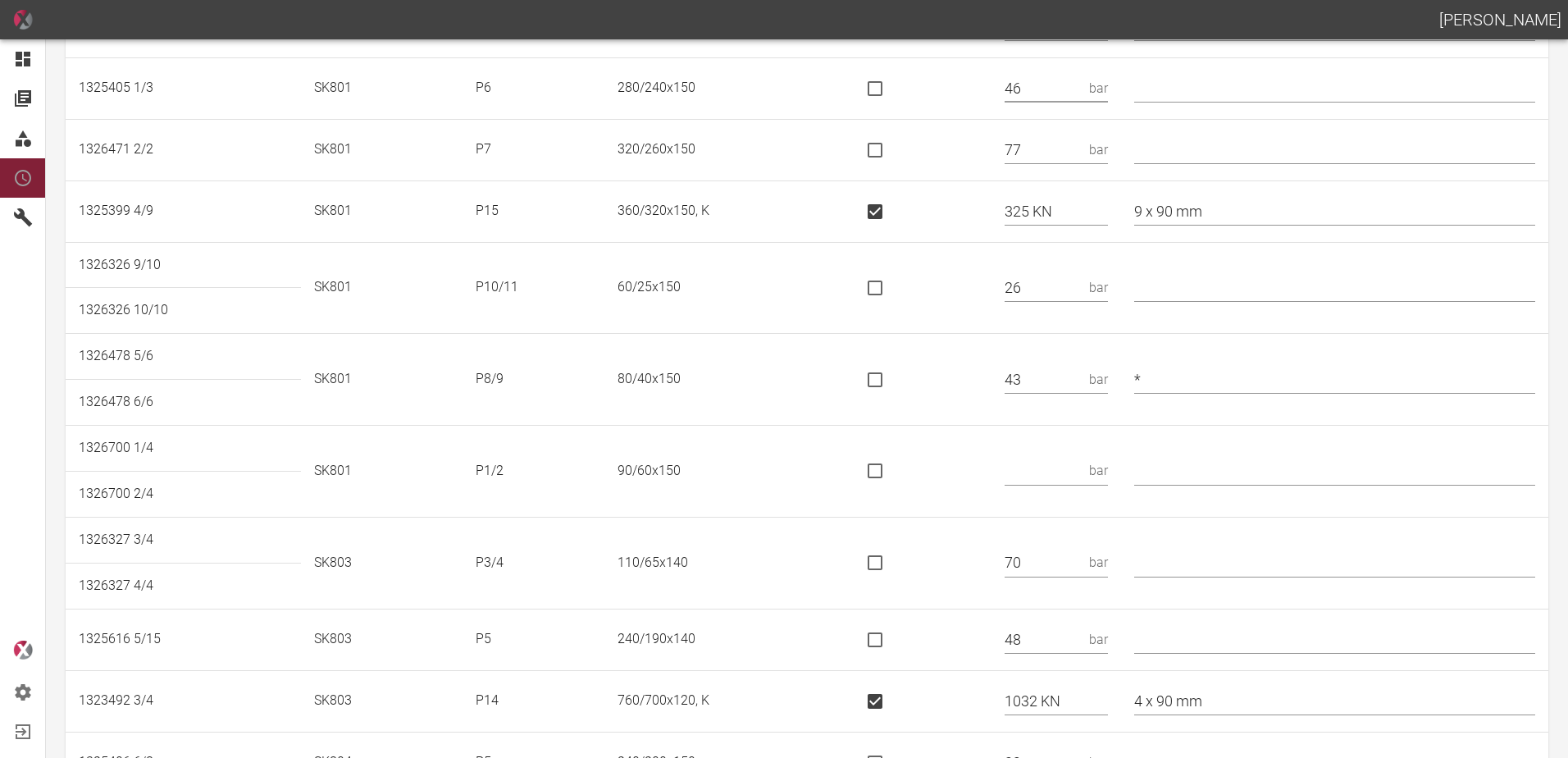
type input "46"
click at [1054, 465] on input "text" at bounding box center [1044, 471] width 79 height 28
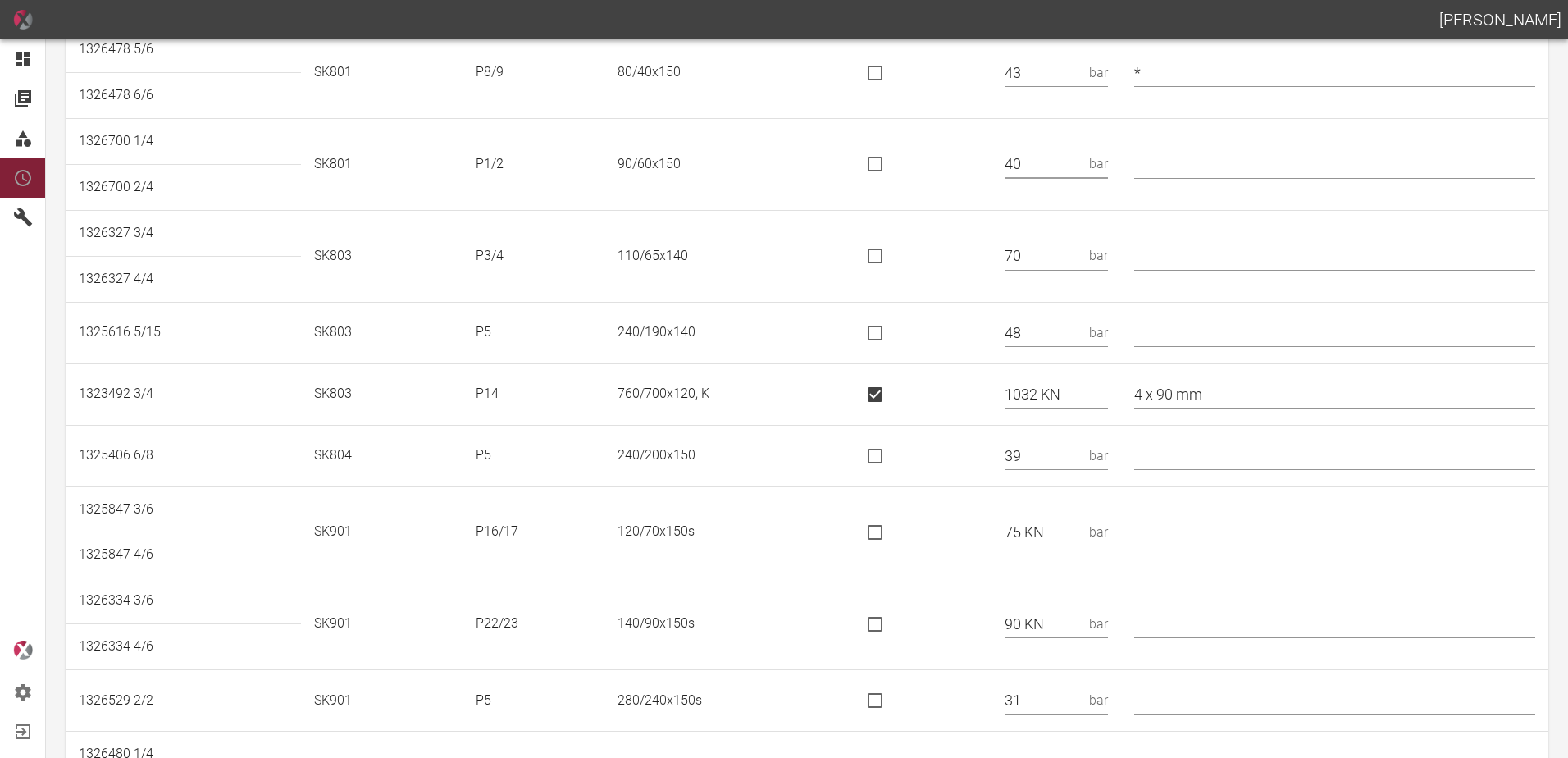
scroll to position [902, 0]
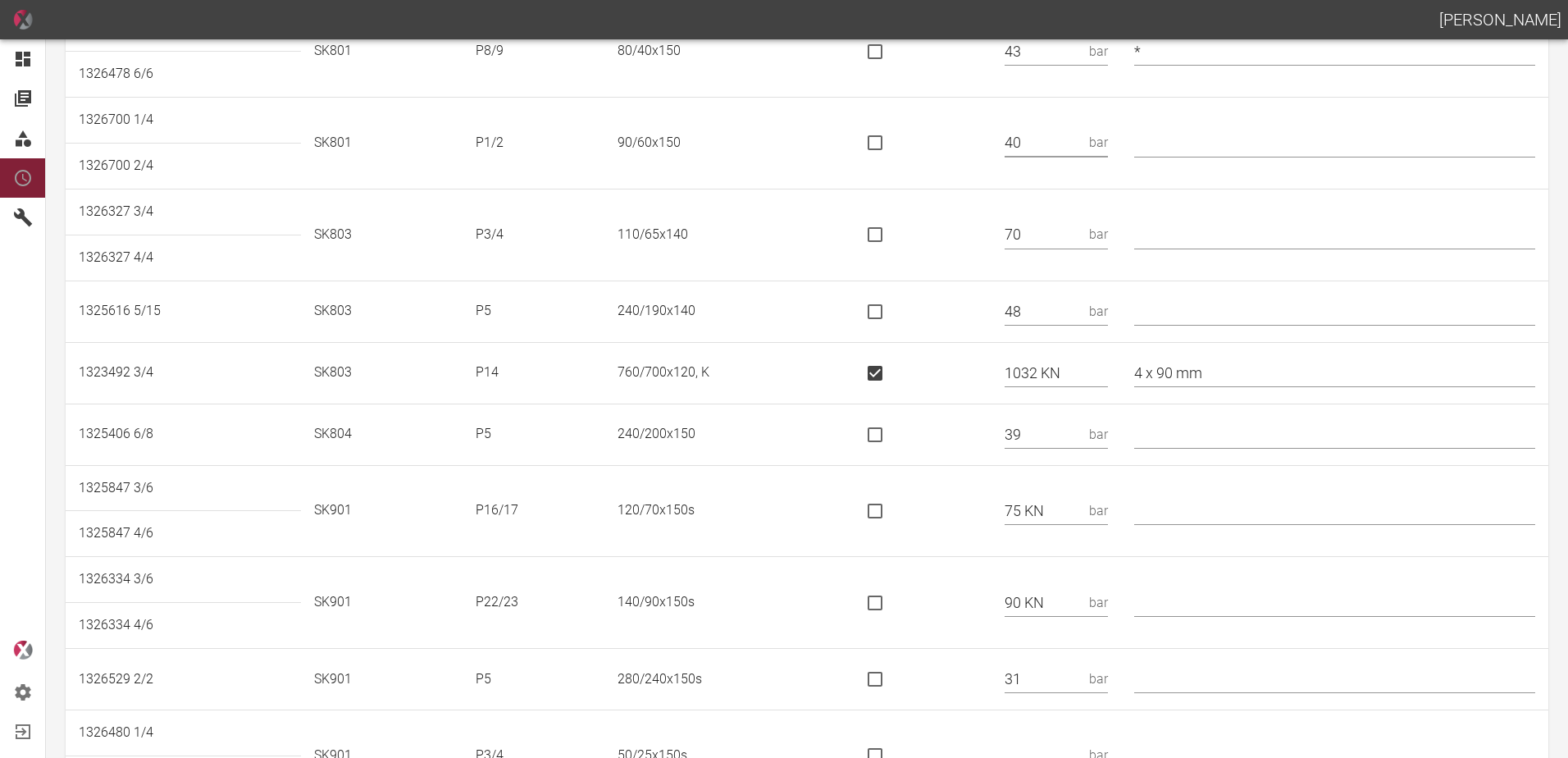
type input "40"
click at [1192, 440] on input "text" at bounding box center [1334, 434] width 401 height 28
type input "* 240x190"
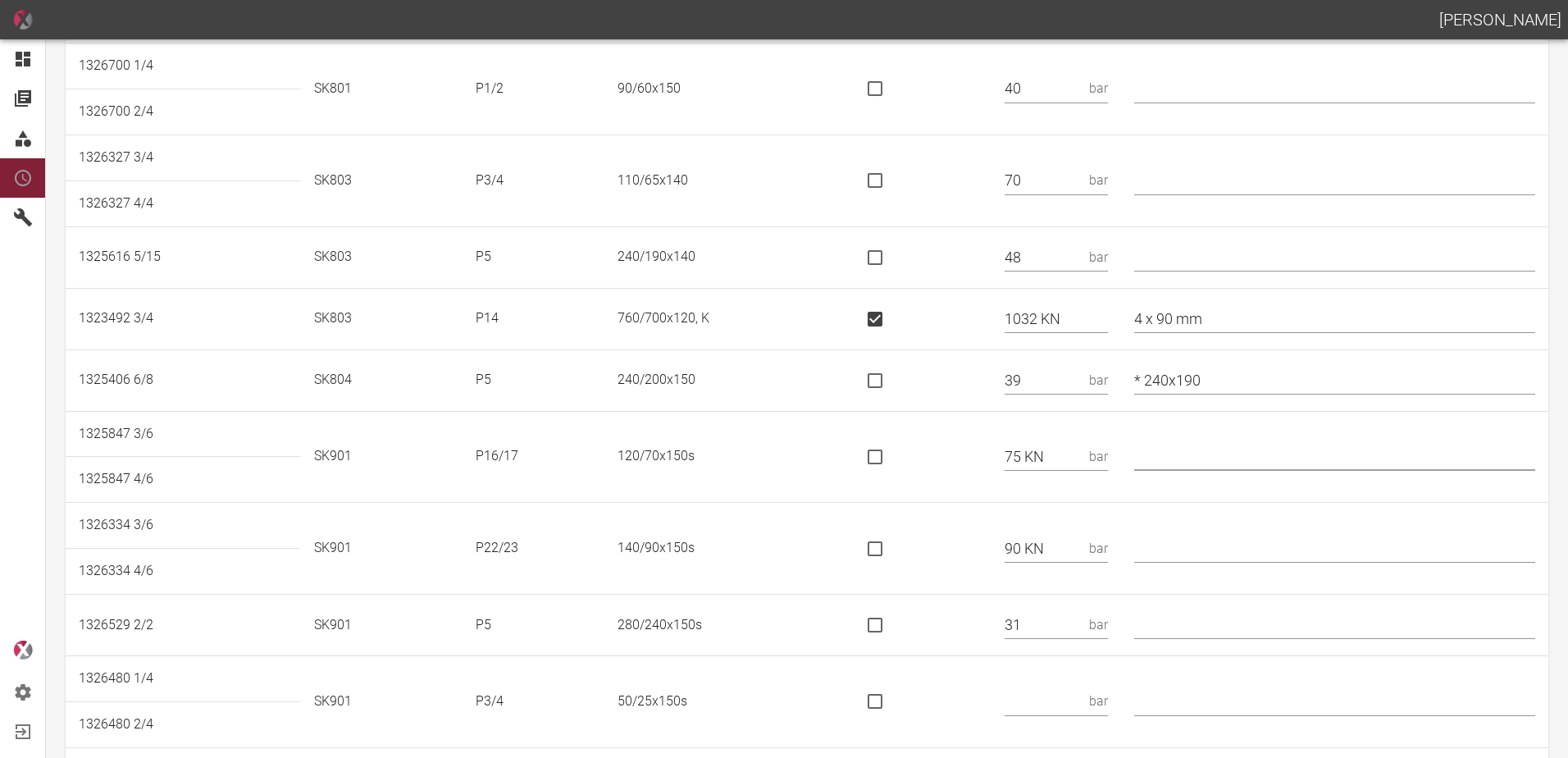
scroll to position [985, 0]
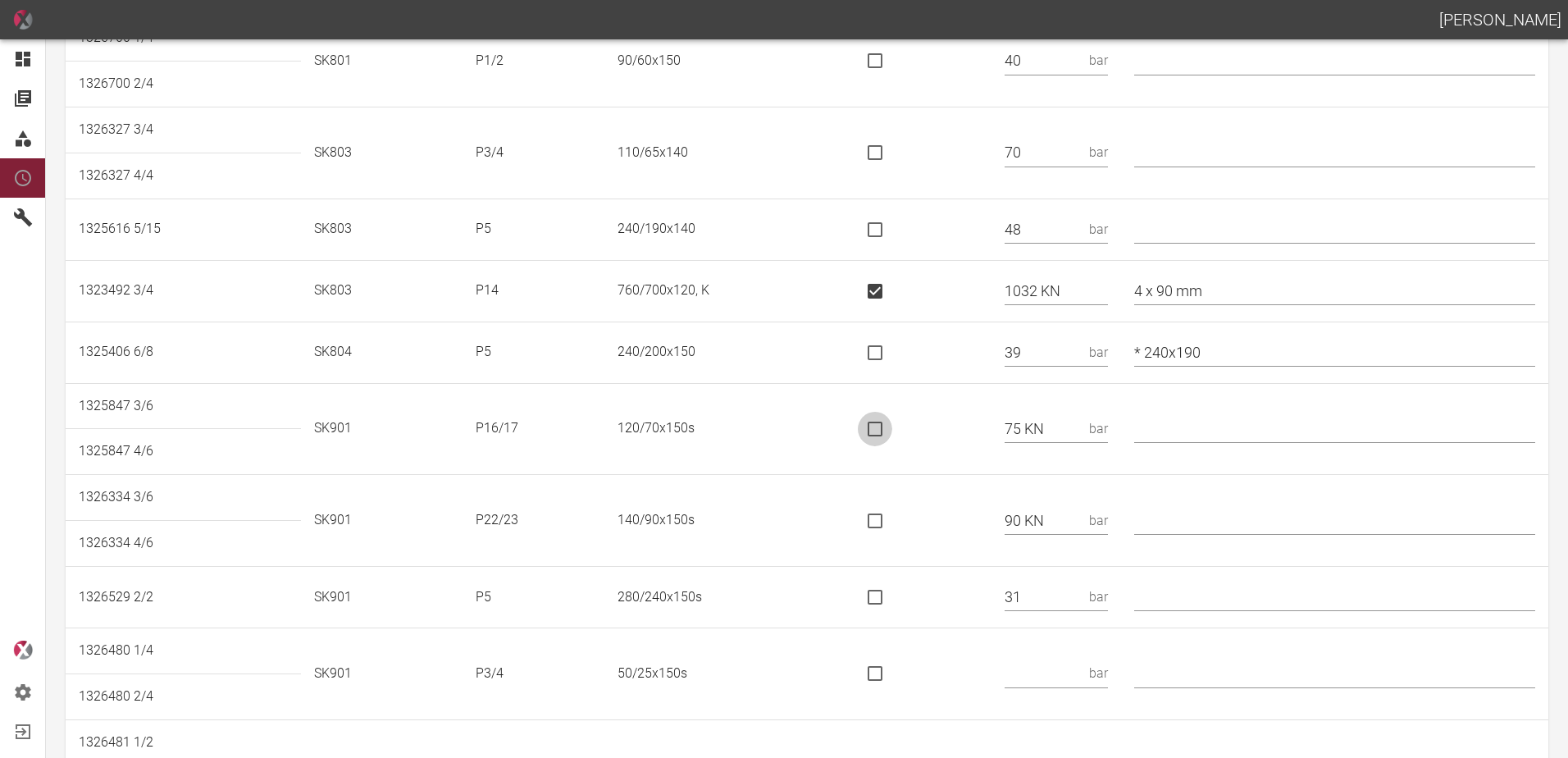
click at [893, 429] on input "is socket special" at bounding box center [875, 429] width 35 height 35
checkbox input "true"
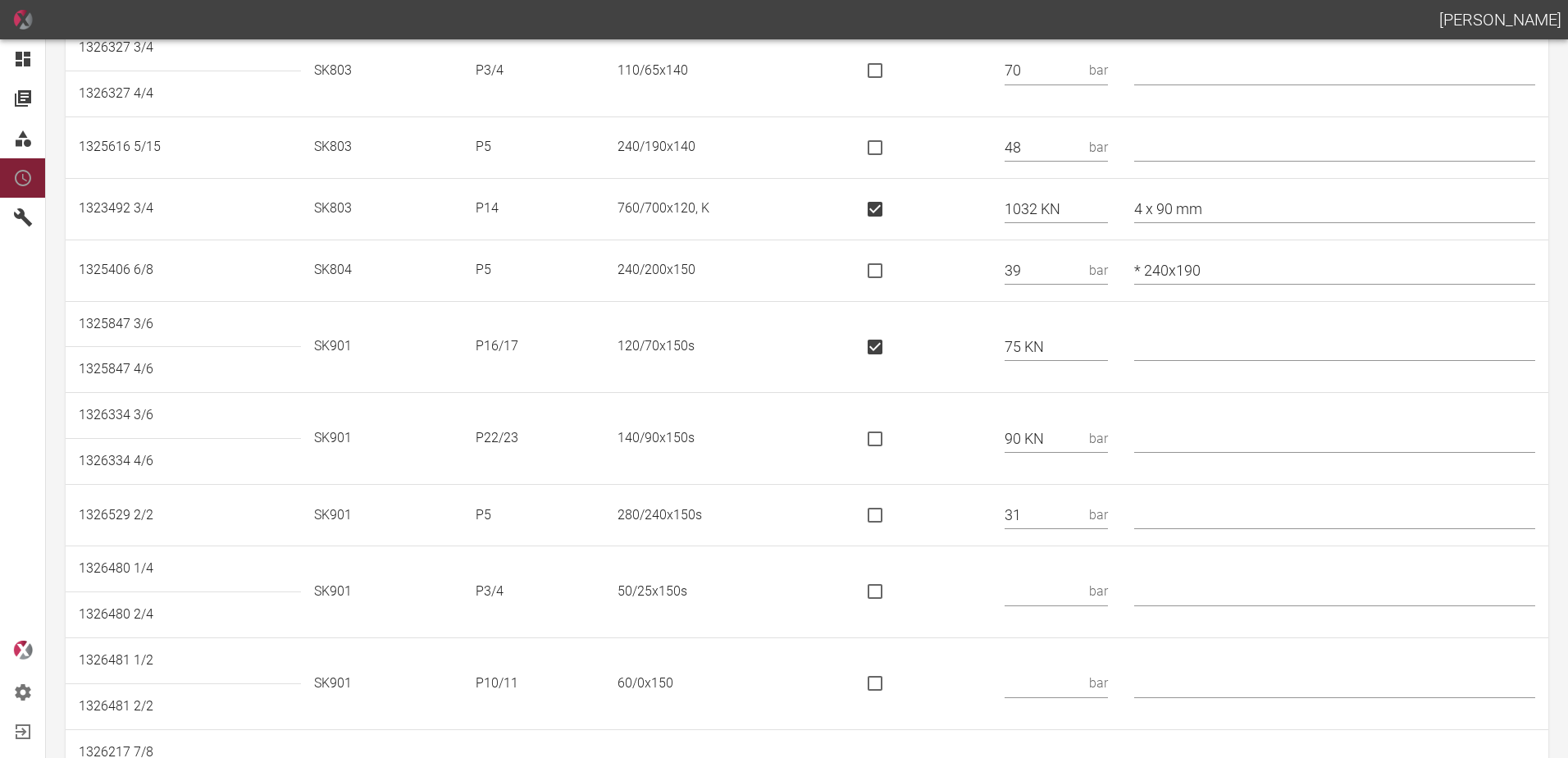
click at [877, 443] on input "is socket special" at bounding box center [875, 439] width 35 height 35
checkbox input "true"
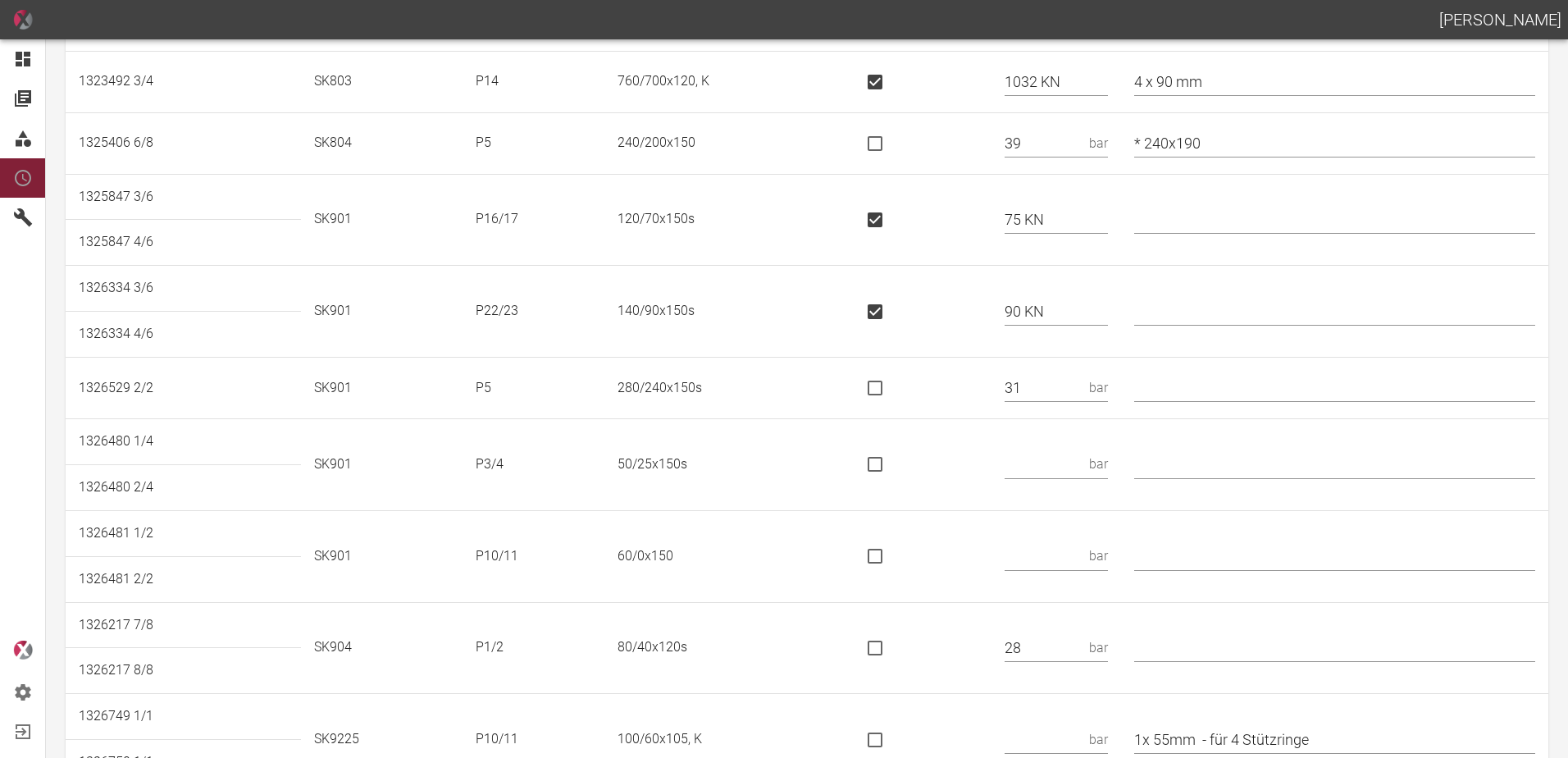
scroll to position [1231, 0]
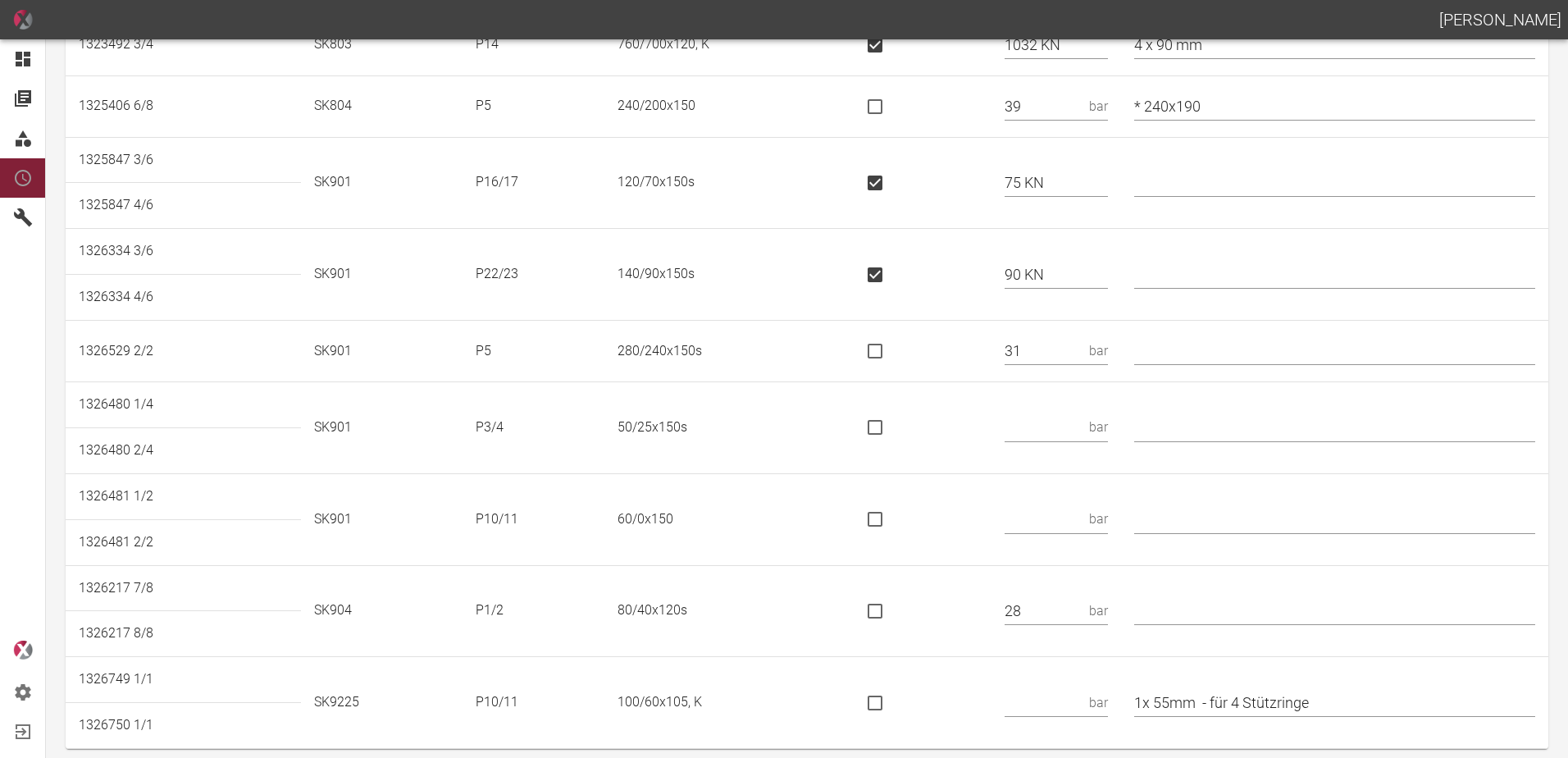
click at [1208, 345] on input "text" at bounding box center [1334, 351] width 401 height 28
type input "* 180x140"
click at [1079, 428] on input "text" at bounding box center [1044, 428] width 79 height 28
type input "20"
click at [1063, 534] on td "bar" at bounding box center [1057, 519] width 130 height 92
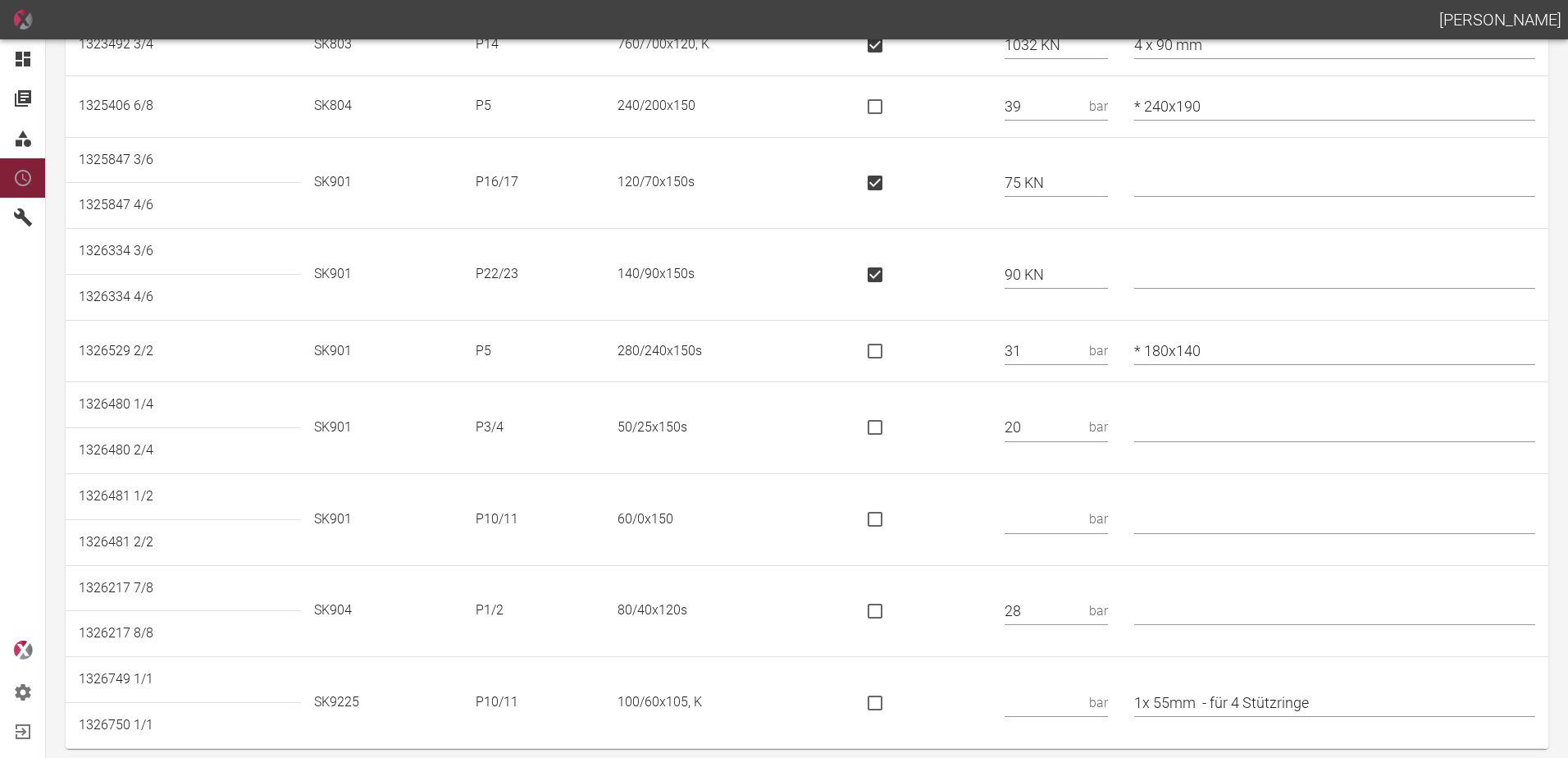
click at [1064, 525] on input "text" at bounding box center [1044, 519] width 79 height 28
type input "25"
drag, startPoint x: 1183, startPoint y: 592, endPoint x: 1184, endPoint y: 608, distance: 16.0
click at [1184, 608] on td at bounding box center [1335, 611] width 428 height 92
click at [1184, 608] on input "text" at bounding box center [1334, 610] width 401 height 28
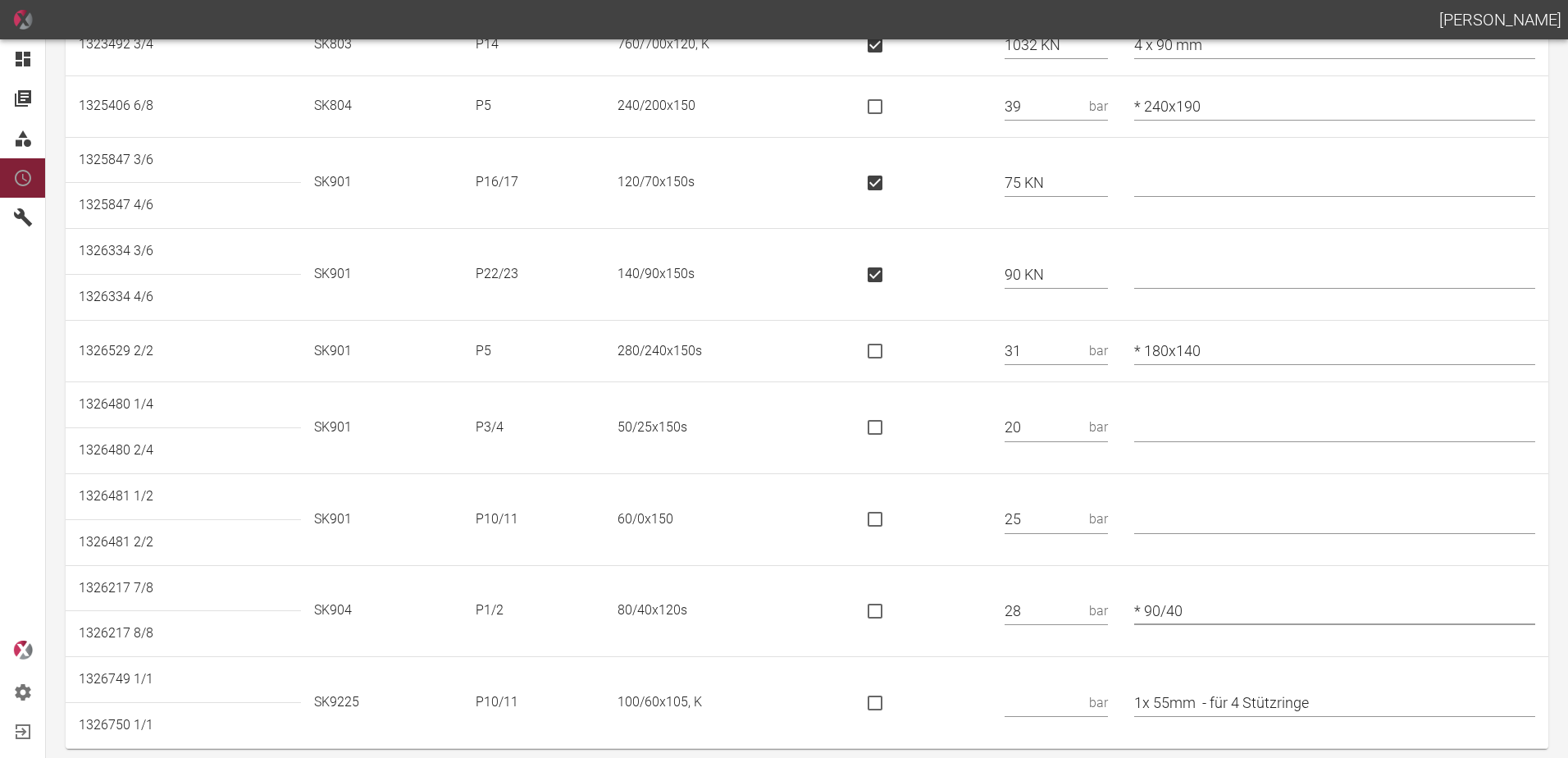
type input "* 90/40"
click at [1055, 693] on input "text" at bounding box center [1044, 702] width 79 height 28
type input "125"
drag, startPoint x: 1353, startPoint y: 708, endPoint x: 1219, endPoint y: 716, distance: 134.2
click at [1219, 716] on input "1x 55mm - für 4 Stützringe" at bounding box center [1334, 702] width 401 height 28
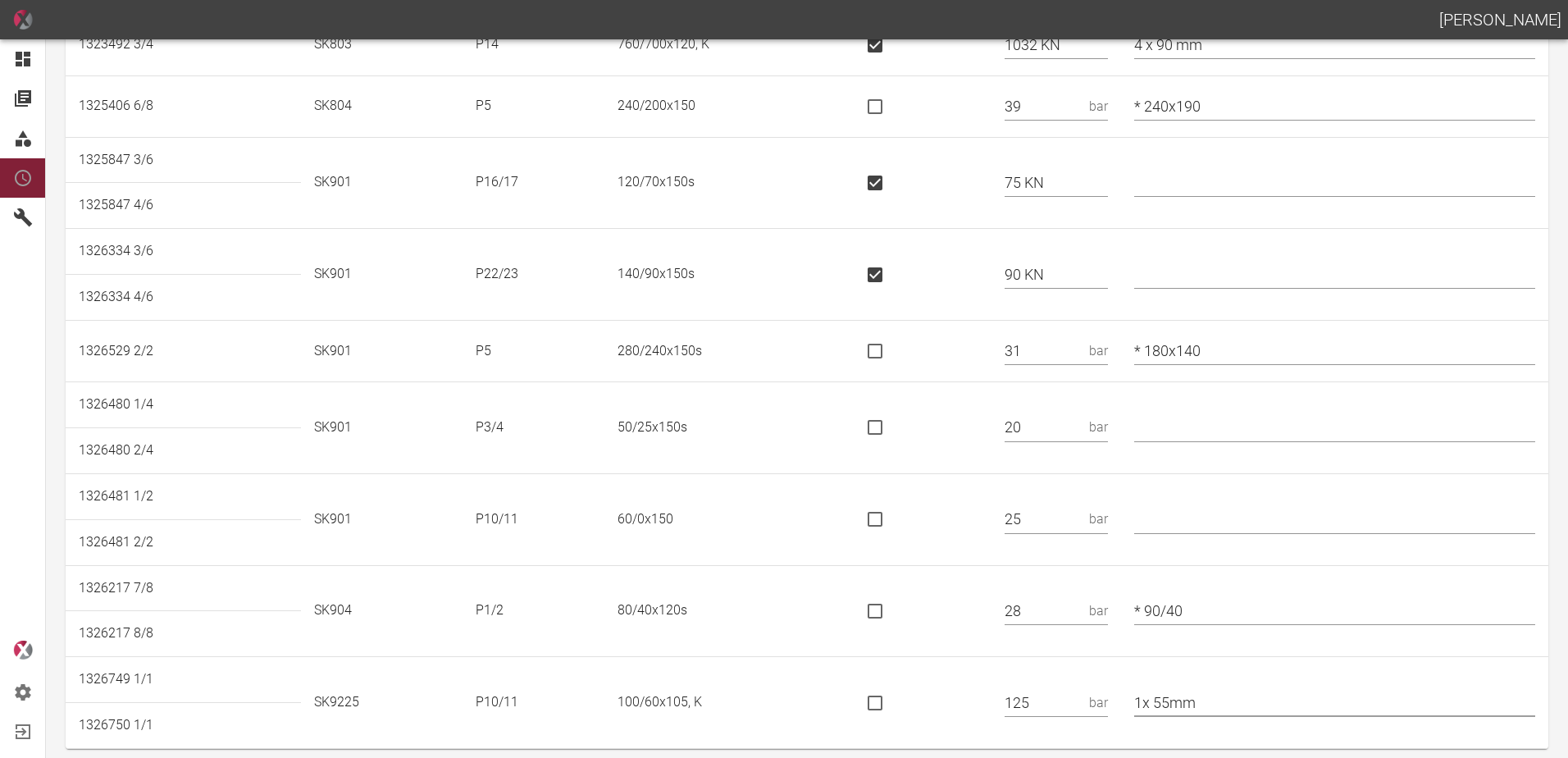
type input "1x 55mm"
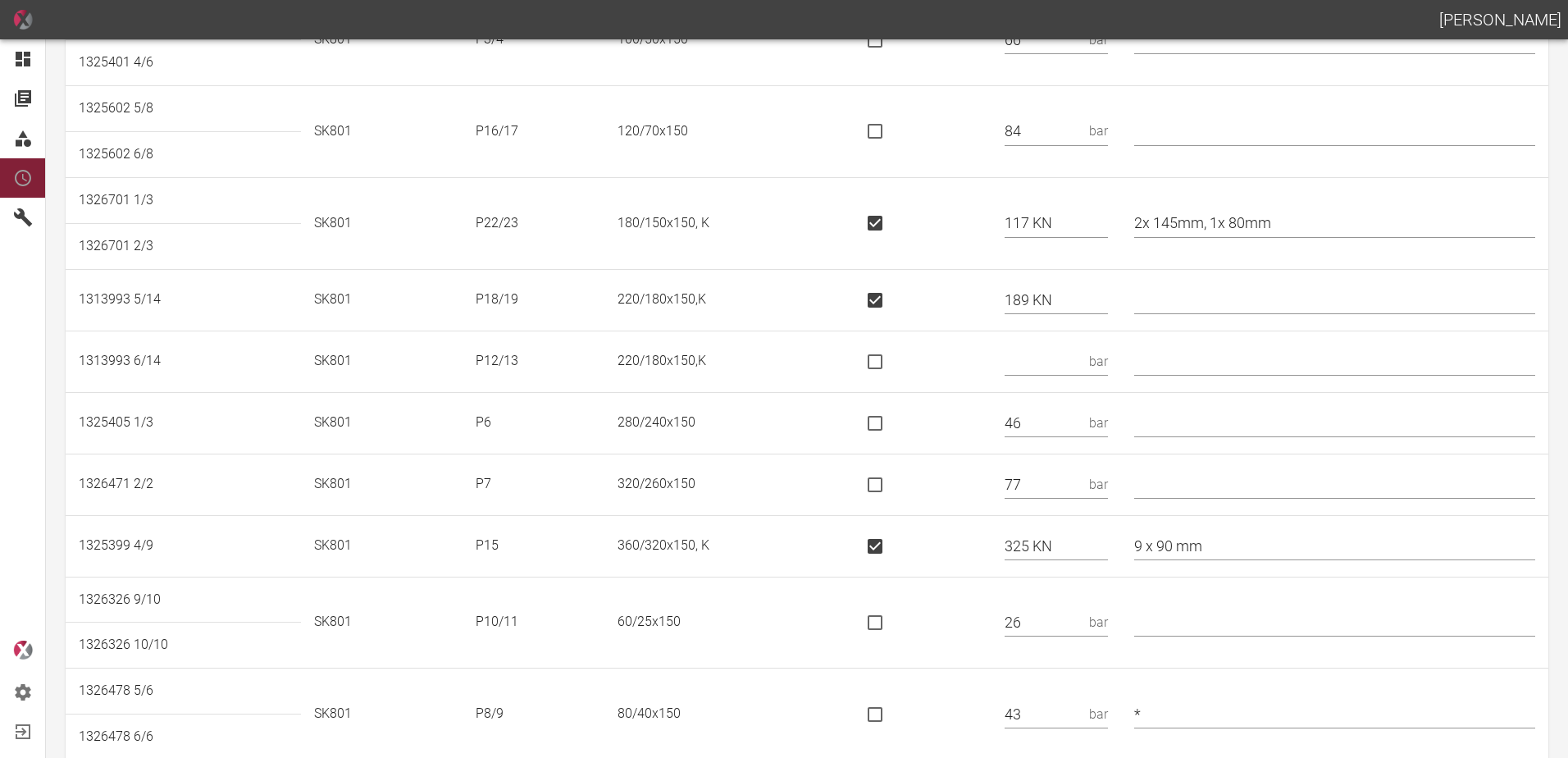
scroll to position [0, 0]
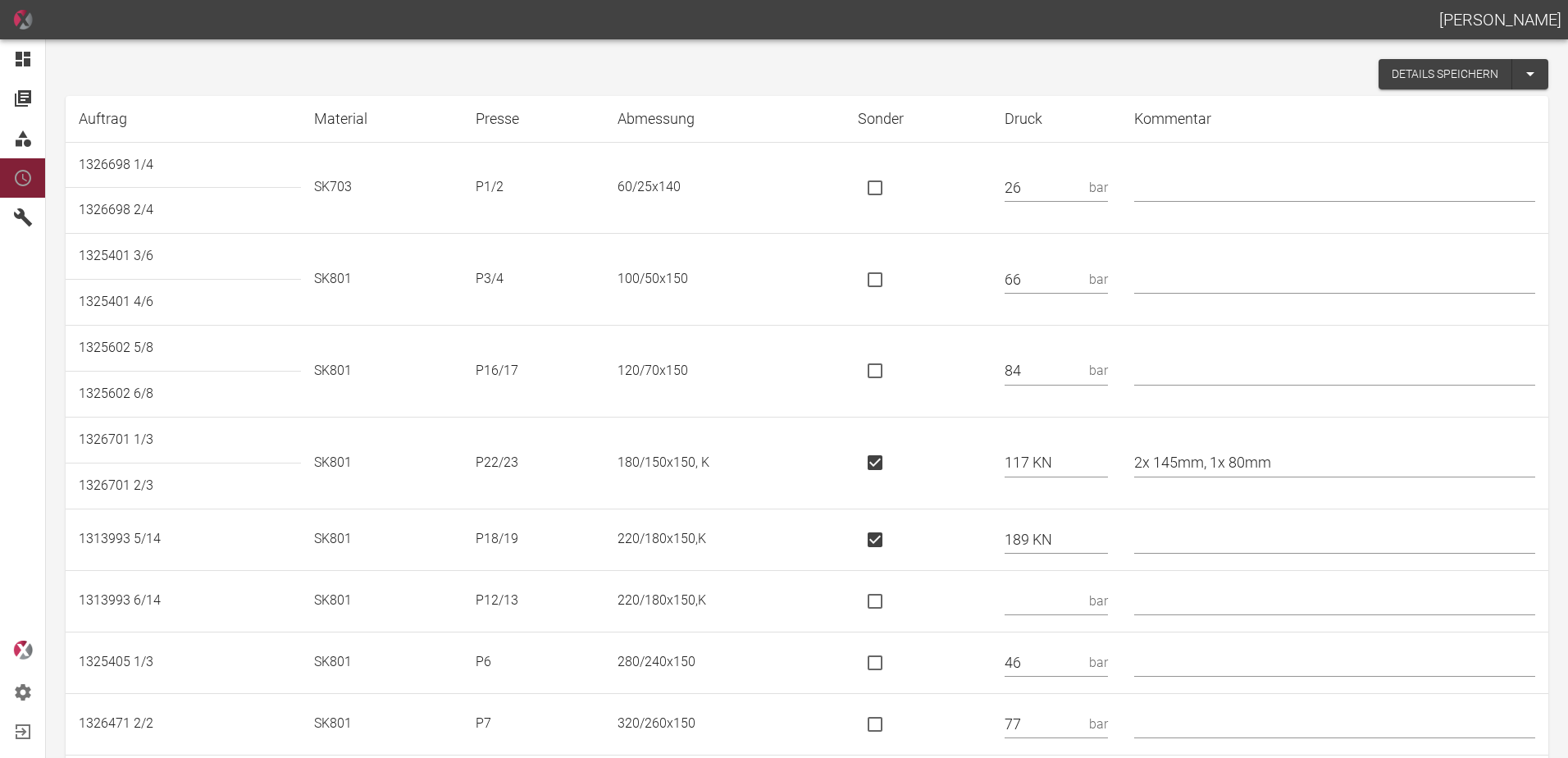
click at [1414, 71] on button "Details speichern" at bounding box center [1446, 73] width 134 height 30
